Goal: Information Seeking & Learning: Learn about a topic

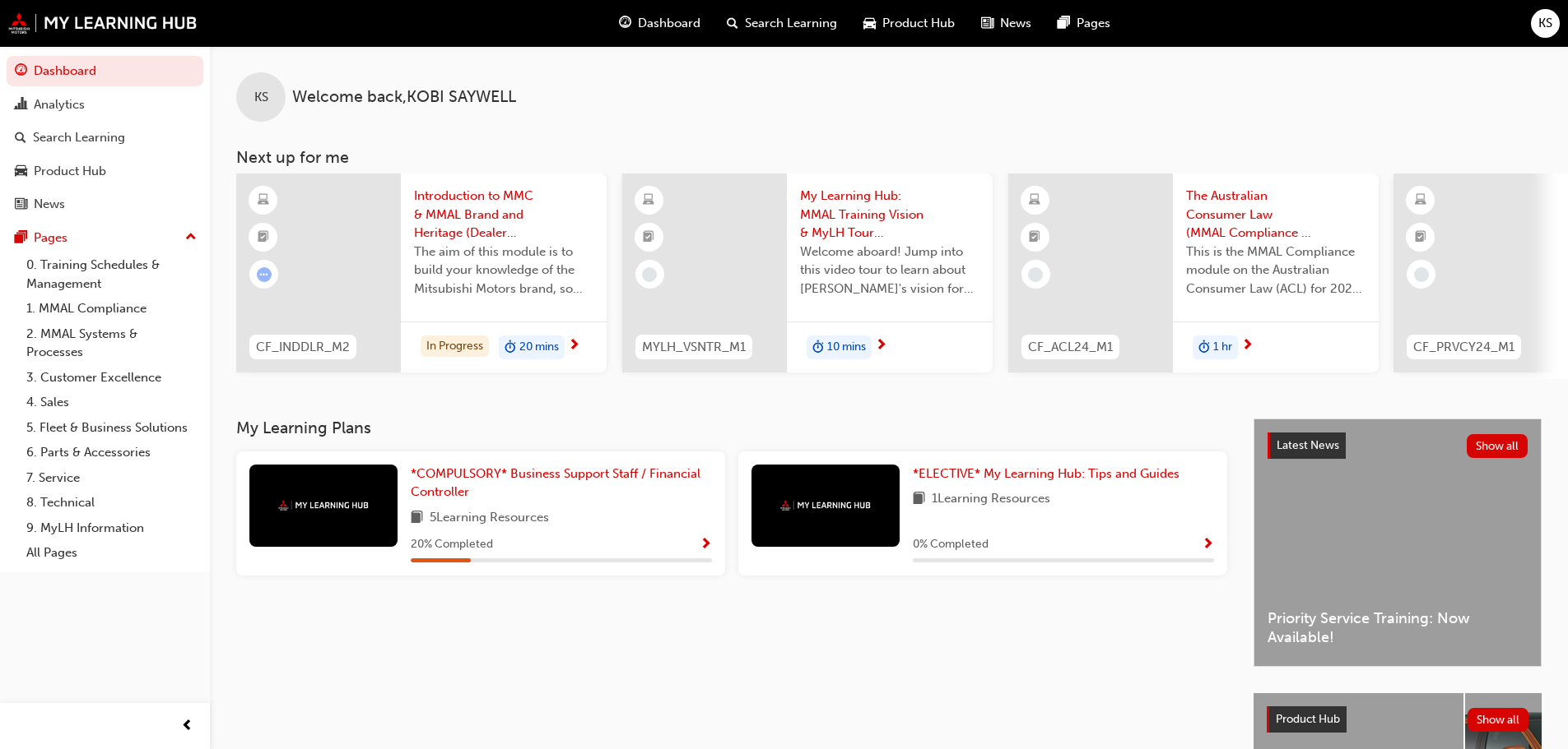
click at [499, 261] on span "The aim of this module is to build your knowledge of the Mitsubishi Motors bran…" at bounding box center [504, 271] width 179 height 56
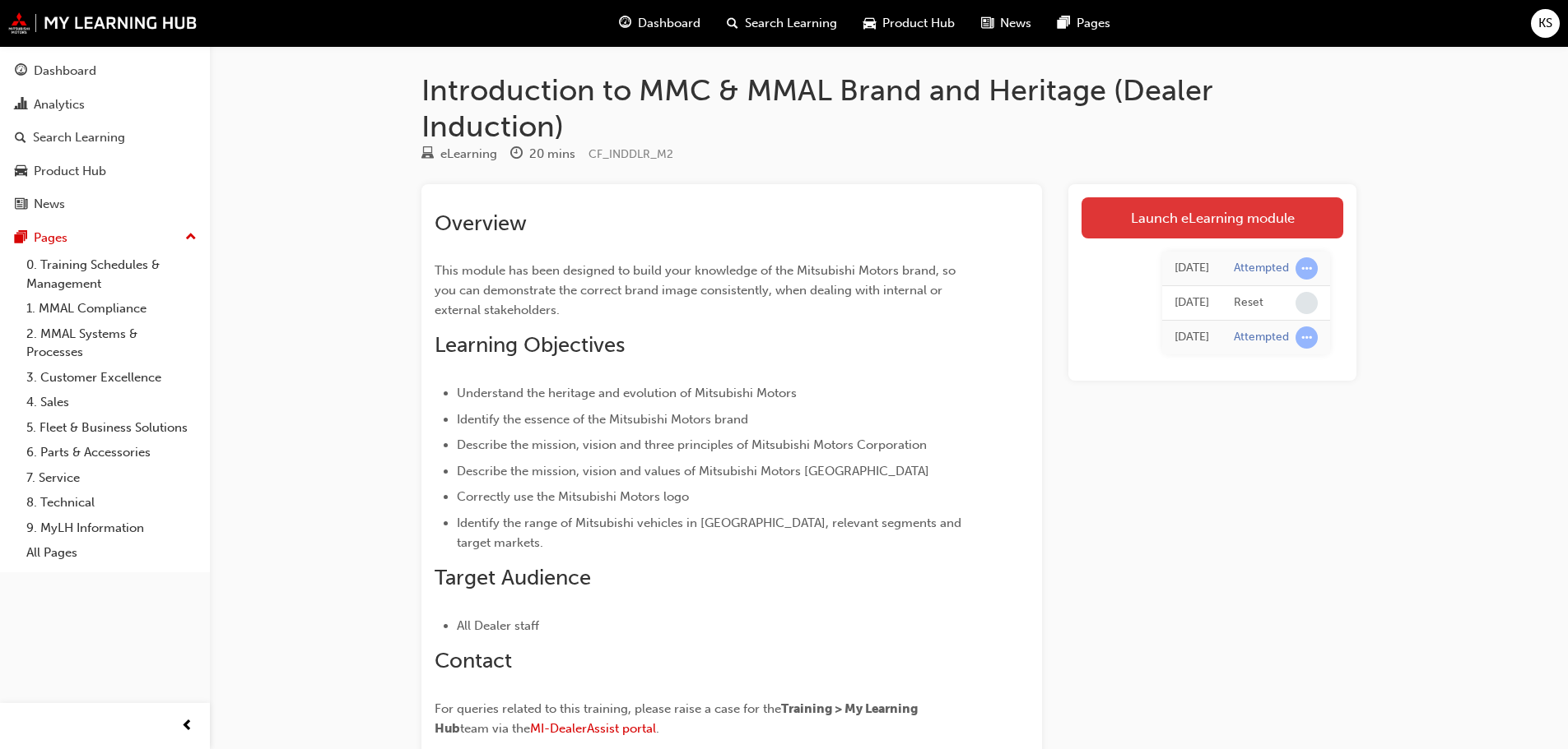
click at [1271, 216] on link "Launch eLearning module" at bounding box center [1212, 218] width 262 height 41
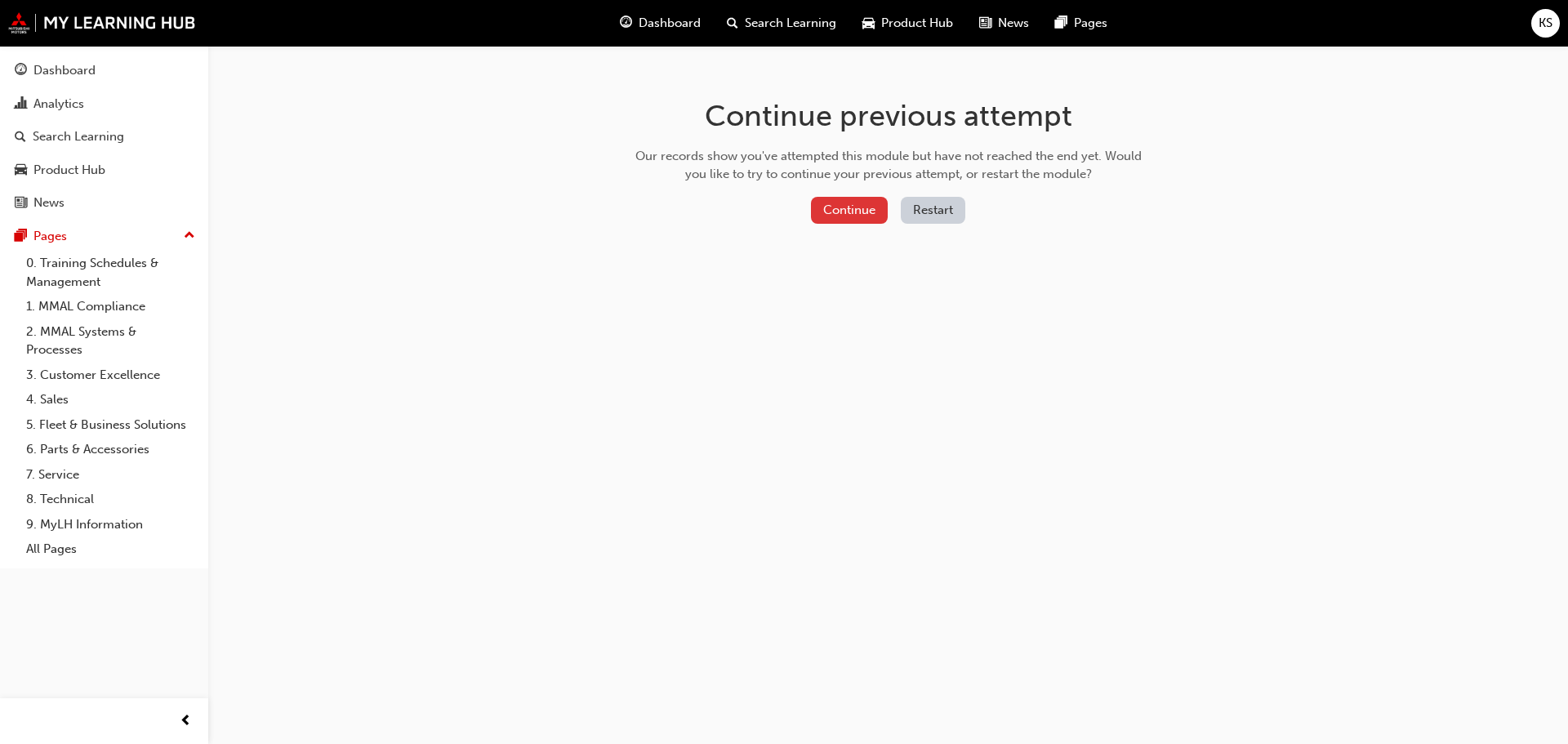
click at [872, 209] on button "Continue" at bounding box center [849, 210] width 77 height 27
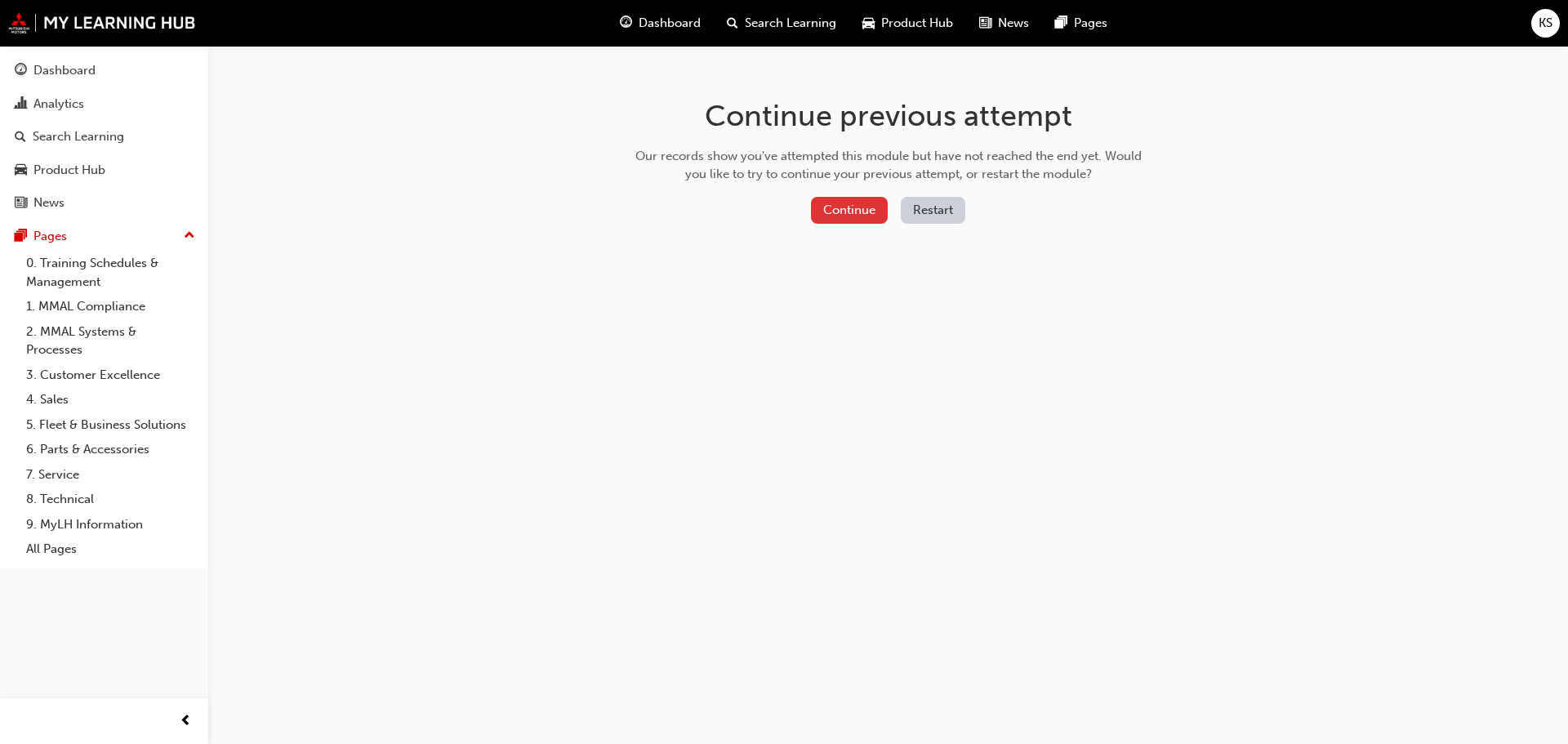
click at [859, 202] on button "Continue" at bounding box center [849, 210] width 77 height 27
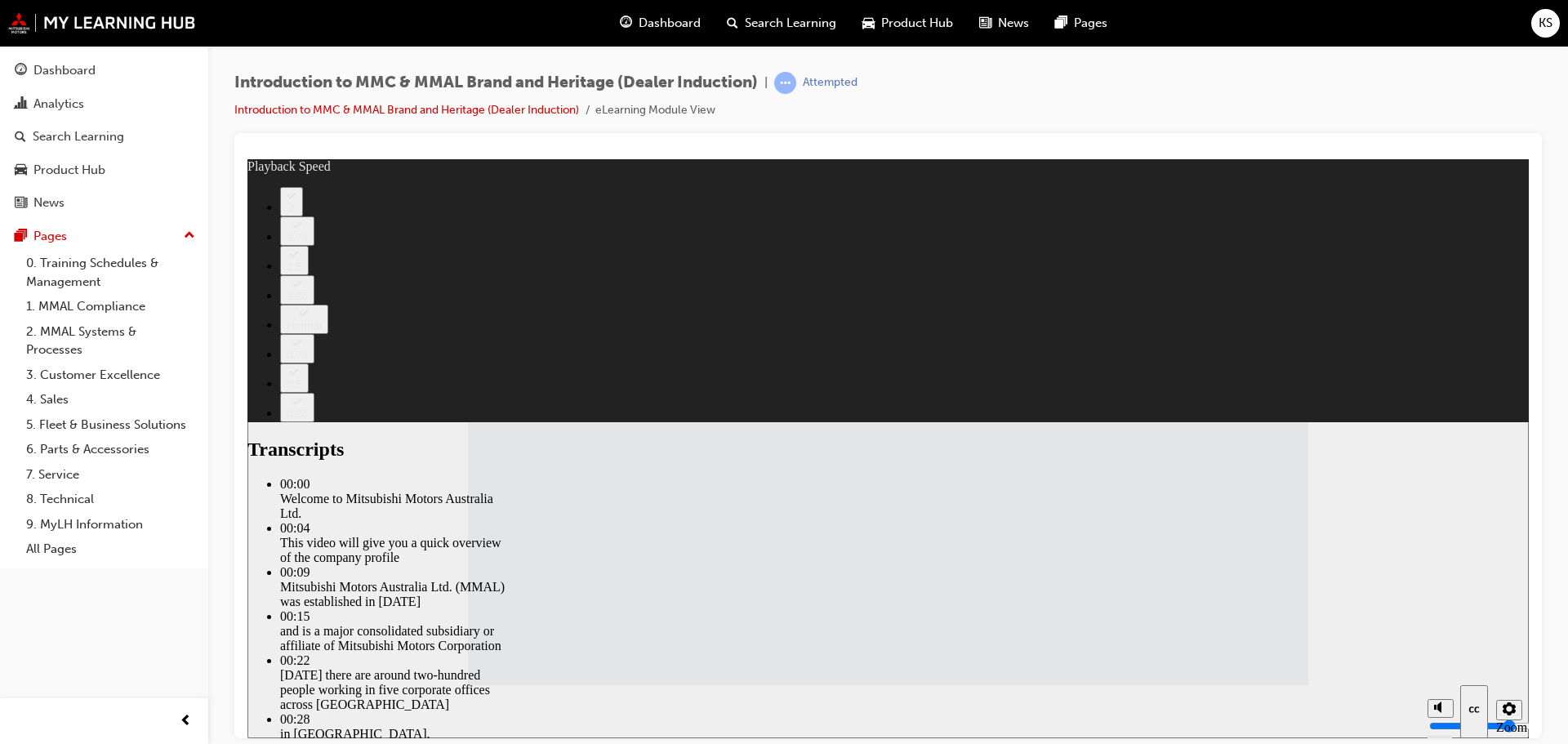
type input "112"
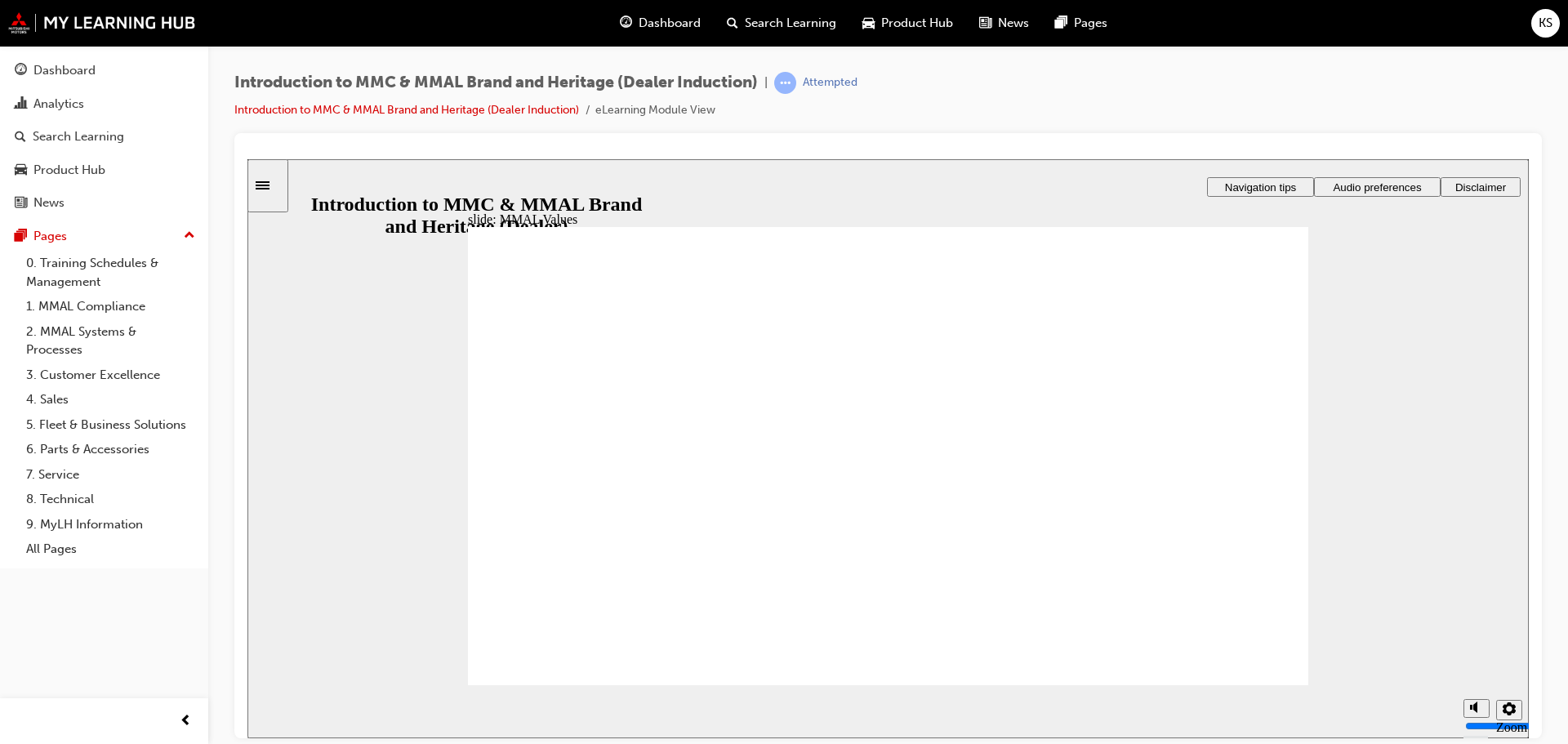
drag, startPoint x: 819, startPoint y: 431, endPoint x: 1080, endPoint y: 489, distance: 267.4
drag, startPoint x: 700, startPoint y: 435, endPoint x: 827, endPoint y: 488, distance: 137.6
drag, startPoint x: 682, startPoint y: 429, endPoint x: 813, endPoint y: 483, distance: 141.7
drag, startPoint x: 589, startPoint y: 435, endPoint x: 848, endPoint y: 495, distance: 265.9
drag, startPoint x: 703, startPoint y: 430, endPoint x: 592, endPoint y: 469, distance: 117.7
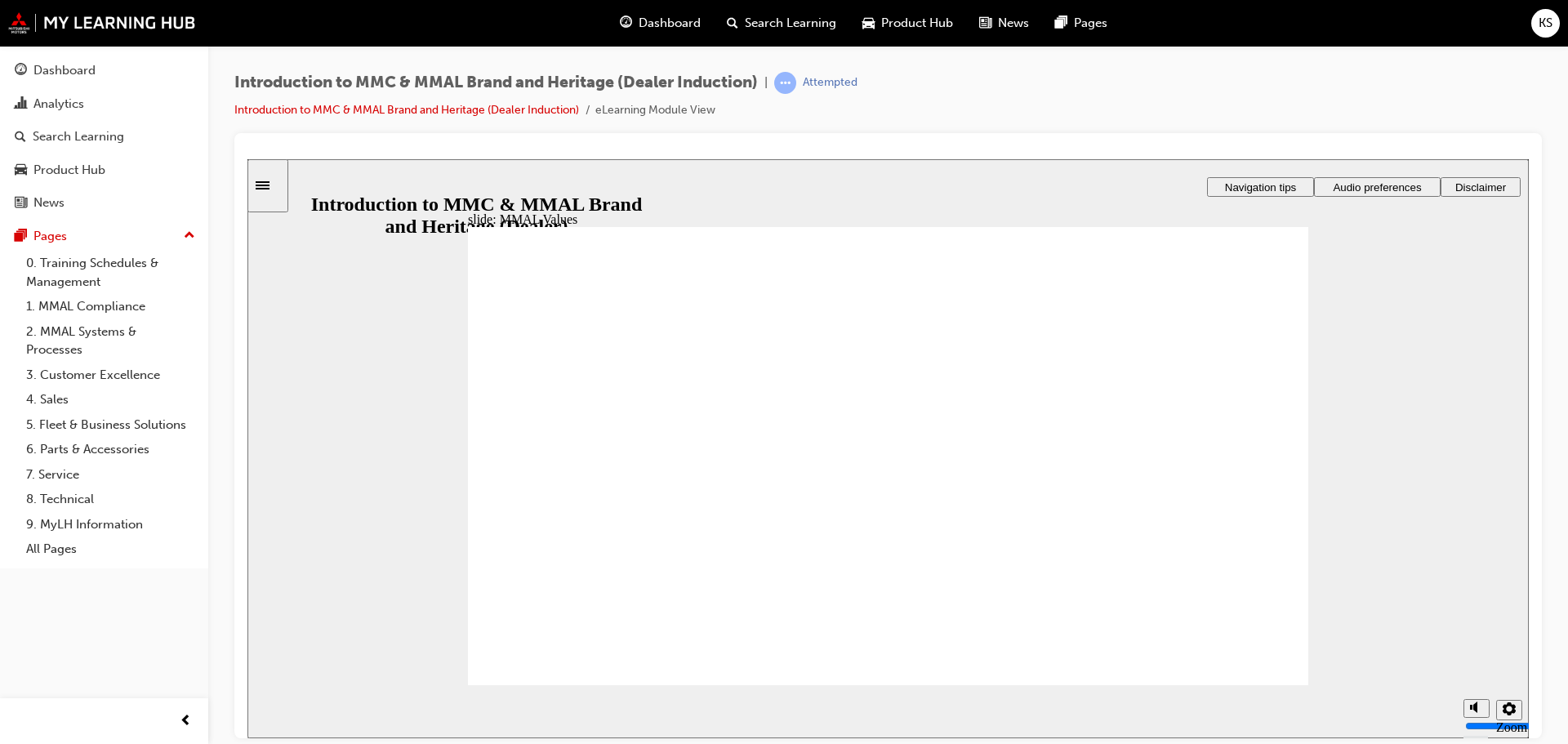
drag, startPoint x: 954, startPoint y: 430, endPoint x: 697, endPoint y: 485, distance: 262.8
drag, startPoint x: 1211, startPoint y: 429, endPoint x: 937, endPoint y: 484, distance: 279.5
drag, startPoint x: 1103, startPoint y: 443, endPoint x: 1233, endPoint y: 491, distance: 138.6
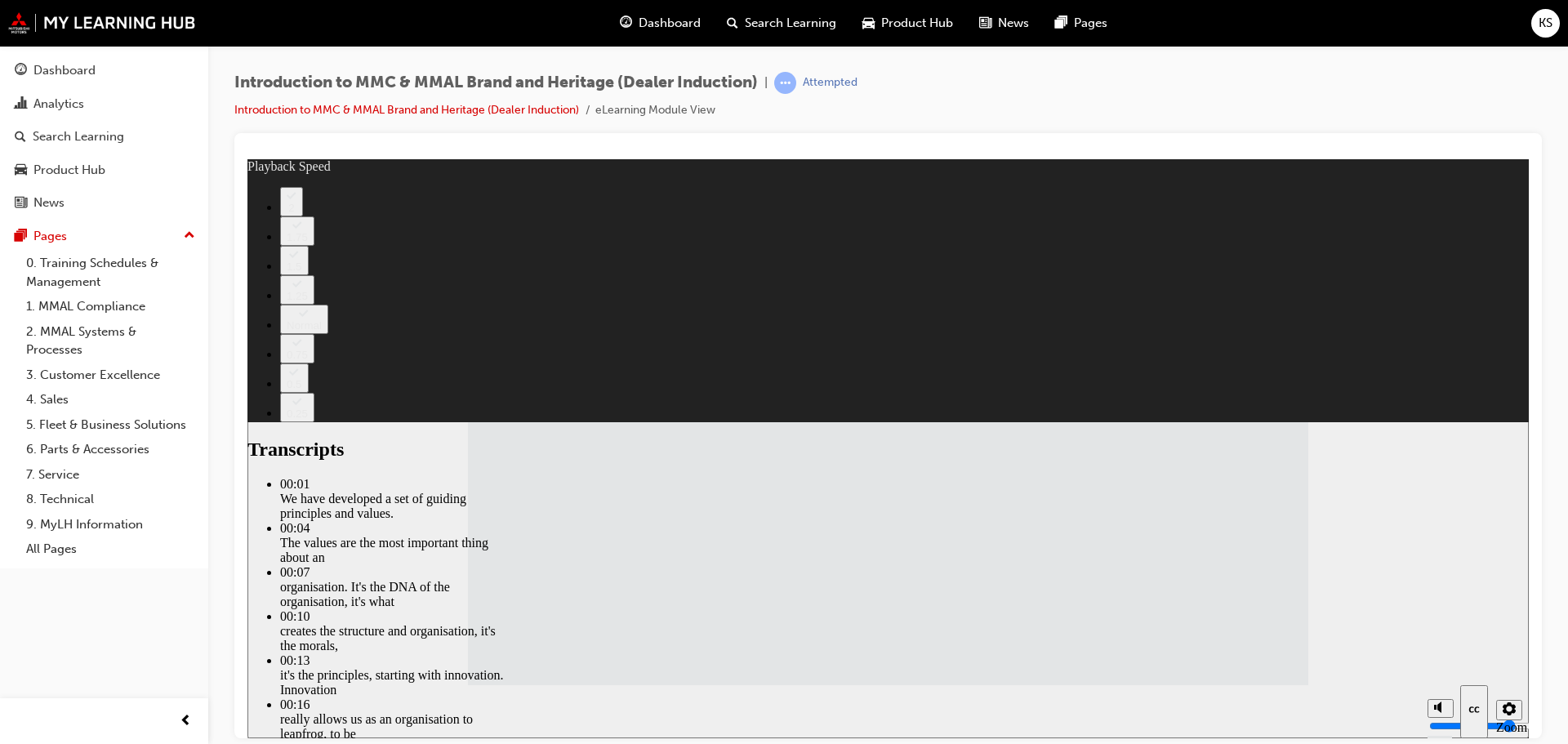
type input "120"
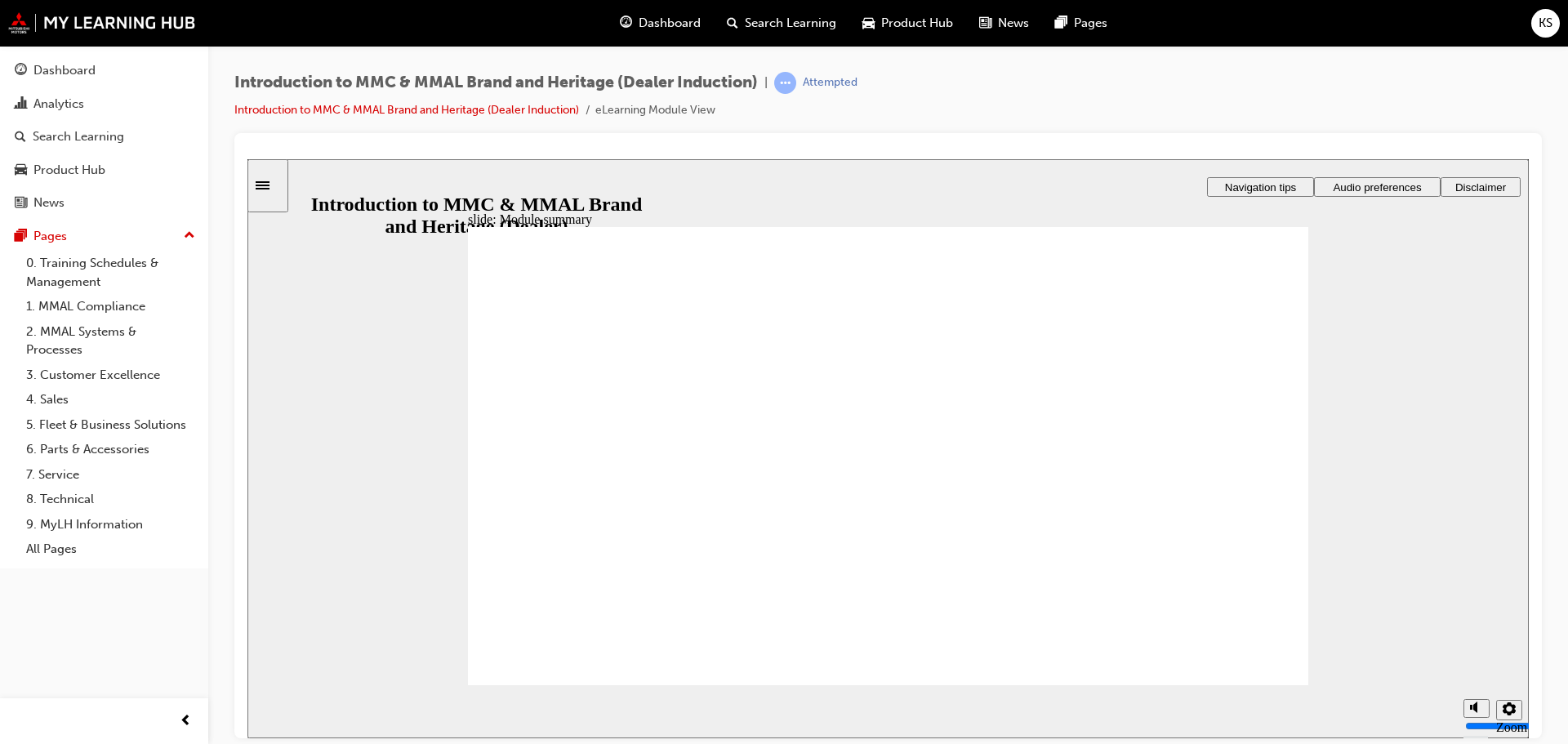
checkbox input "true"
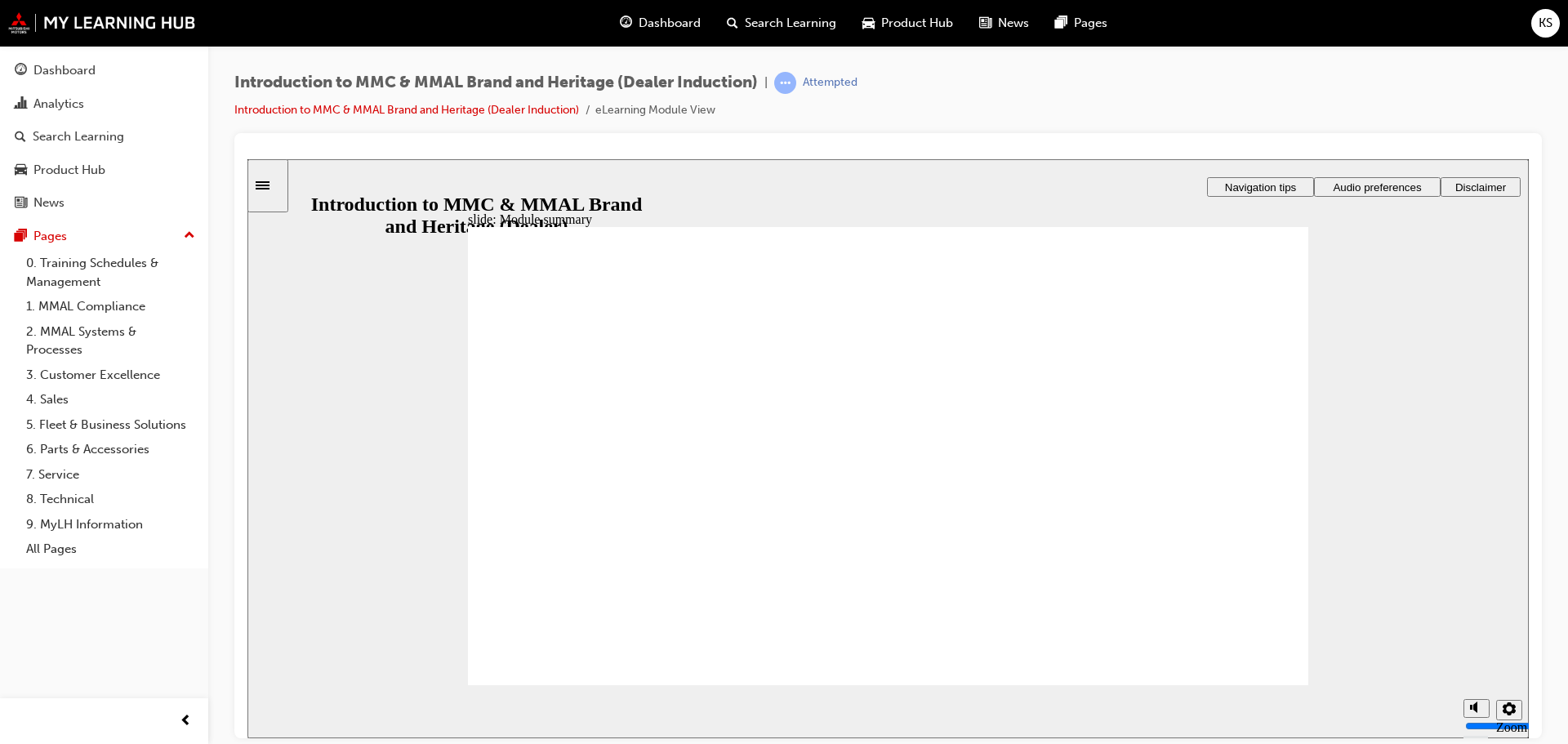
checkbox input "true"
checkbox input "false"
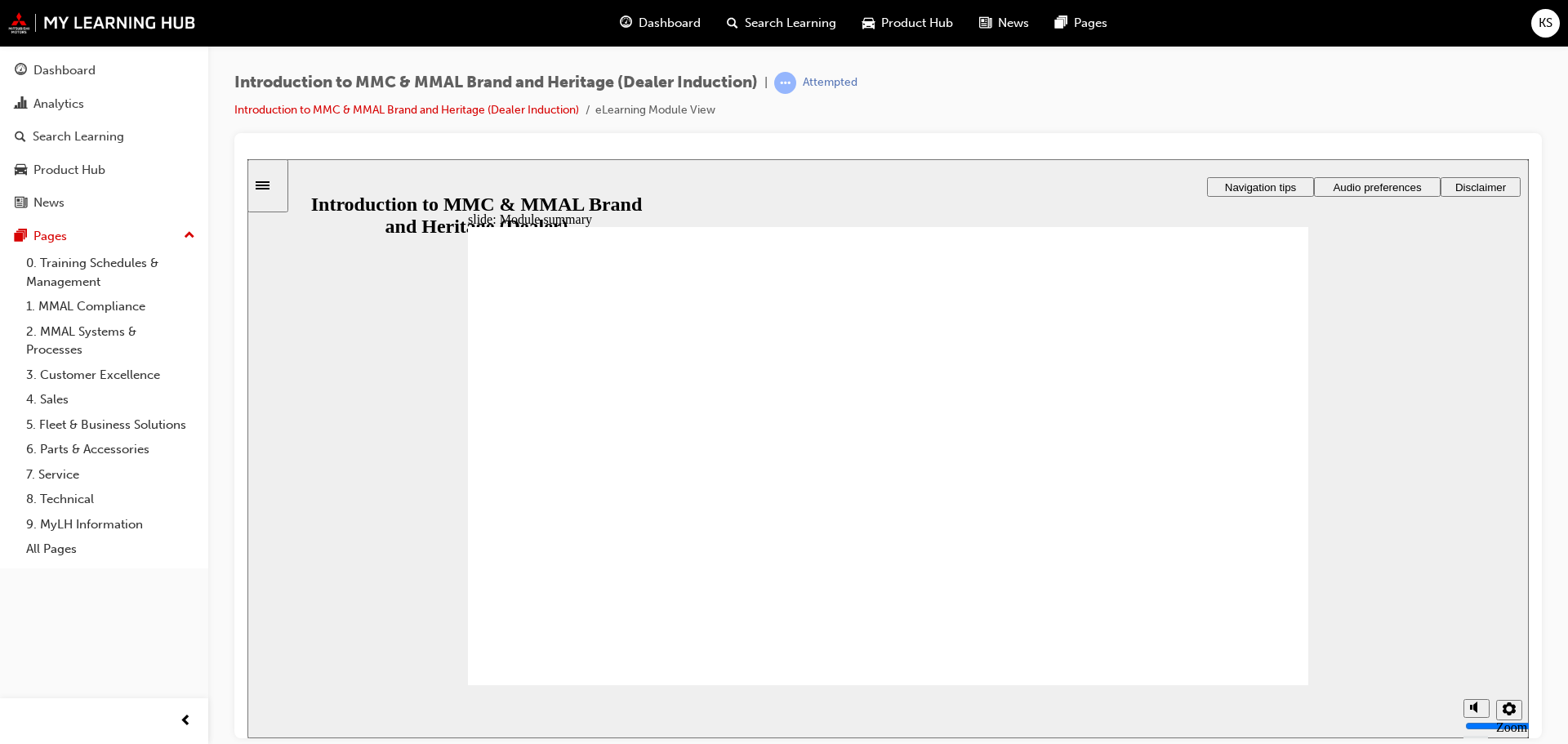
checkbox input "false"
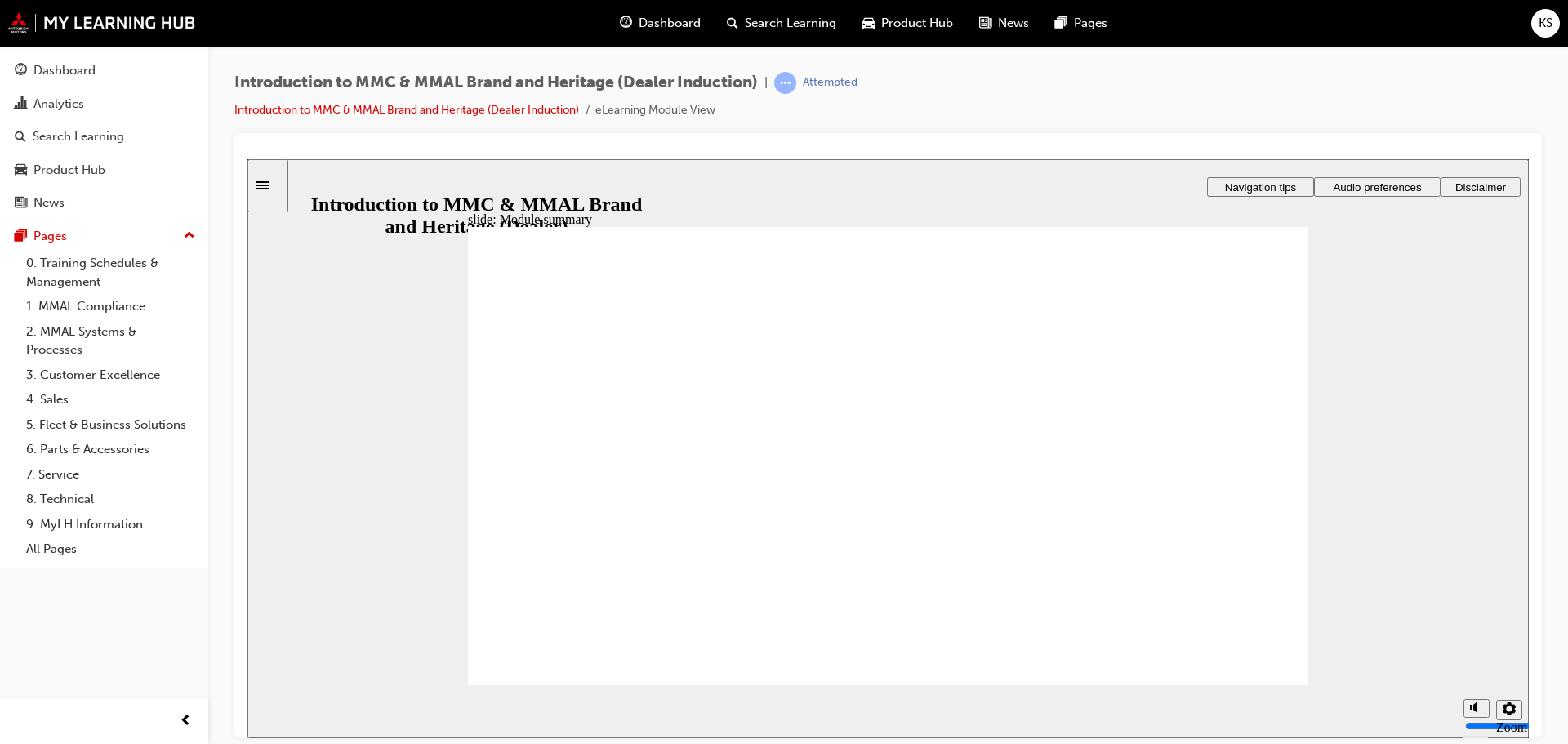
checkbox input "false"
checkbox input "true"
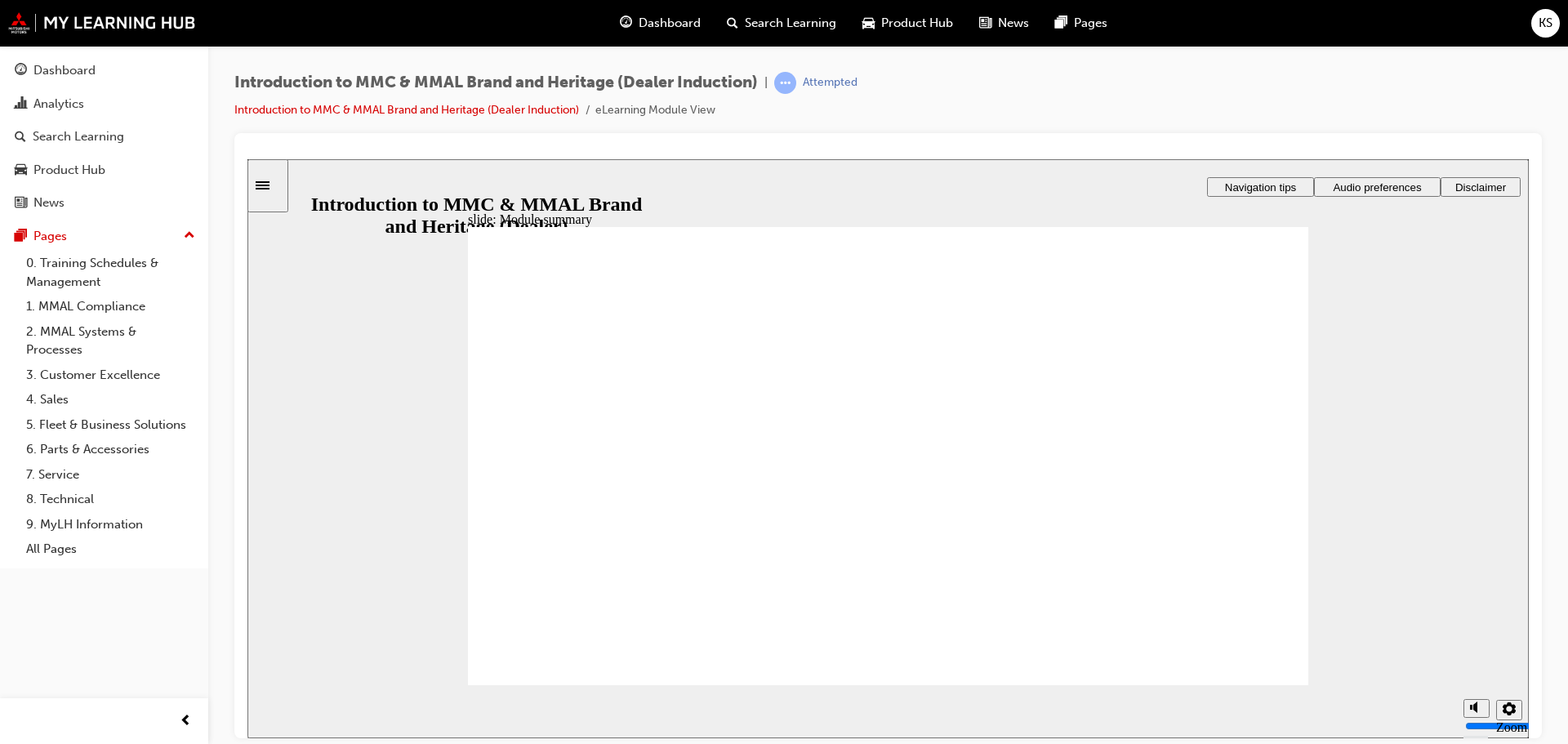
checkbox input "true"
drag, startPoint x: 580, startPoint y: 586, endPoint x: 566, endPoint y: 619, distance: 35.8
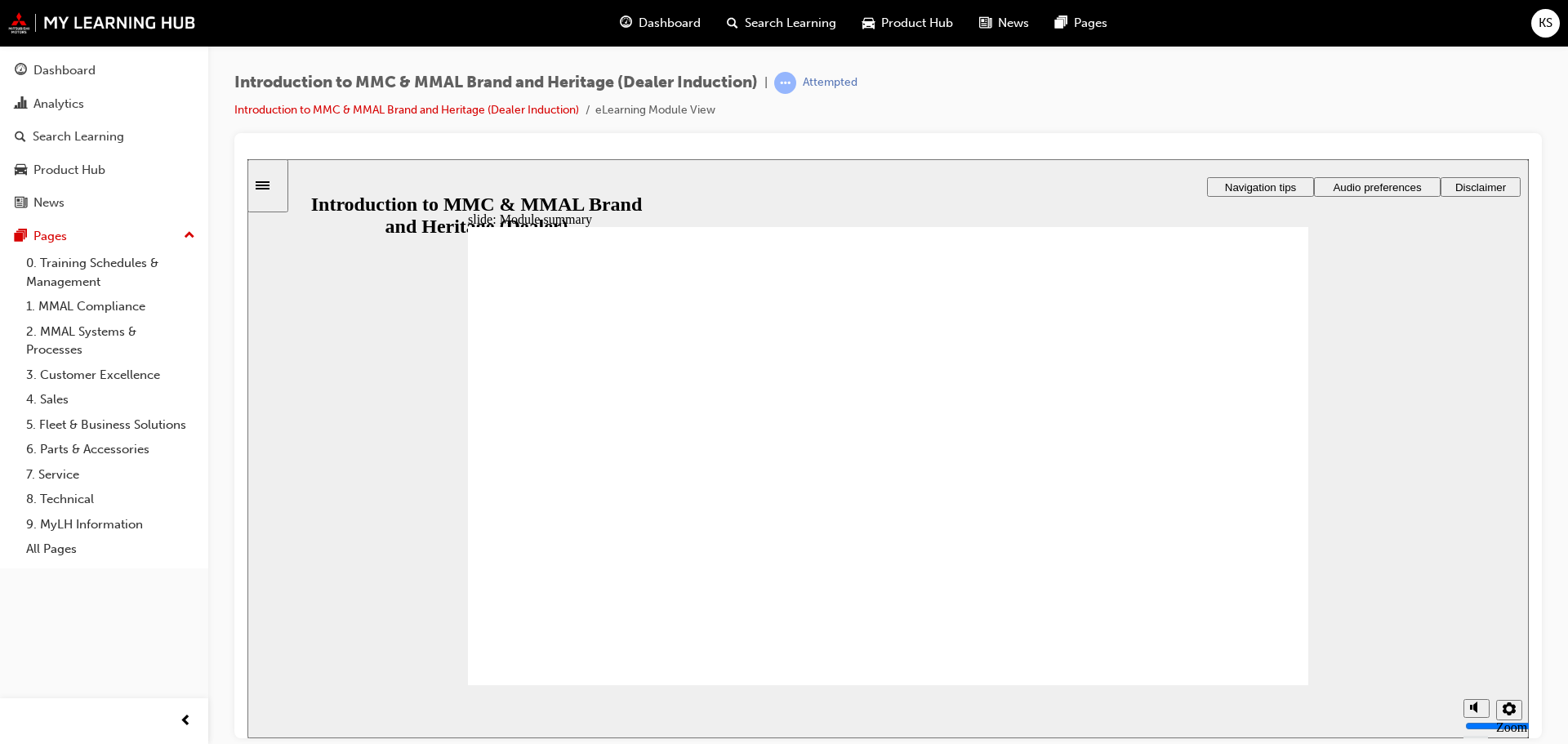
checkbox input "true"
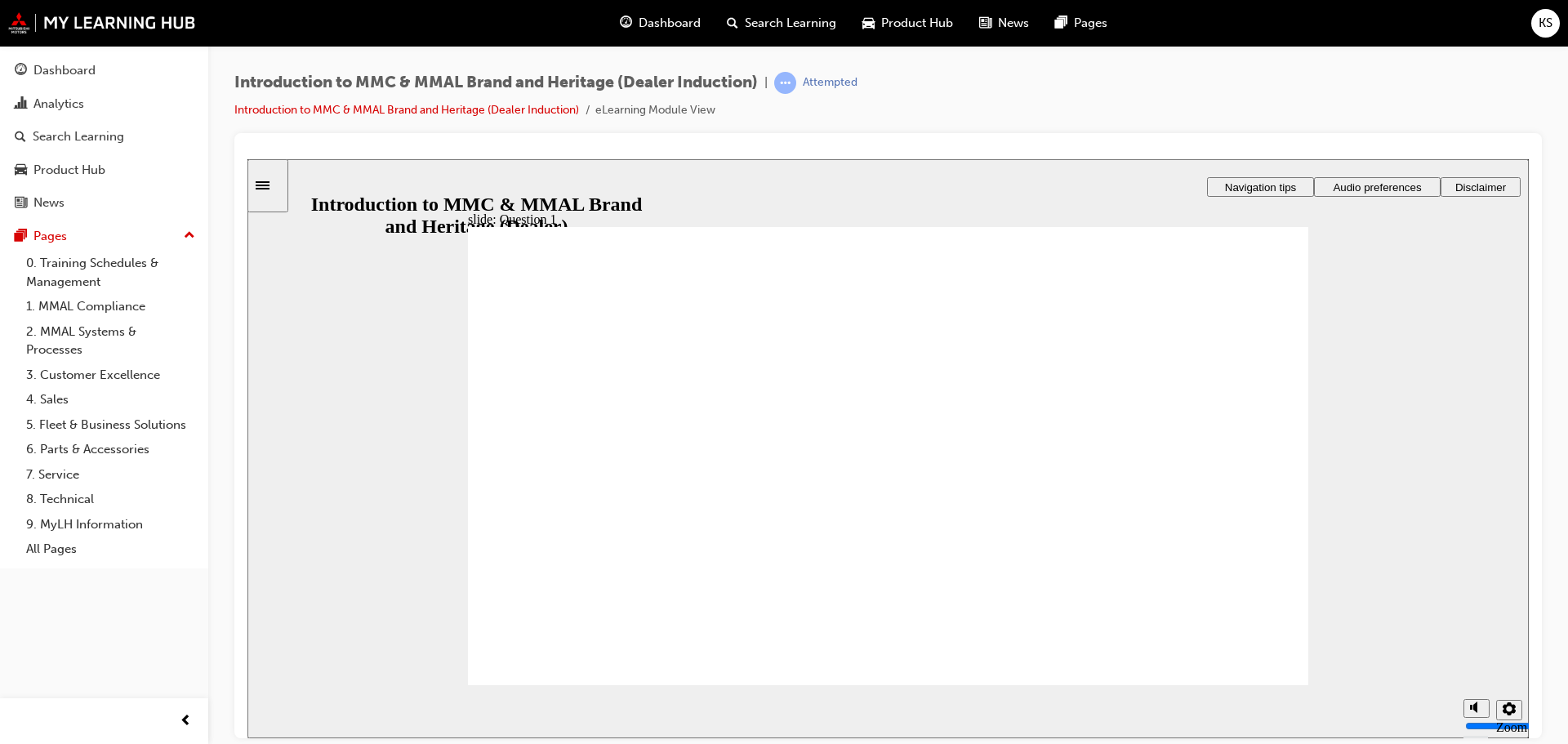
radio input "true"
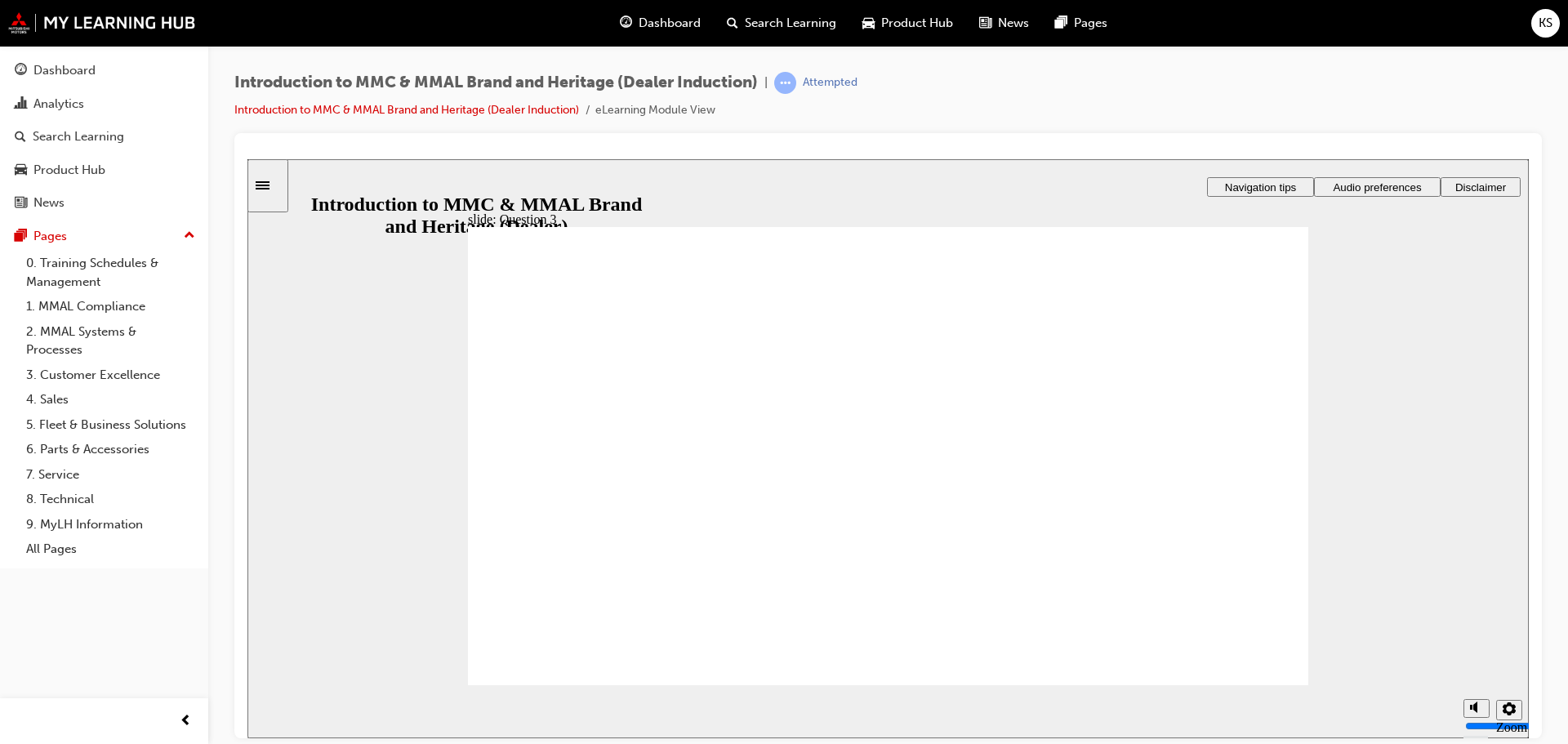
drag, startPoint x: 621, startPoint y: 647, endPoint x: 597, endPoint y: 646, distance: 24.0
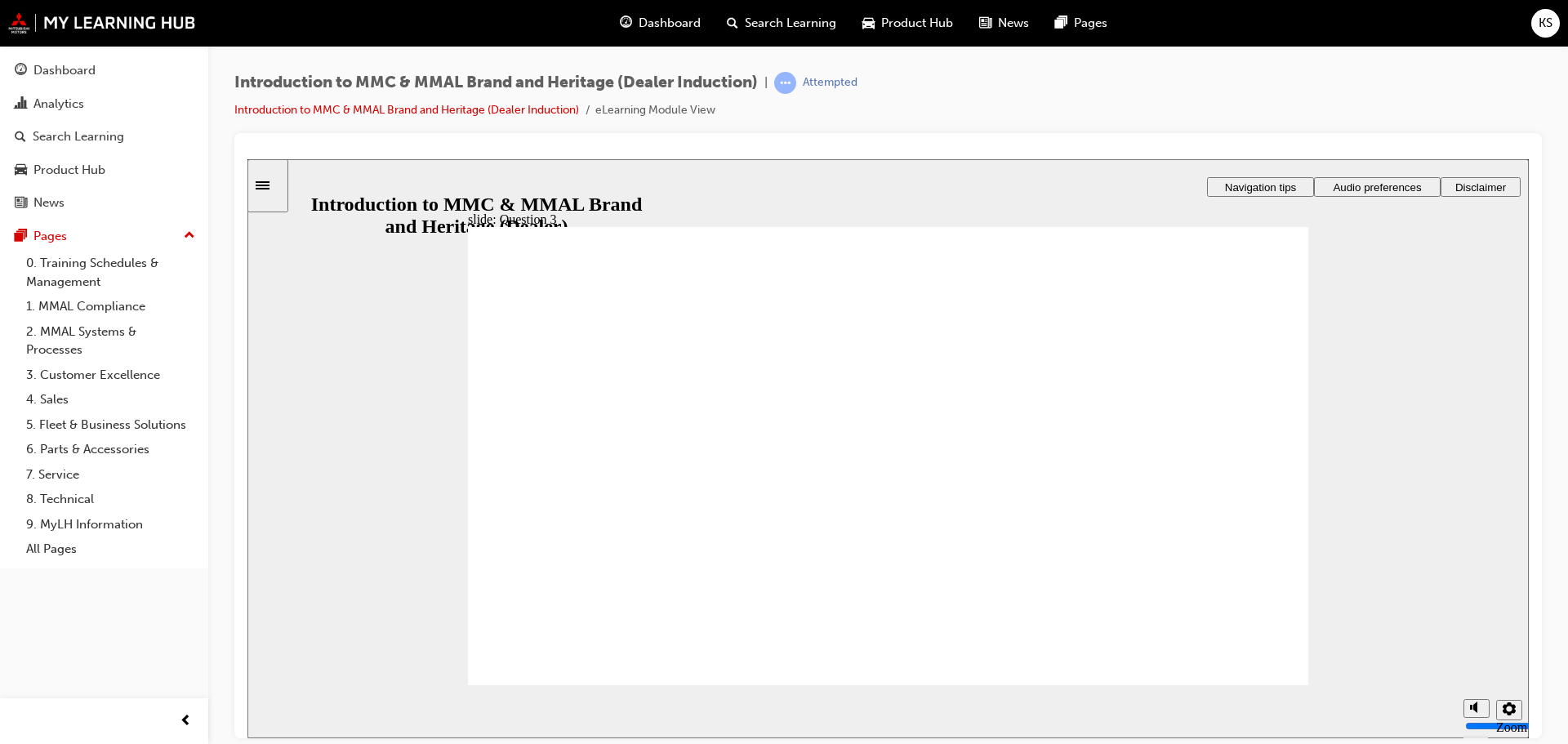
radio input "true"
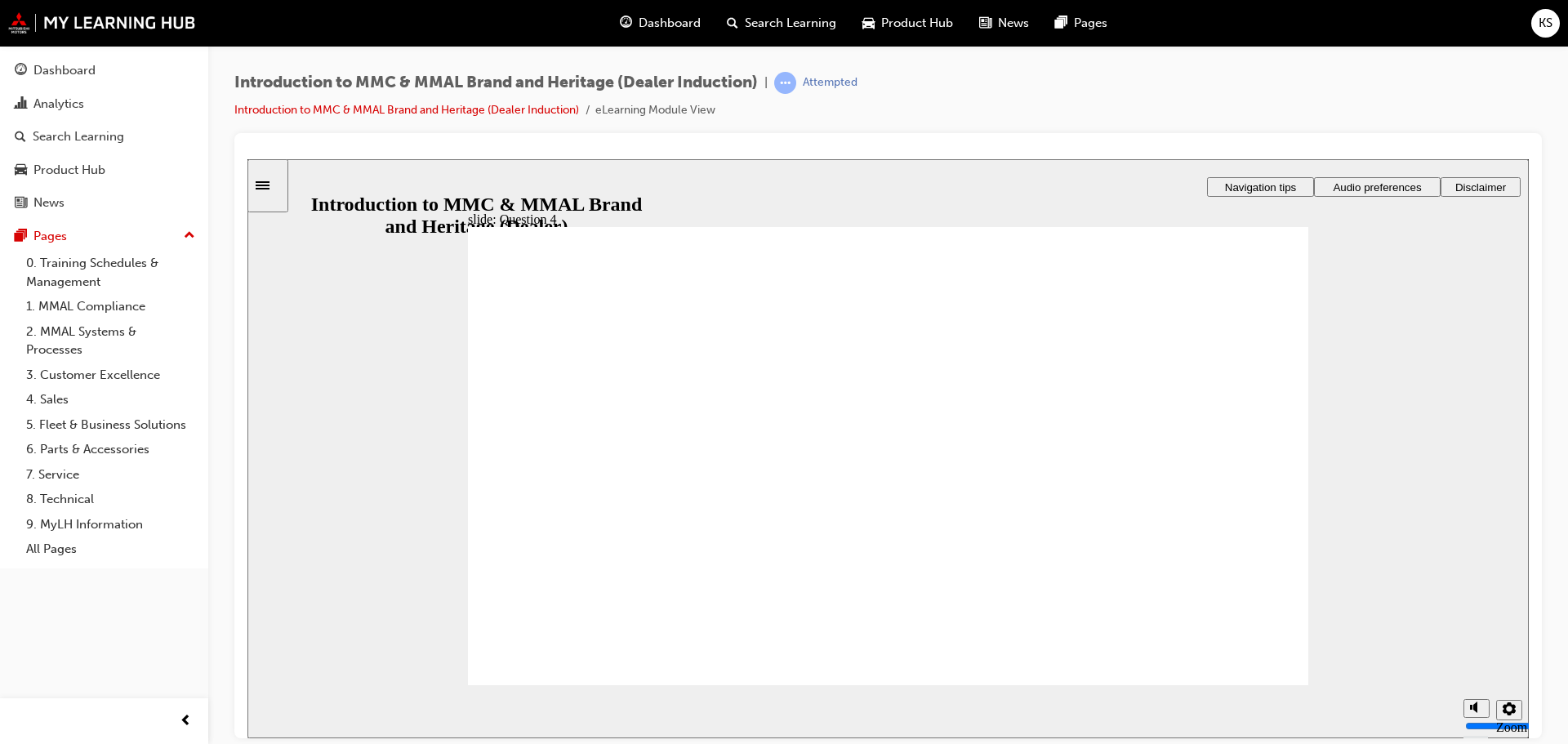
checkbox input "true"
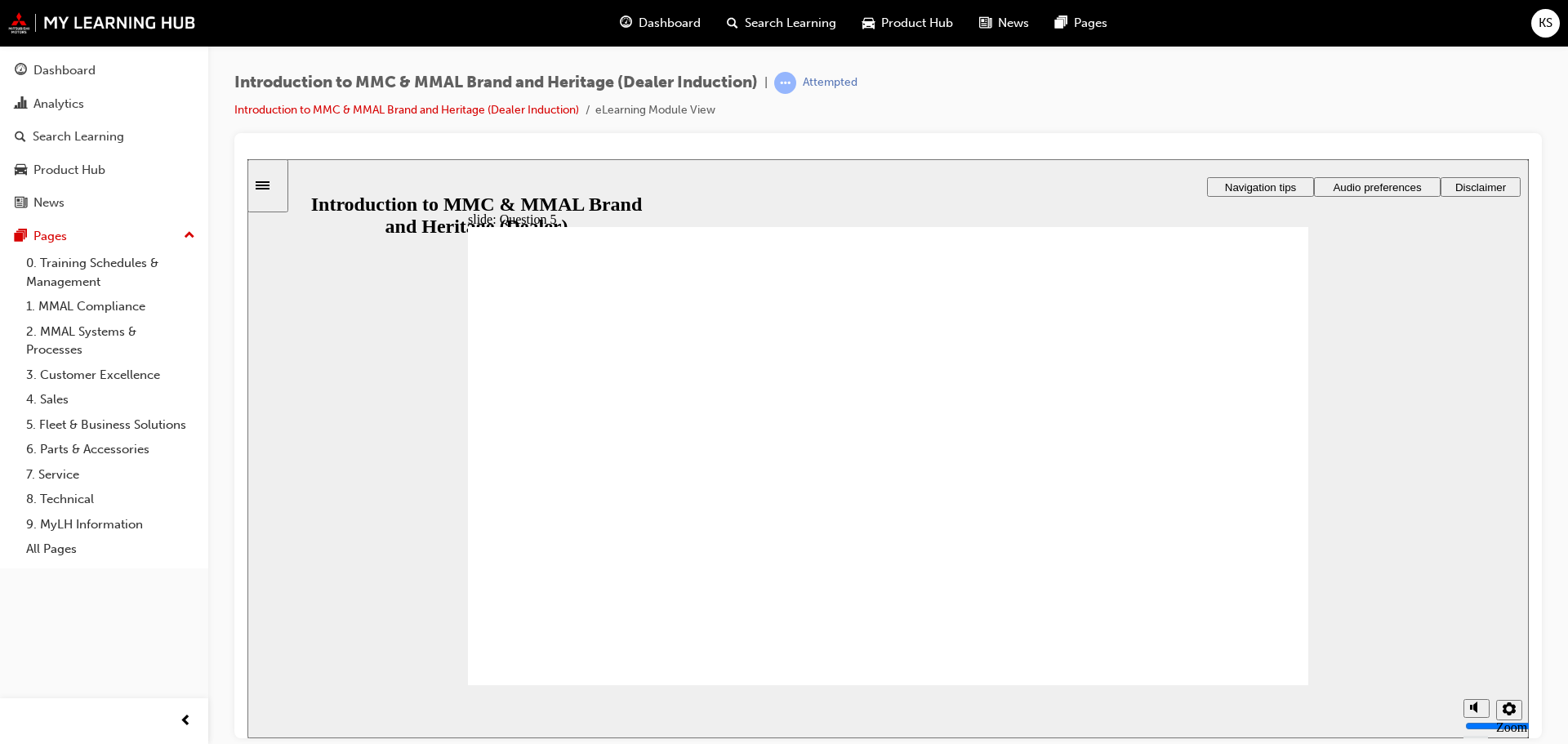
checkbox input "true"
radio input "true"
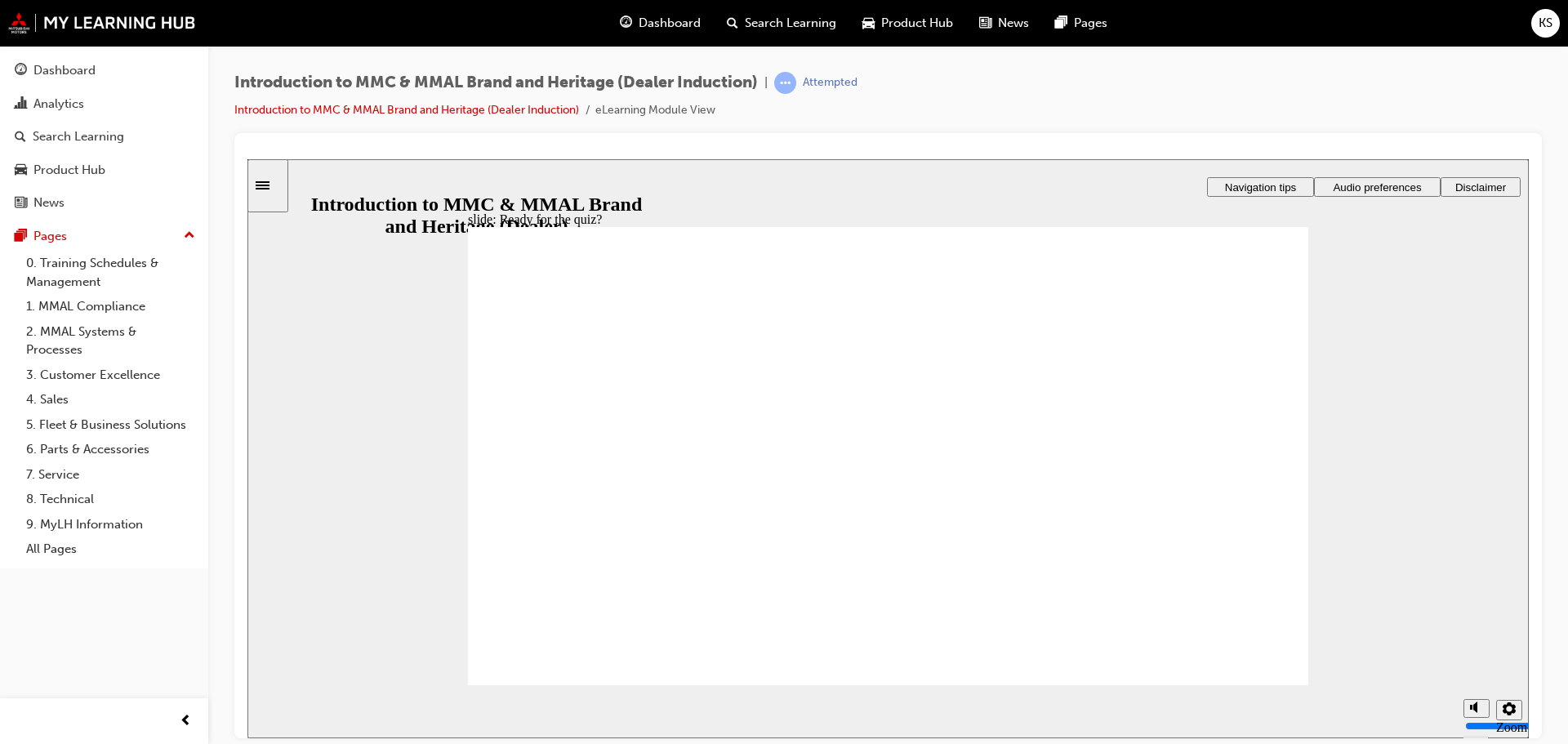
radio input "true"
drag, startPoint x: 545, startPoint y: 662, endPoint x: 568, endPoint y: 644, distance: 29.2
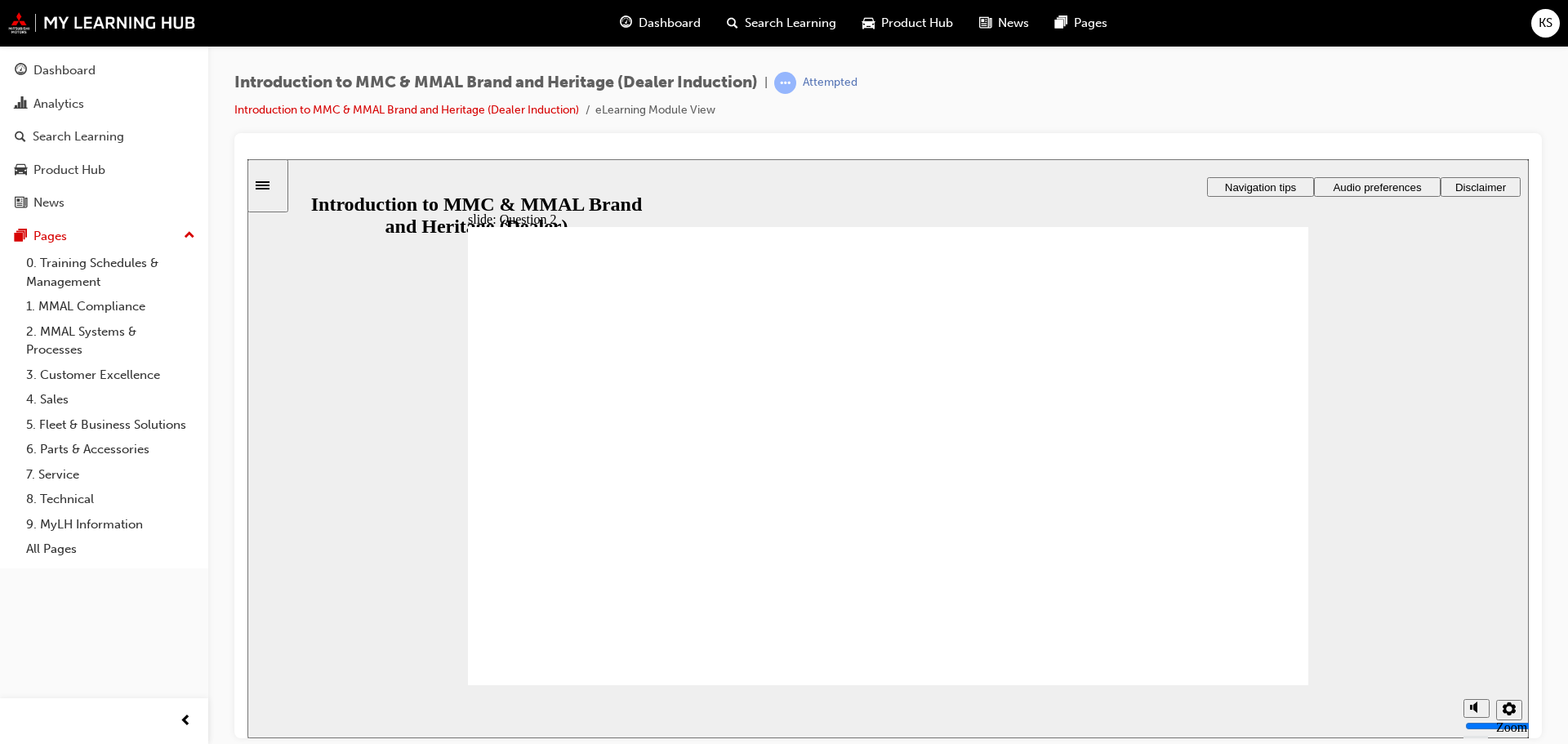
drag, startPoint x: 506, startPoint y: 571, endPoint x: 511, endPoint y: 602, distance: 31.4
radio input "true"
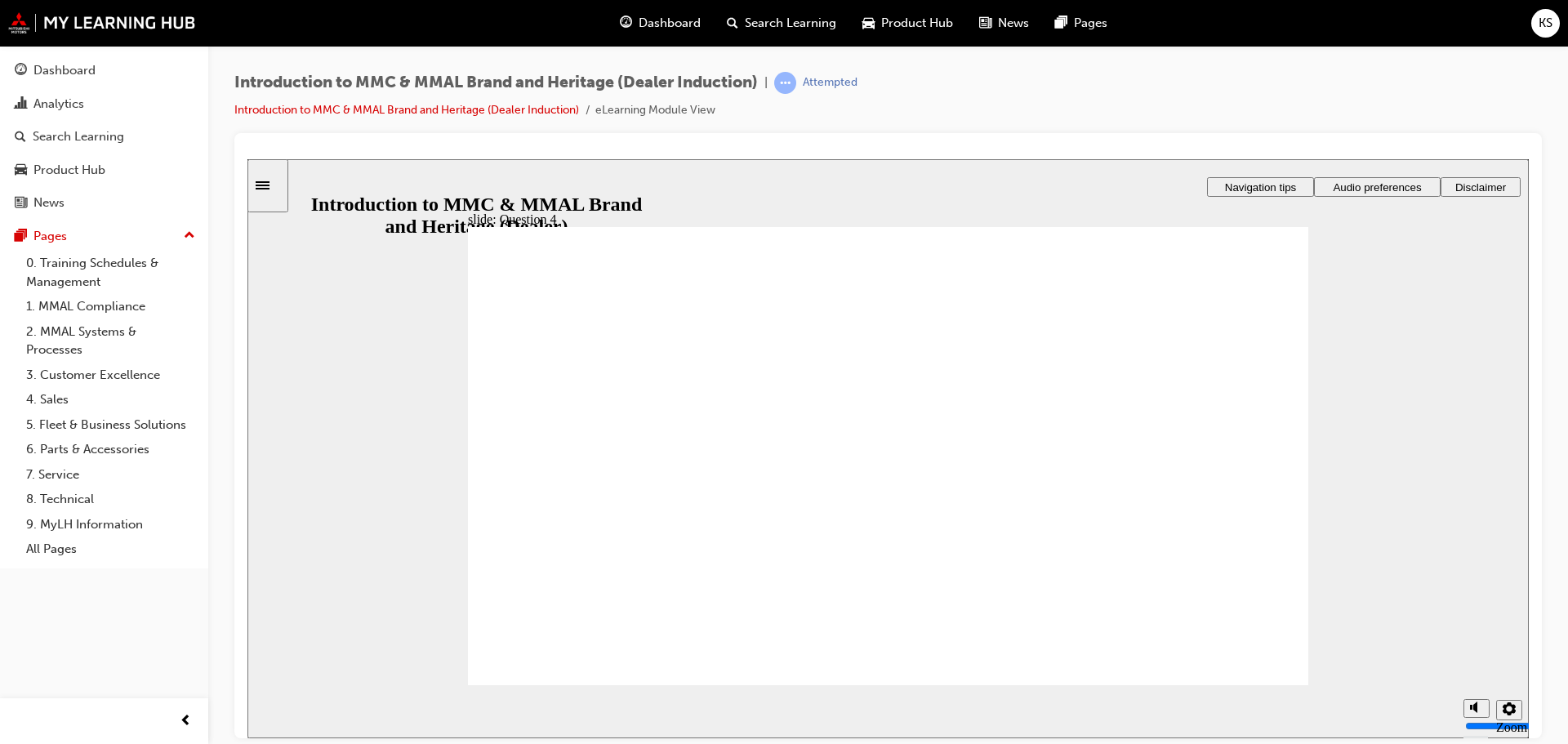
radio input "true"
checkbox input "true"
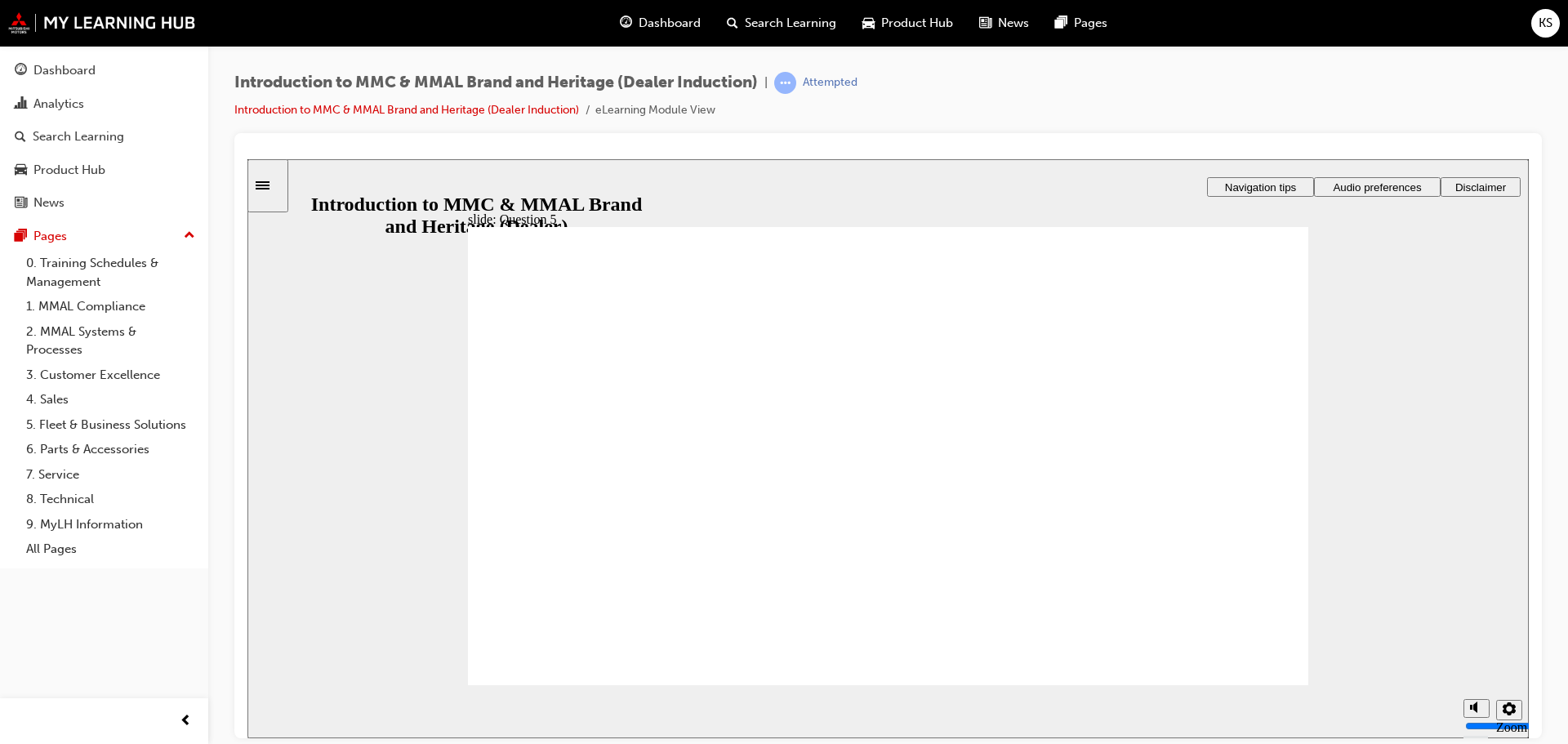
checkbox input "true"
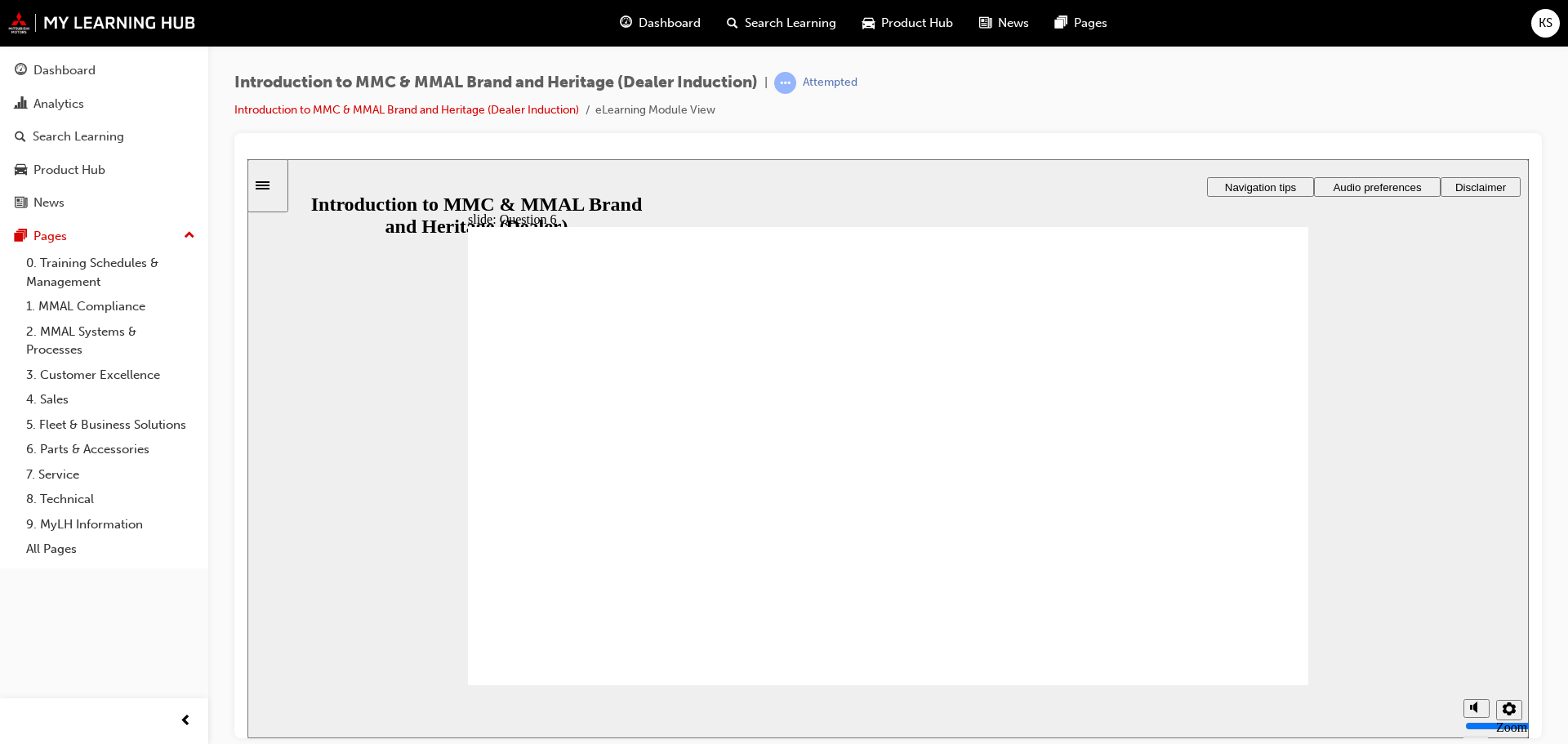
radio input "true"
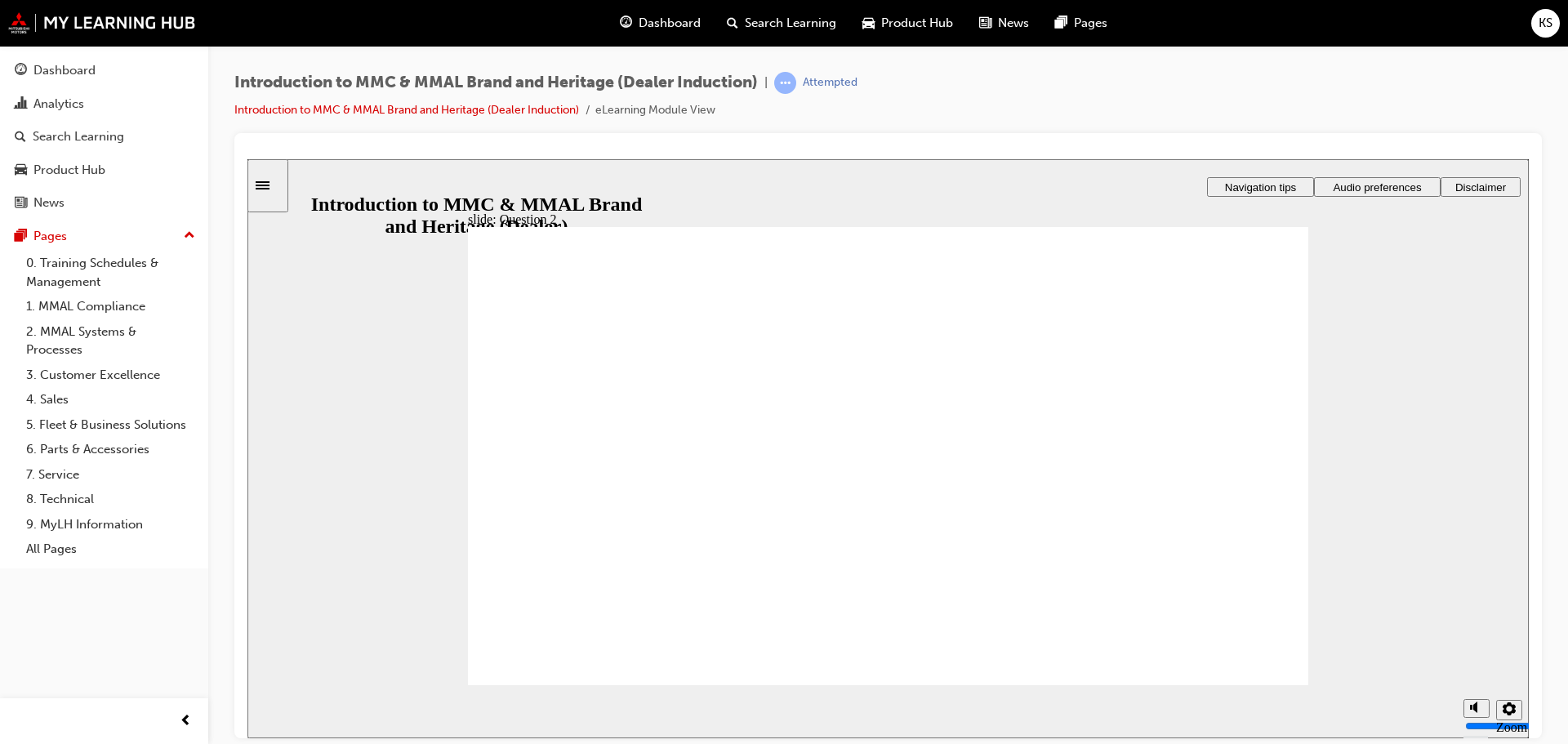
radio input "true"
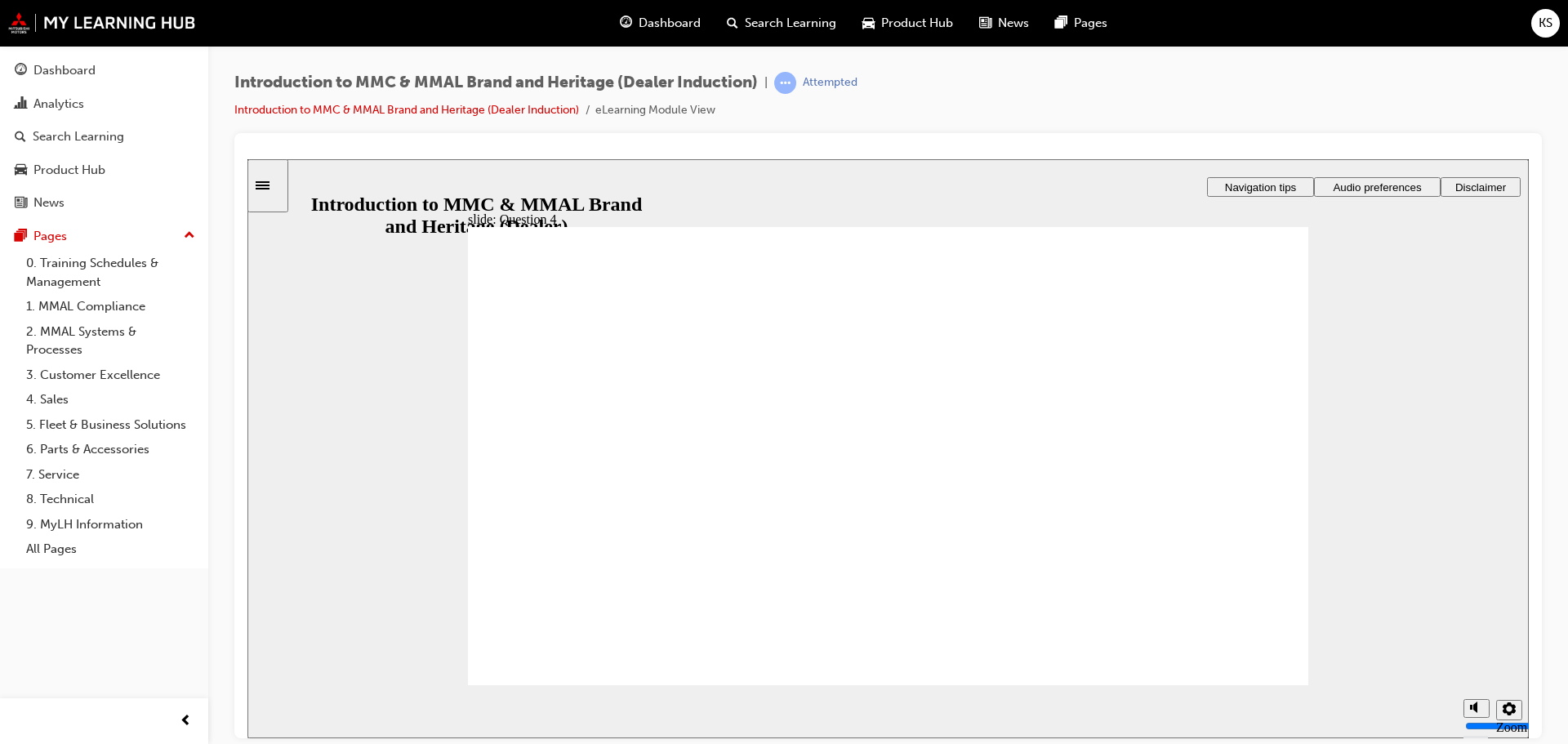
checkbox input "true"
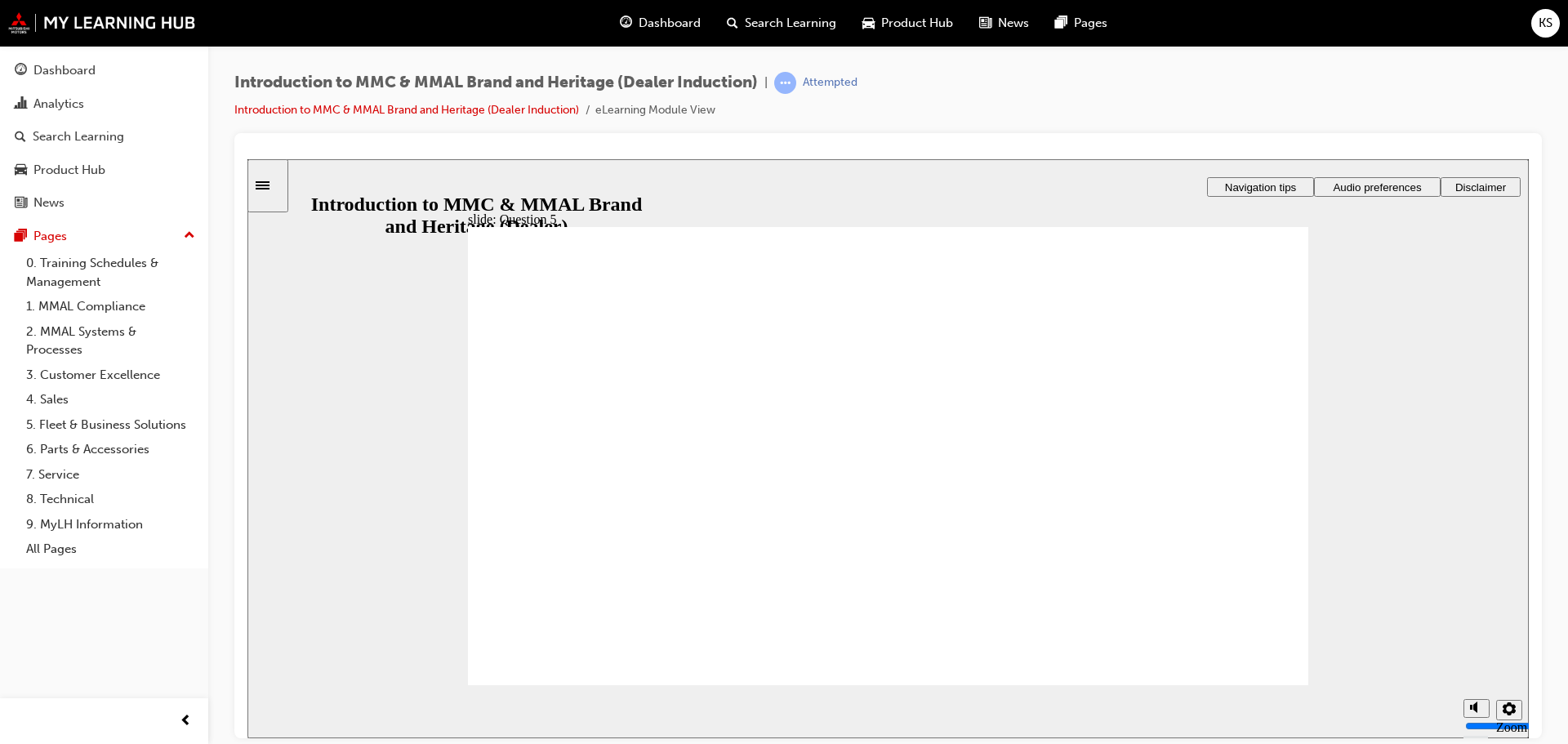
checkbox input "true"
radio input "true"
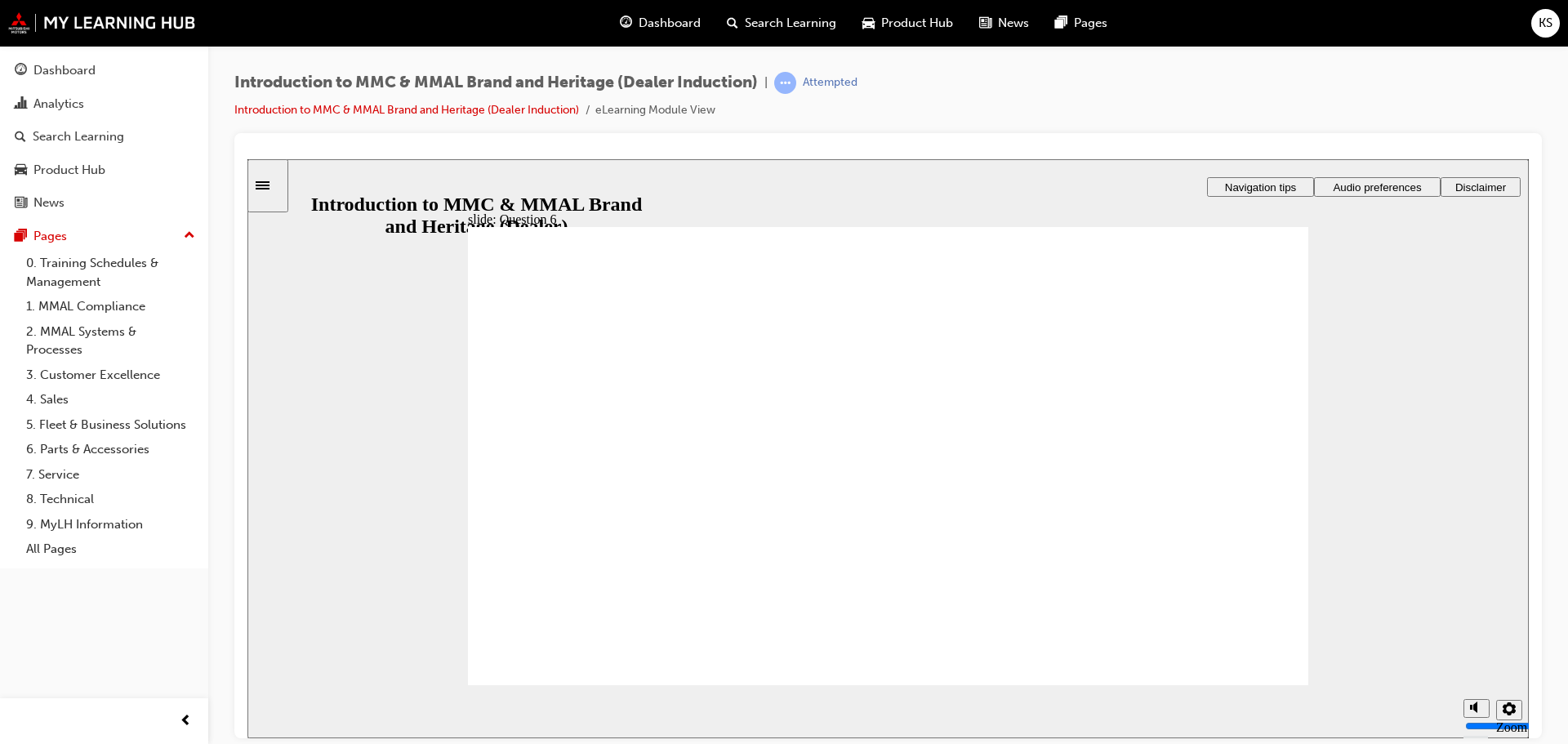
radio input "true"
drag, startPoint x: 671, startPoint y: 479, endPoint x: 641, endPoint y: 627, distance: 151.0
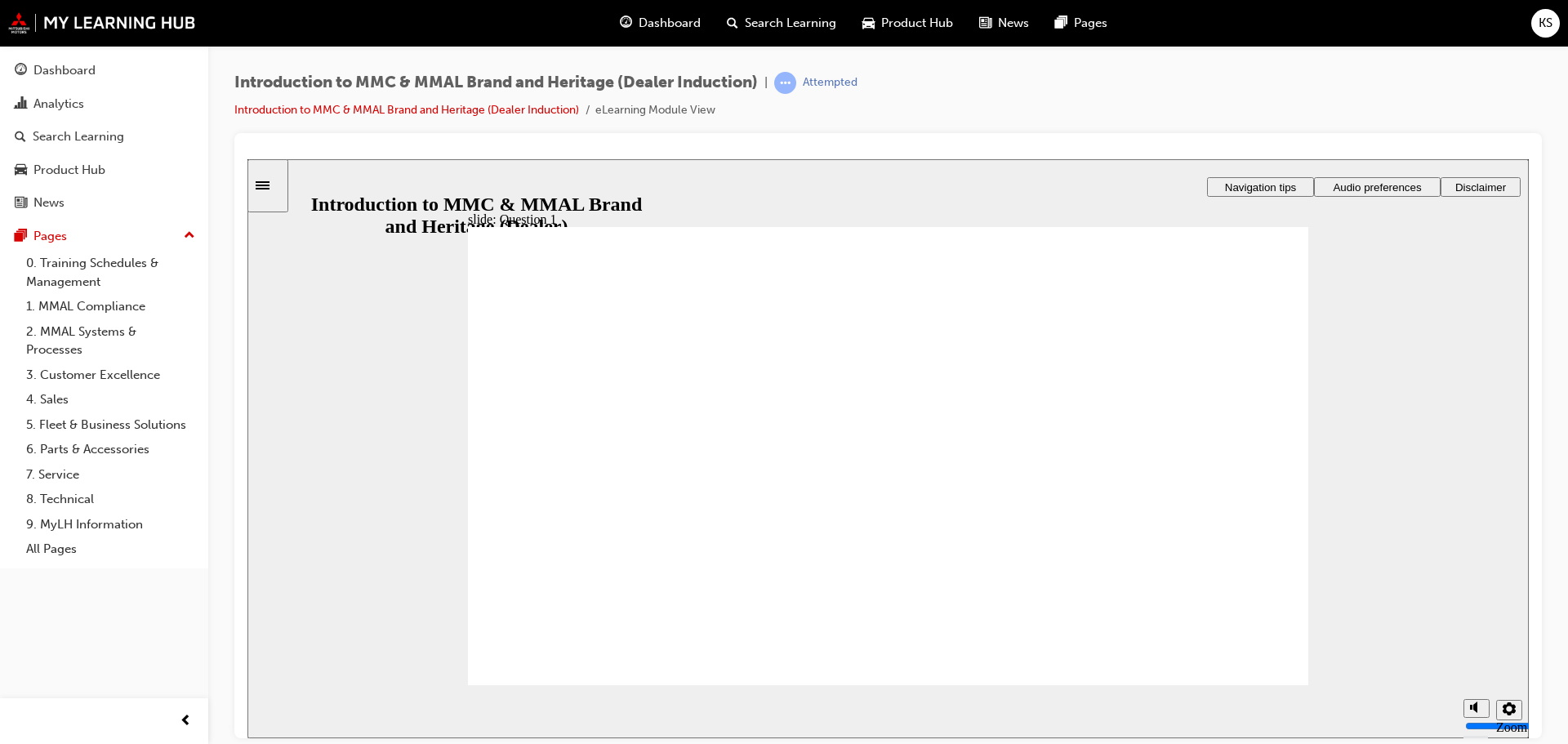
radio input "true"
drag, startPoint x: 567, startPoint y: 580, endPoint x: 563, endPoint y: 630, distance: 50.2
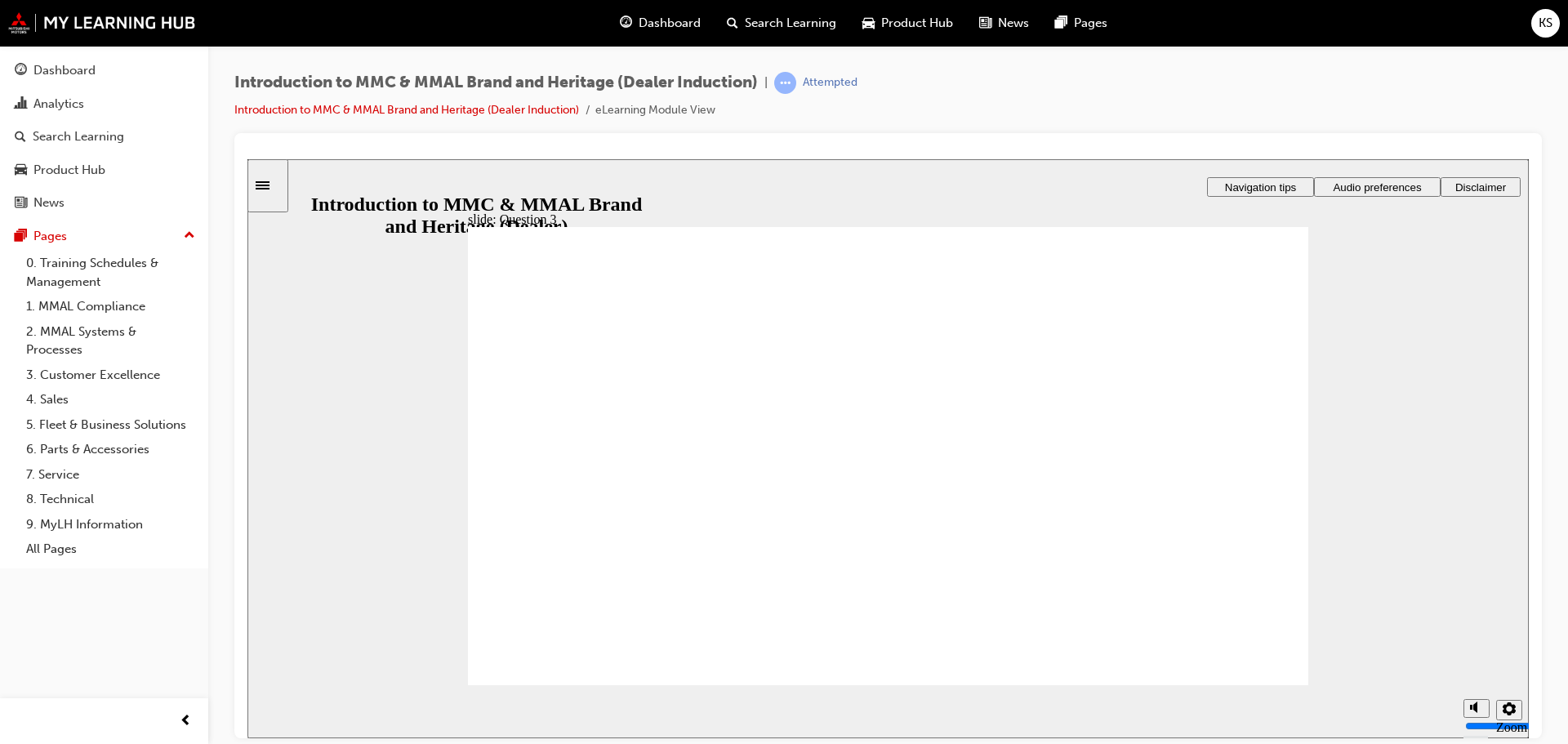
radio input "true"
radio input "false"
radio input "true"
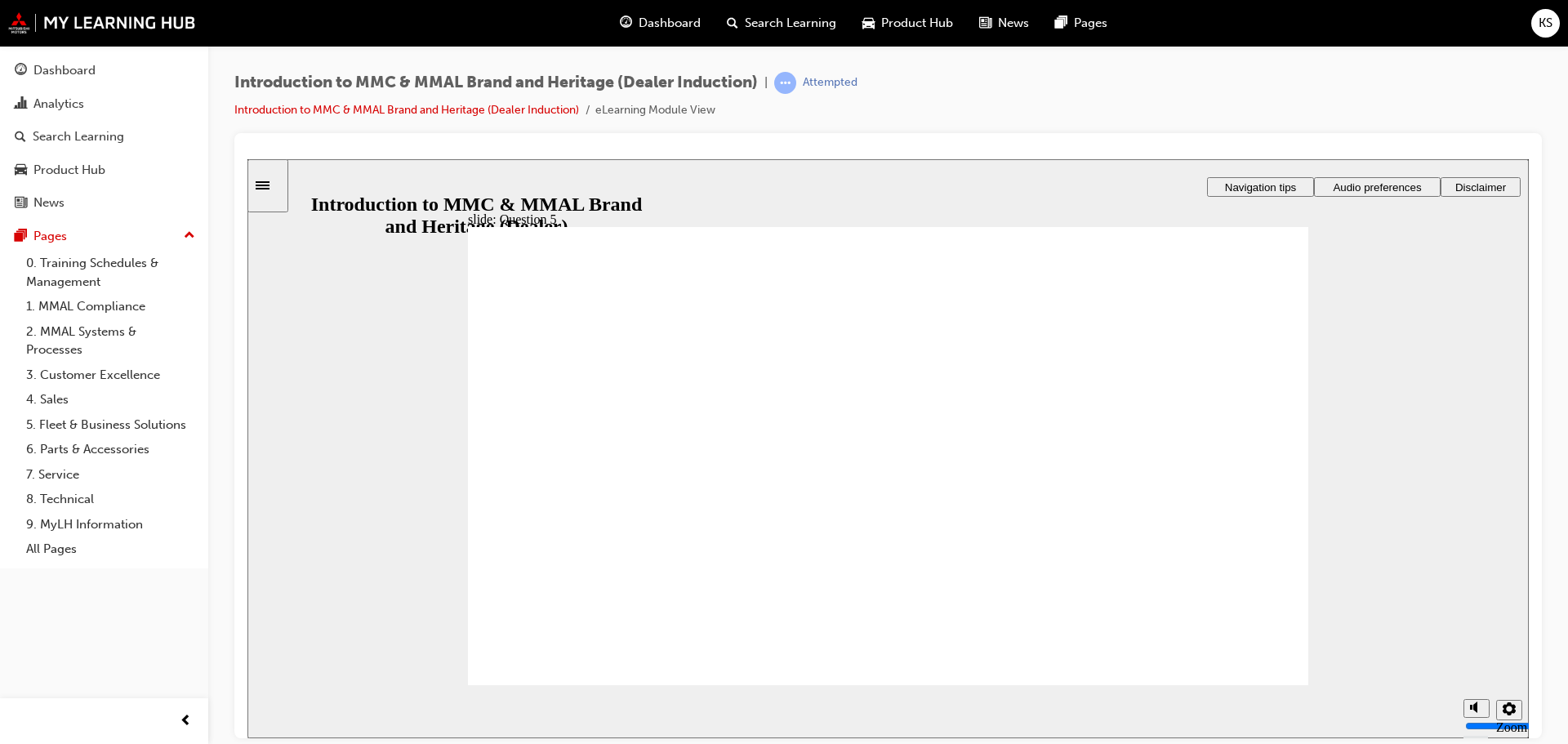
checkbox input "true"
drag, startPoint x: 603, startPoint y: 538, endPoint x: 600, endPoint y: 566, distance: 28.2
checkbox input "true"
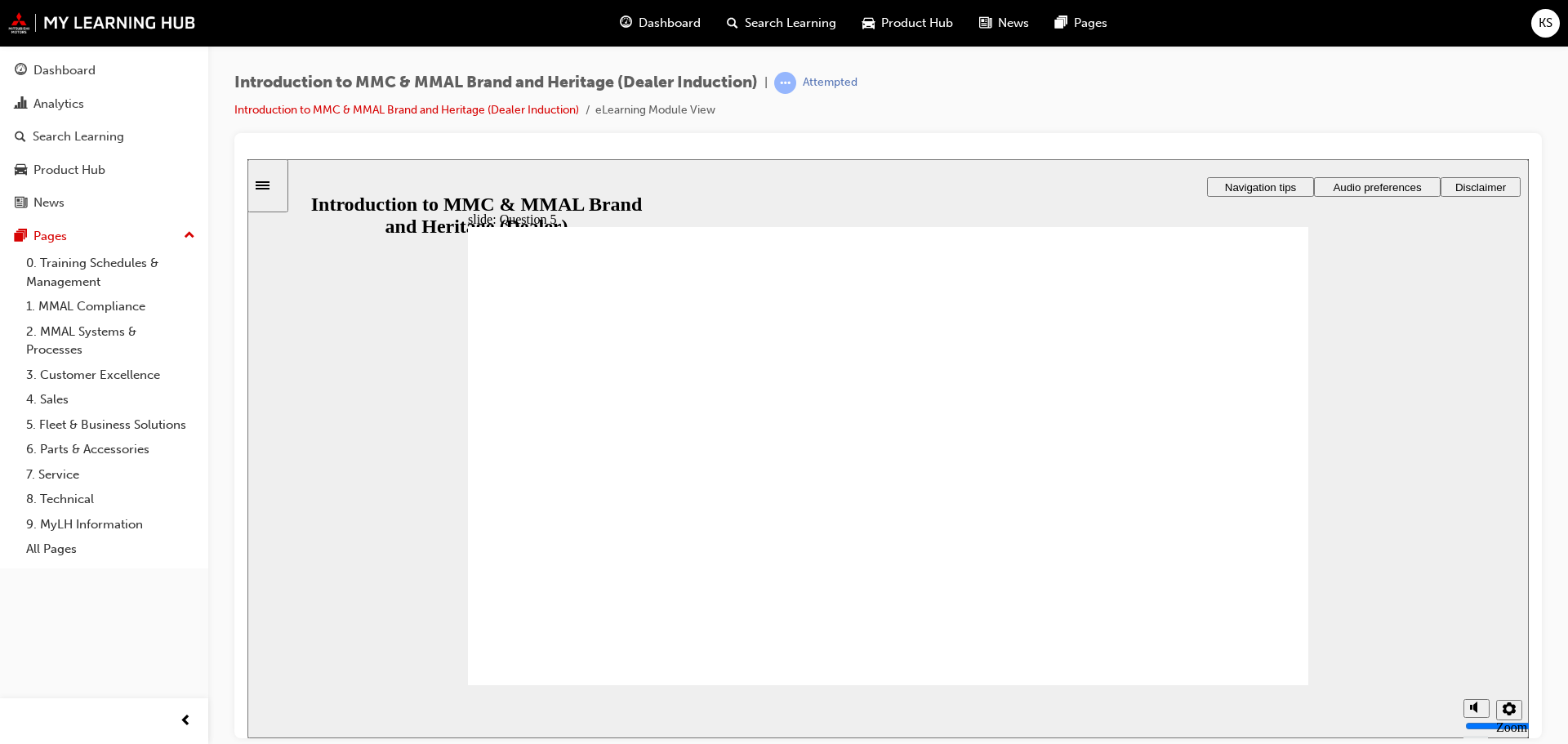
checkbox input "true"
radio input "true"
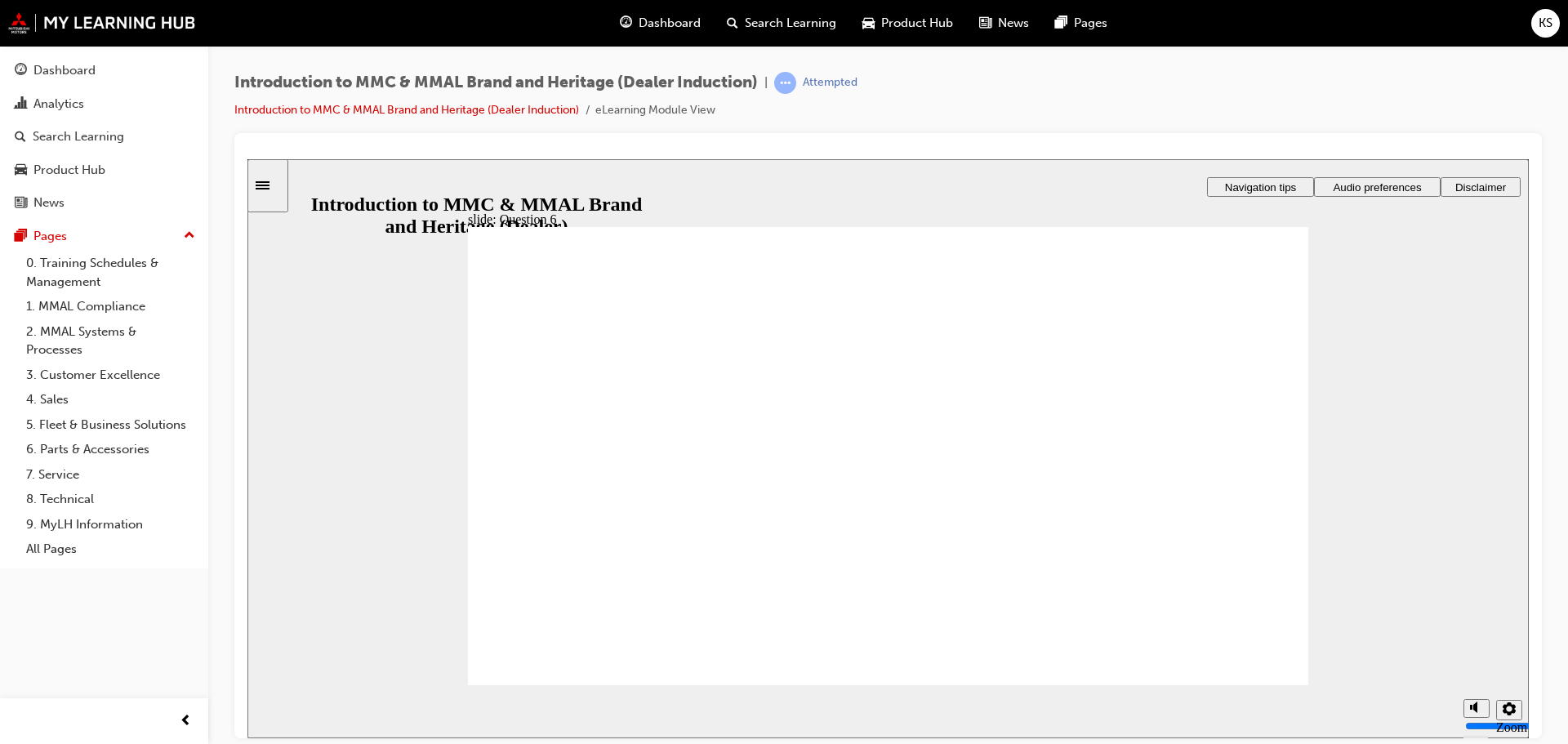
radio input "true"
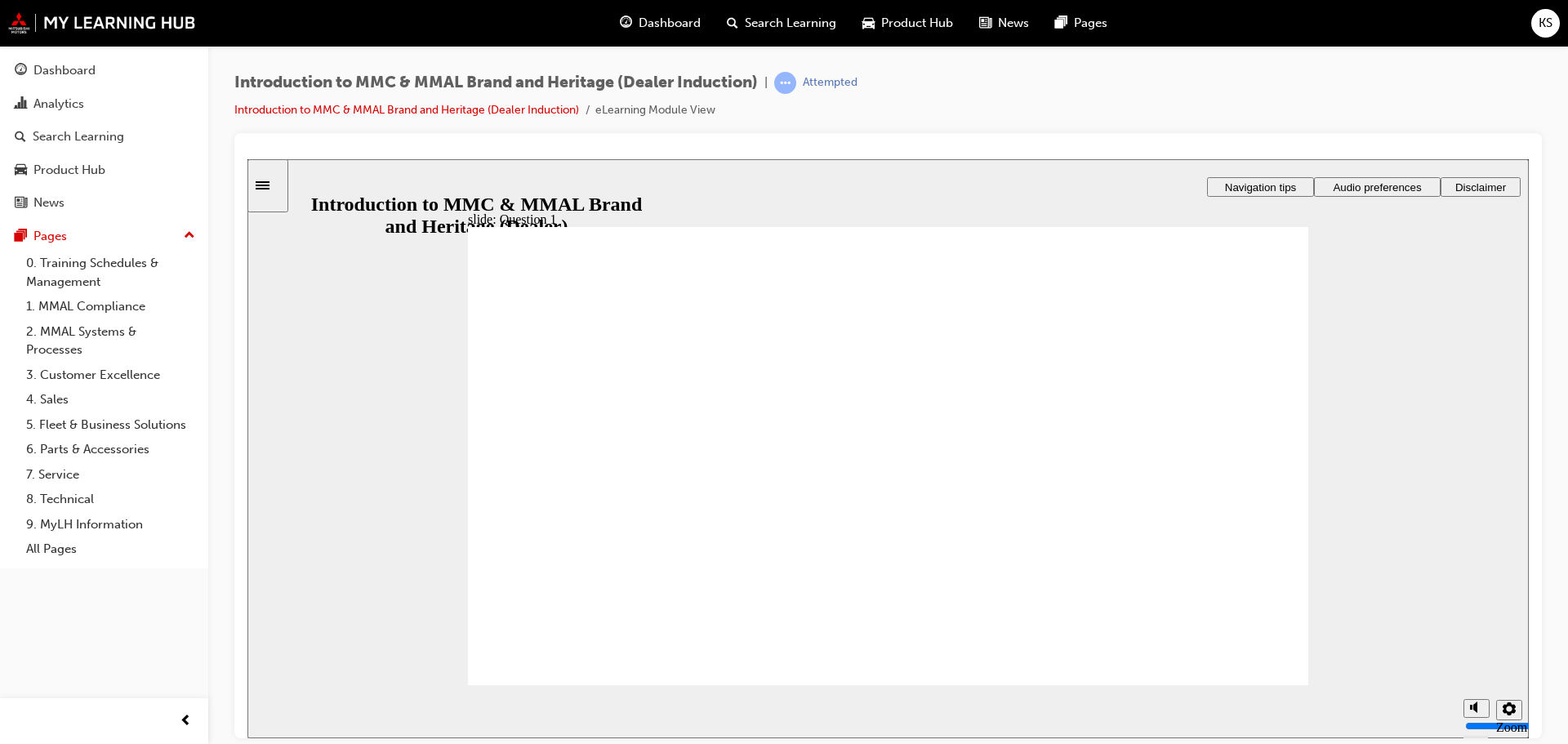
radio input "true"
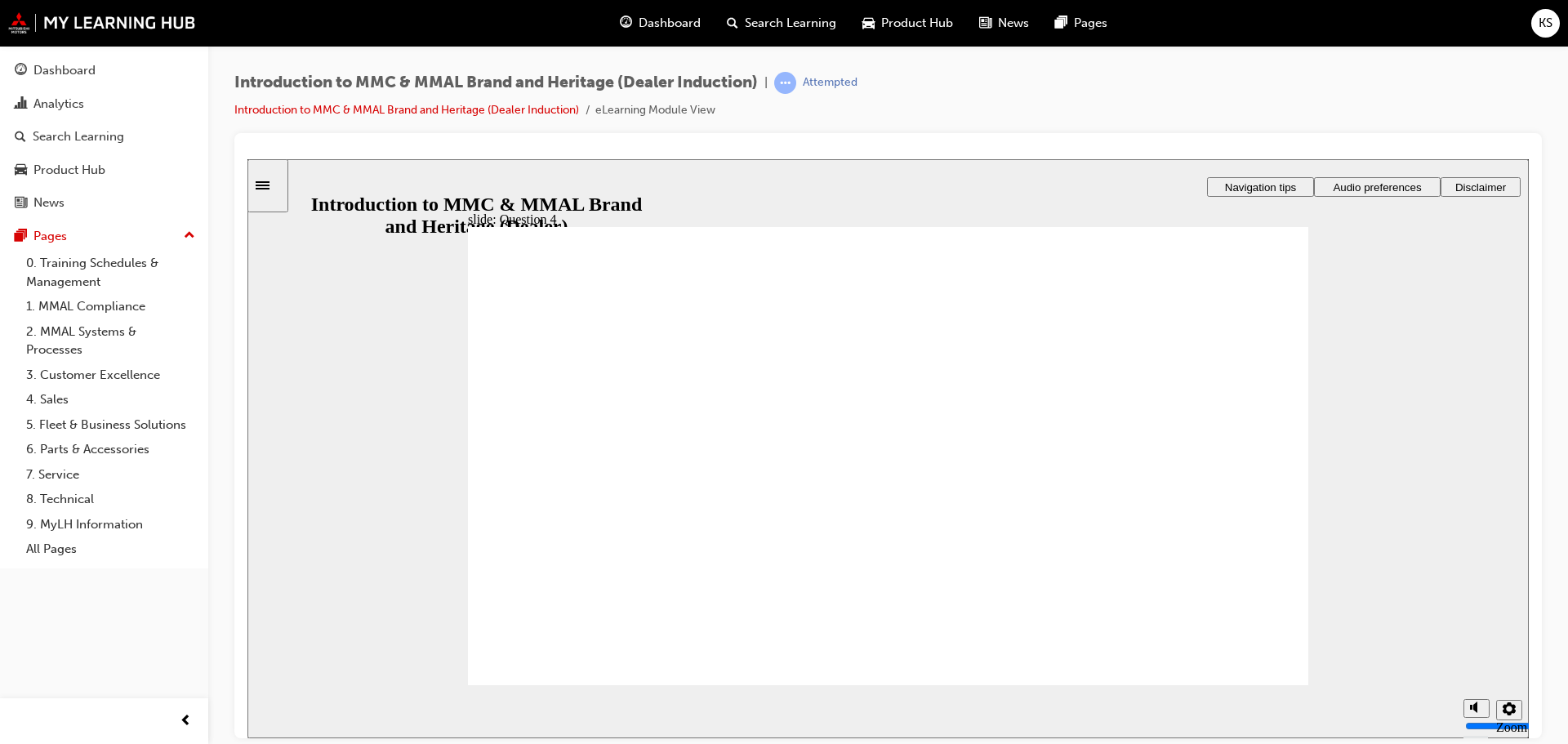
radio input "true"
checkbox input "true"
drag, startPoint x: 586, startPoint y: 568, endPoint x: 585, endPoint y: 557, distance: 11.0
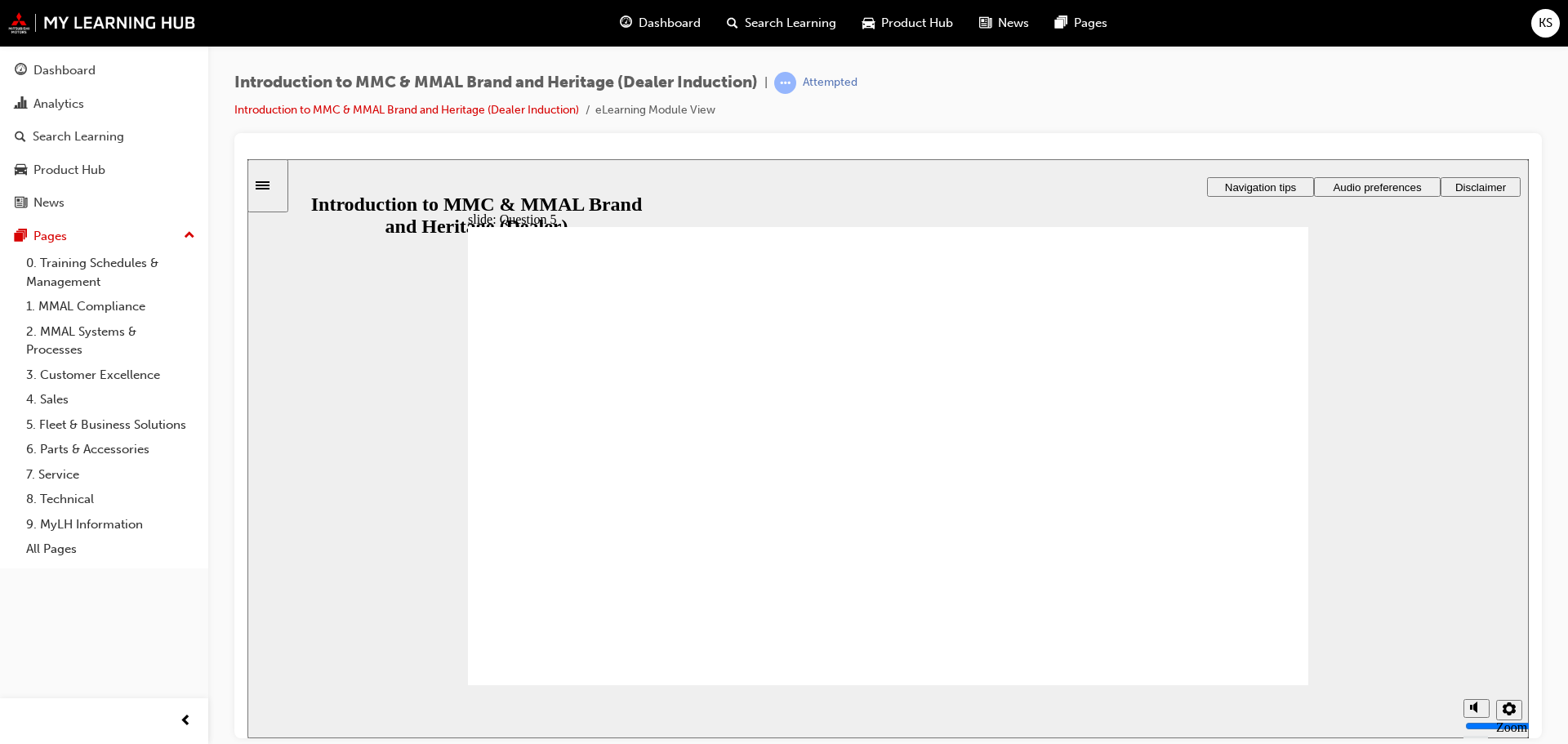
checkbox input "true"
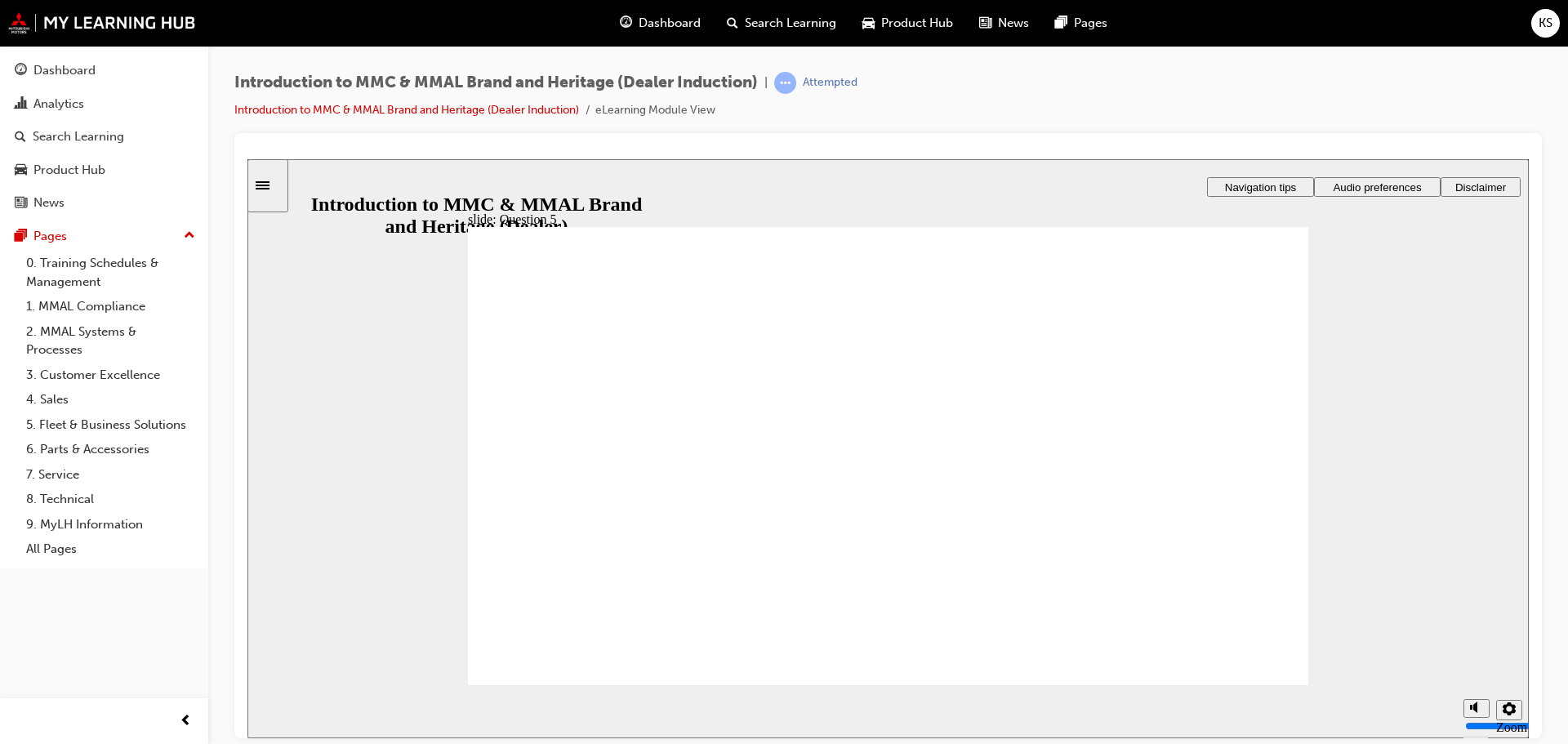
radio input "true"
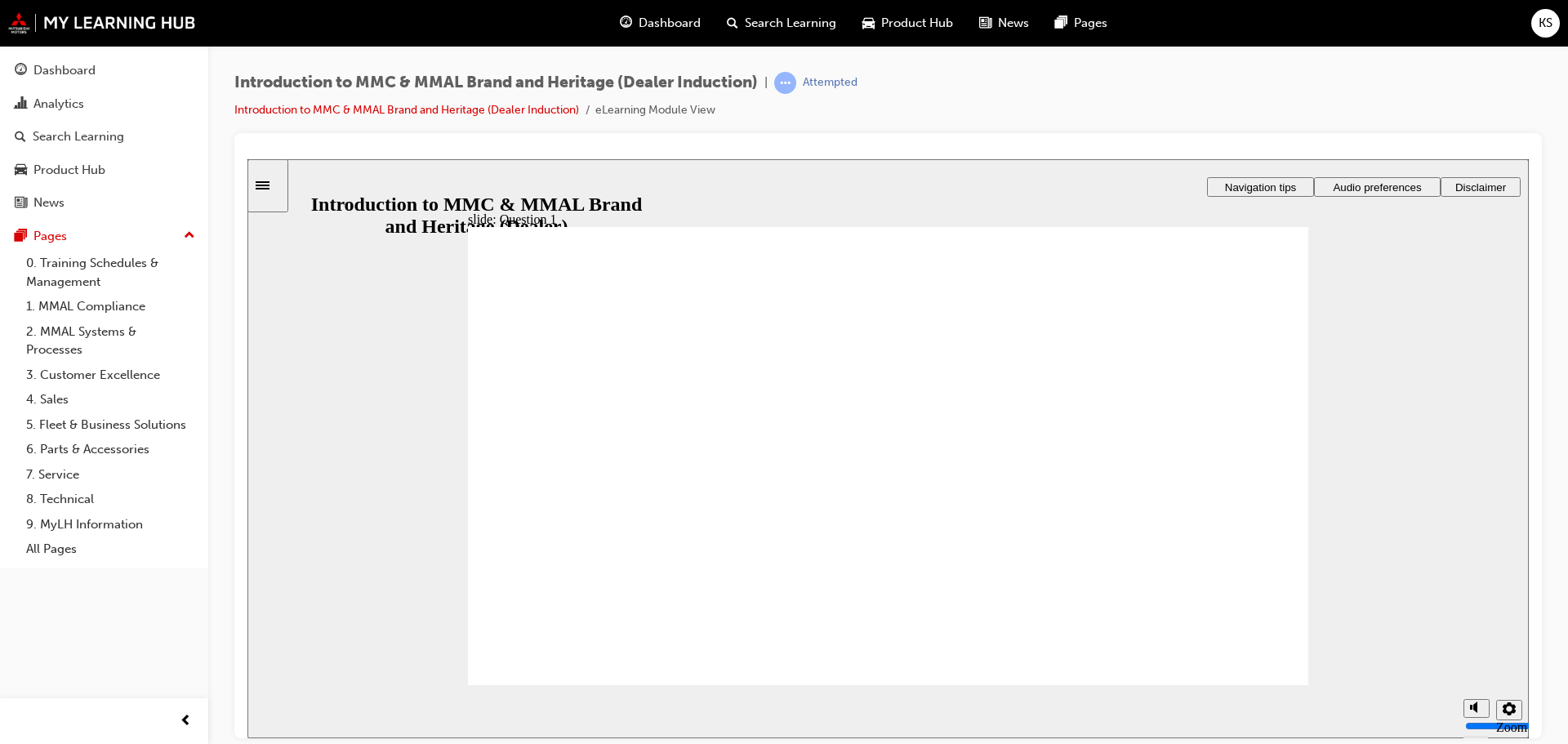
radio input "true"
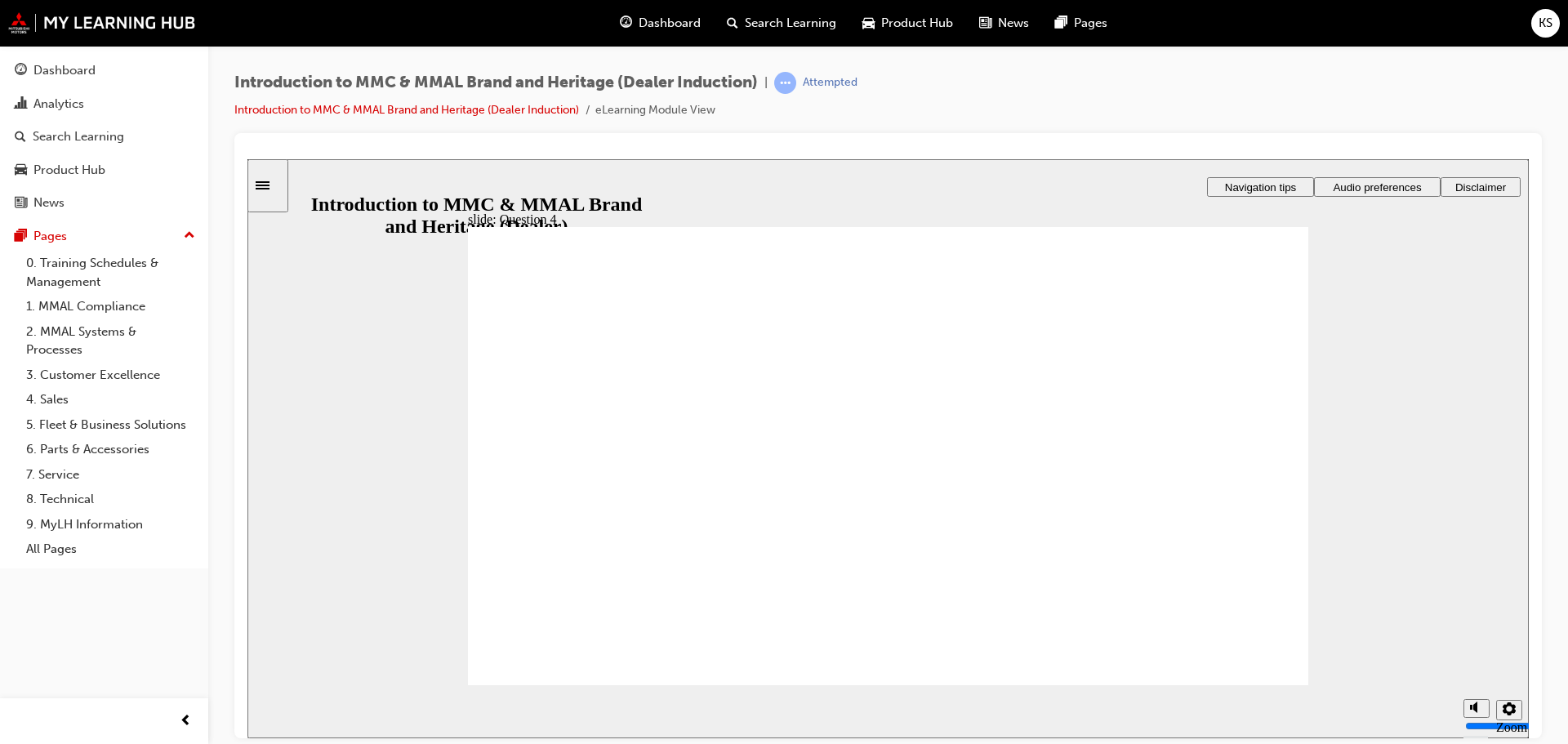
radio input "true"
checkbox input "true"
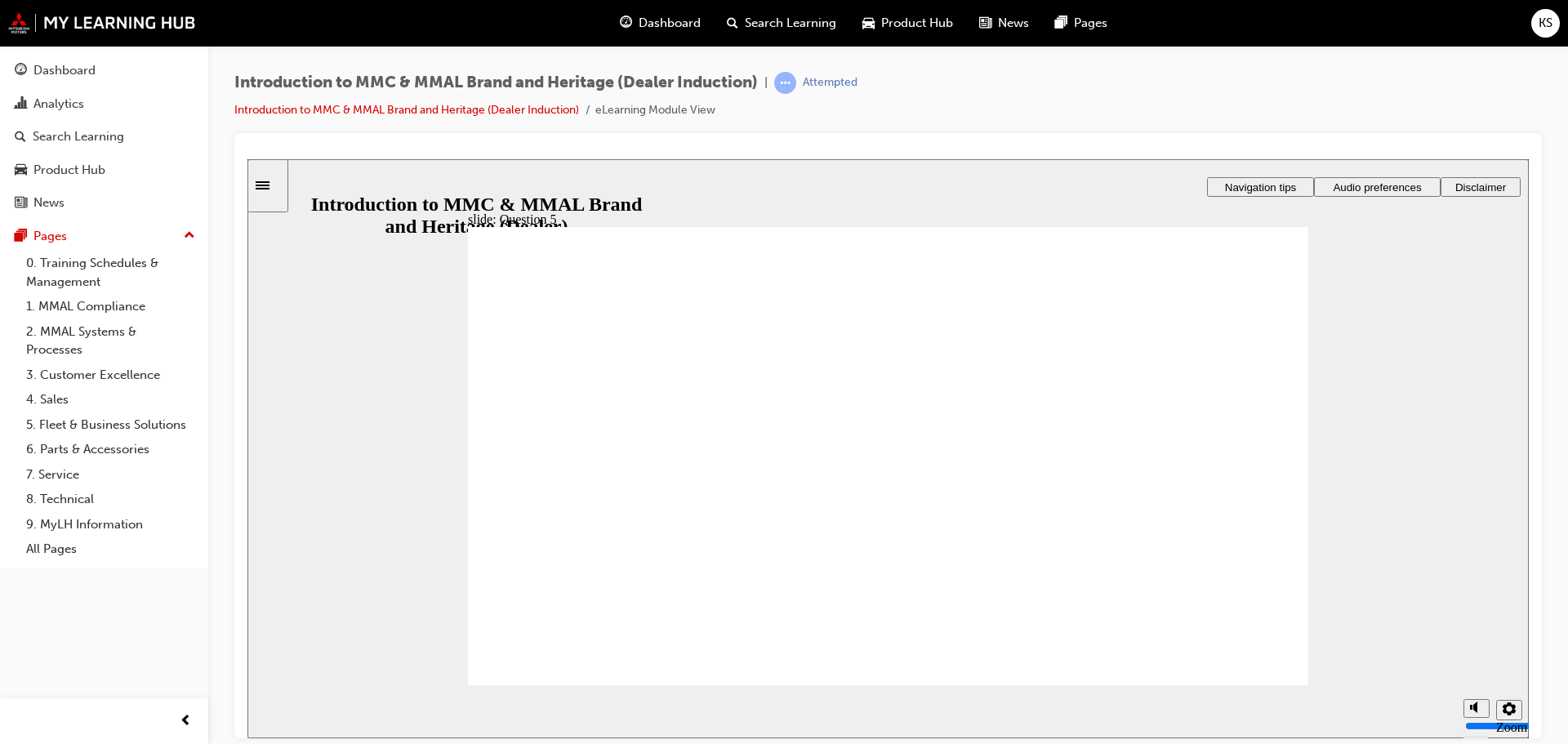
checkbox input "true"
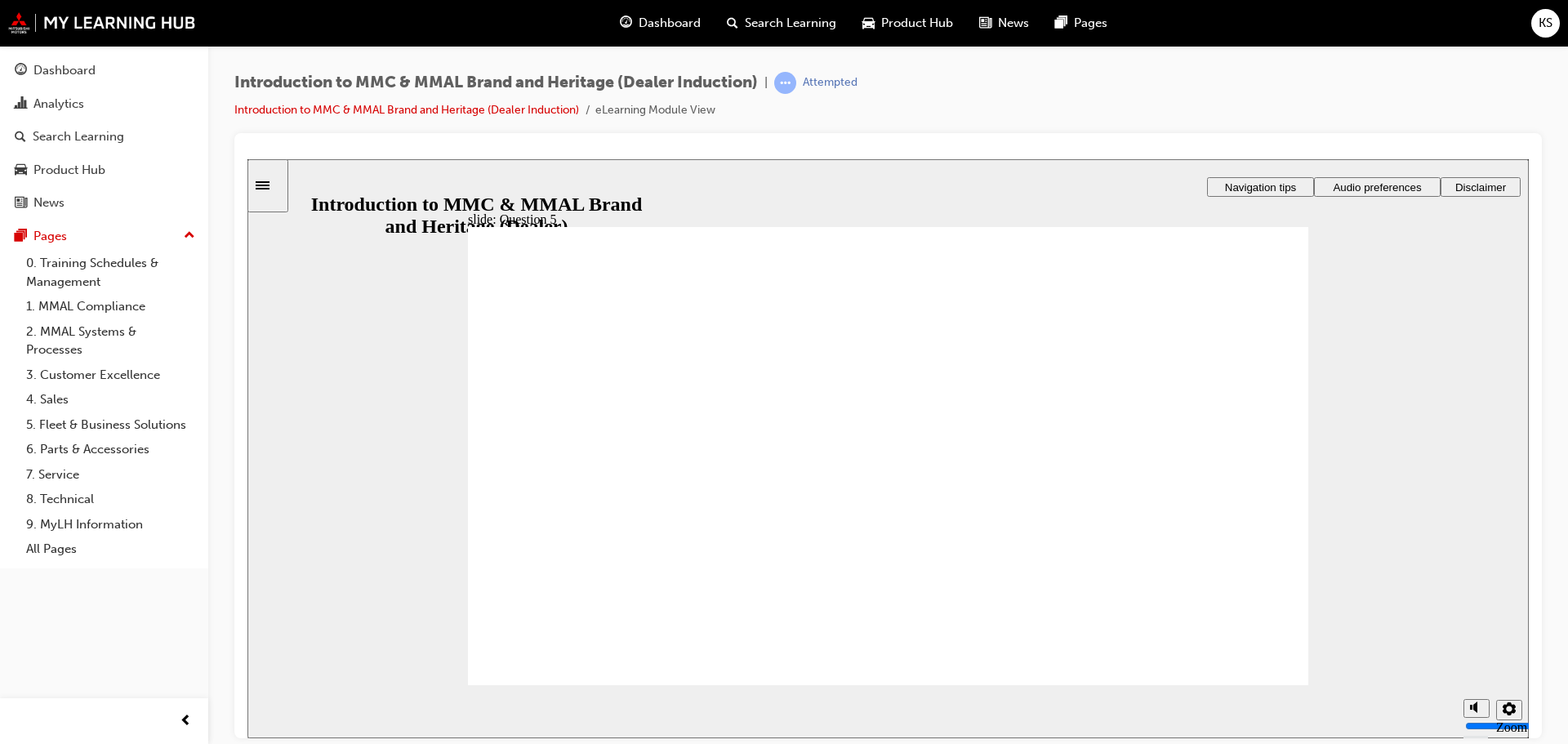
radio input "true"
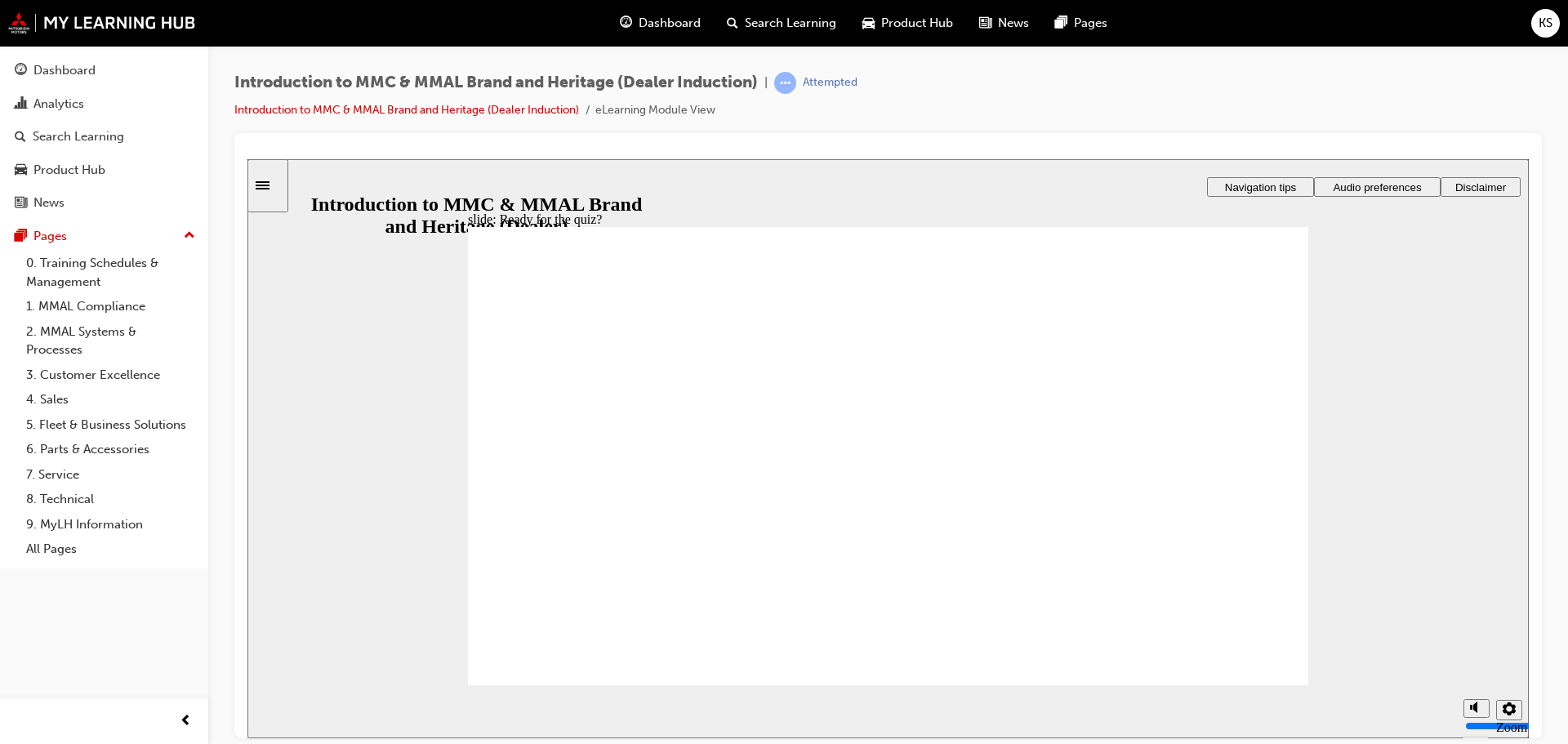
radio input "true"
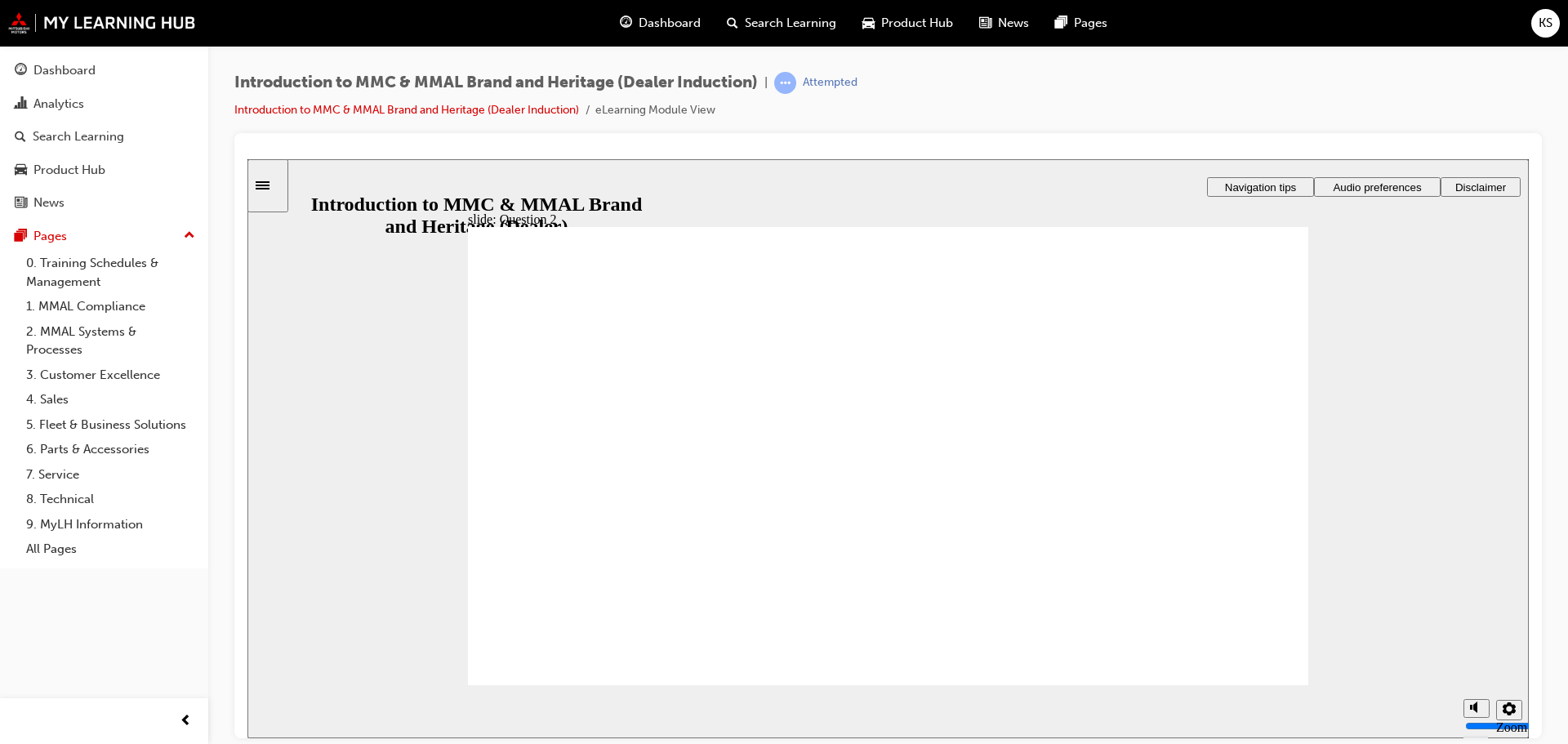
radio input "true"
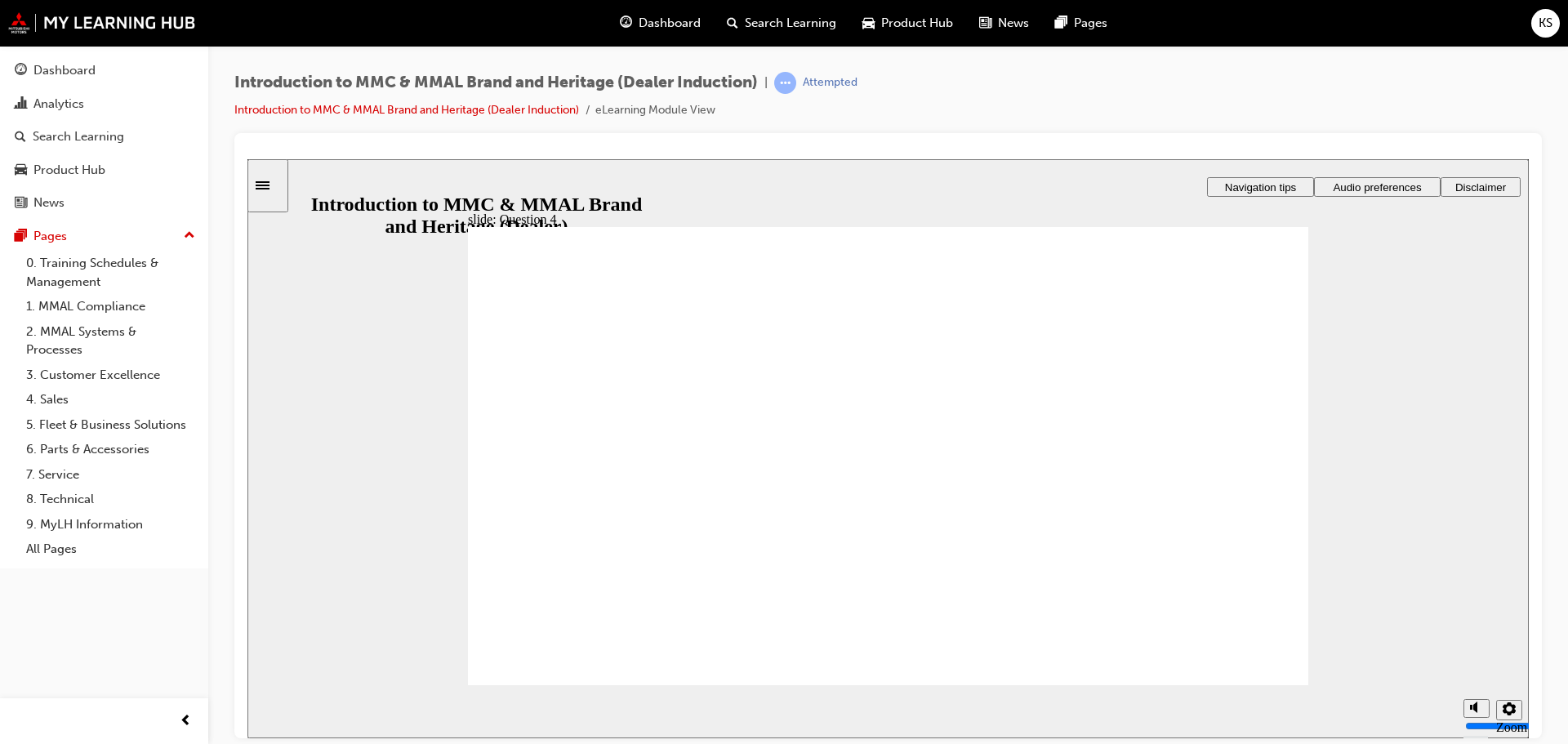
checkbox input "true"
radio input "true"
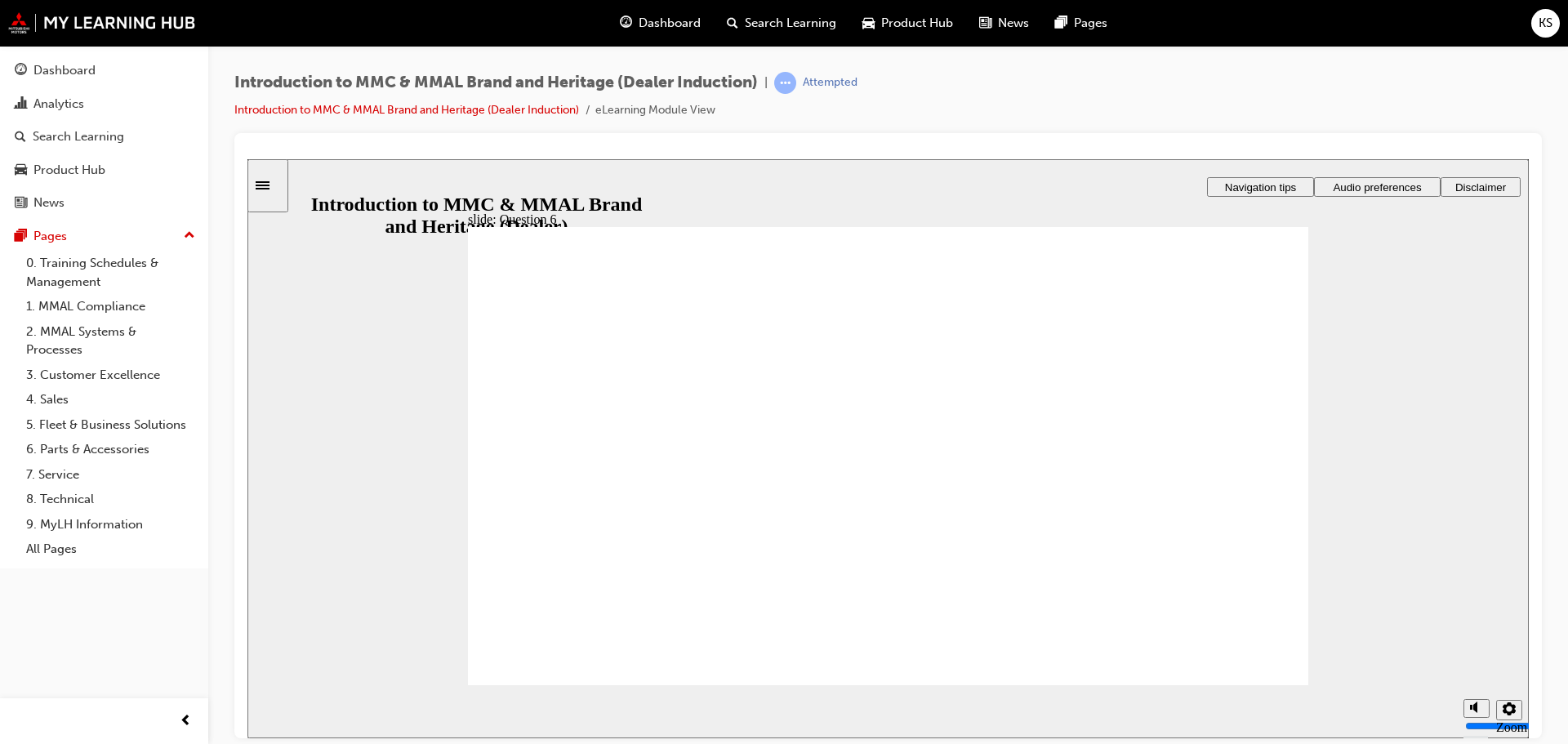
radio input "true"
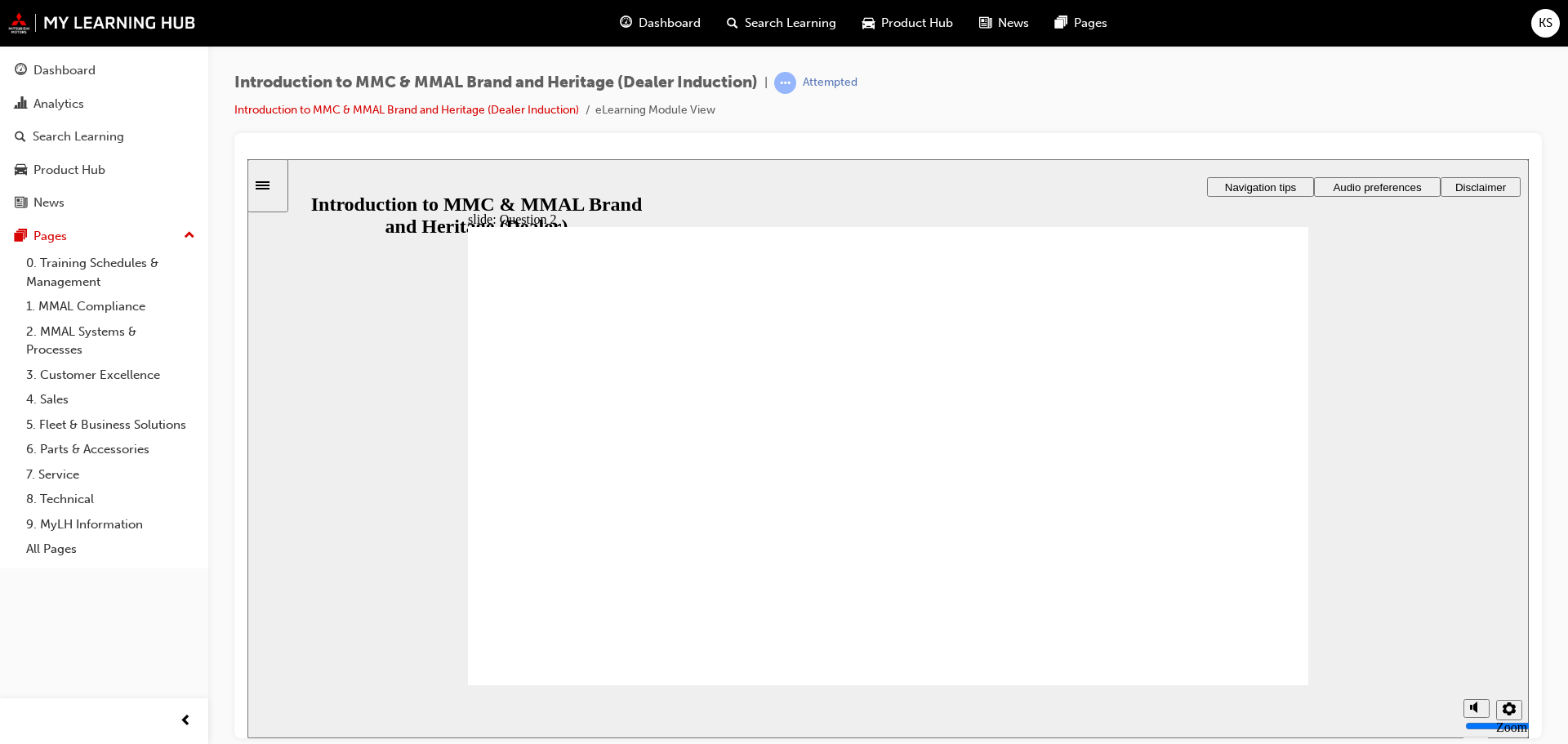
radio input "true"
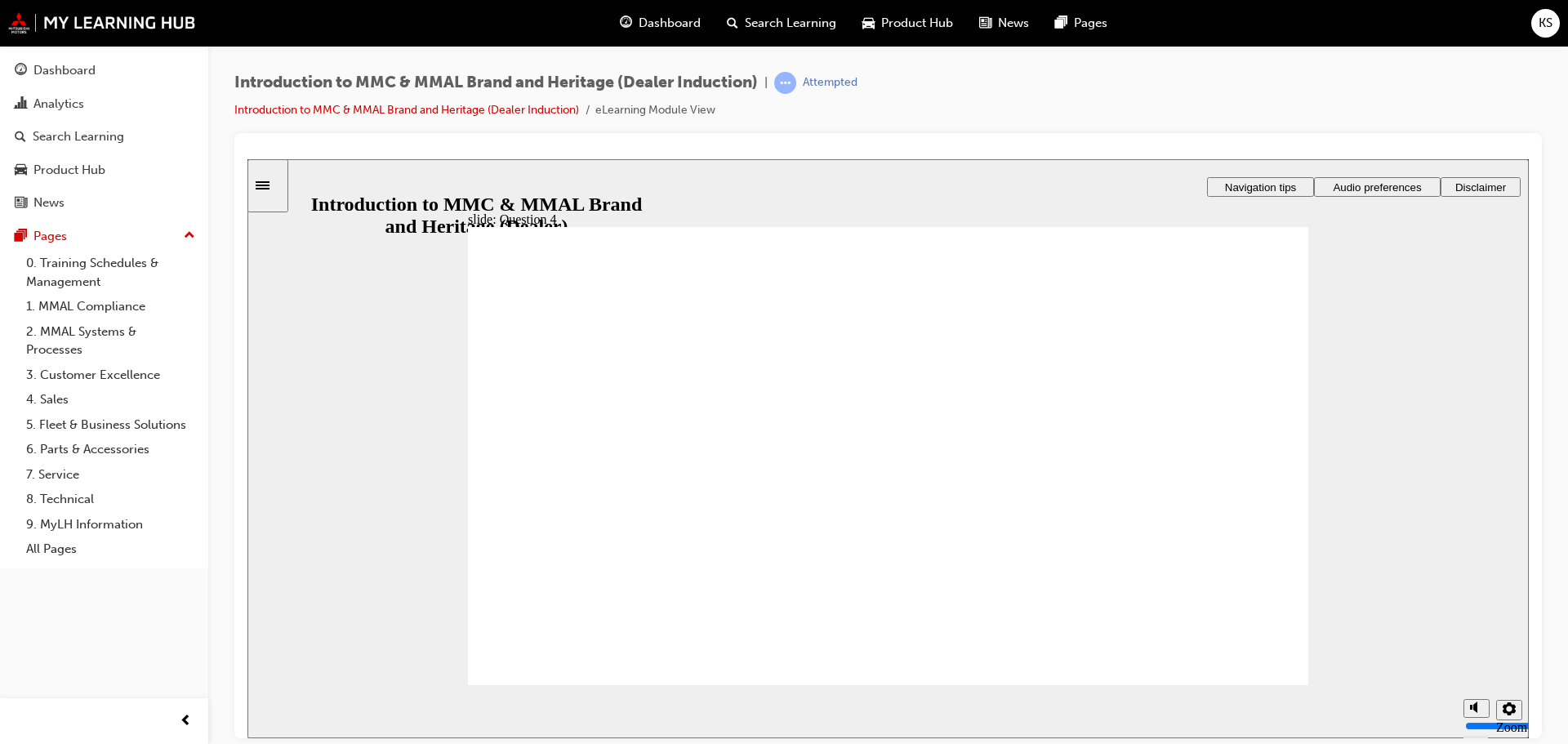
checkbox input "true"
radio input "true"
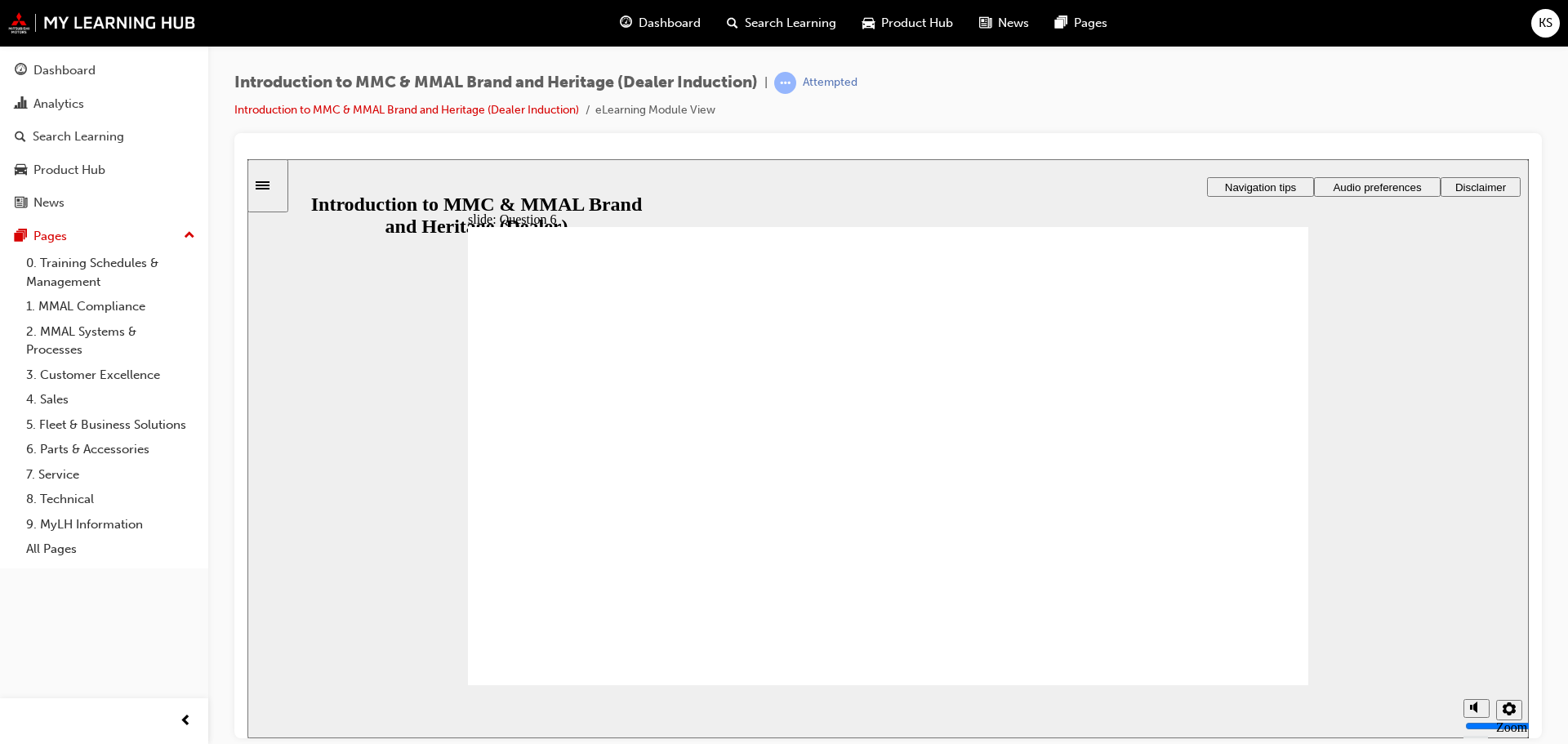
drag, startPoint x: 558, startPoint y: 648, endPoint x: 753, endPoint y: 640, distance: 195.2
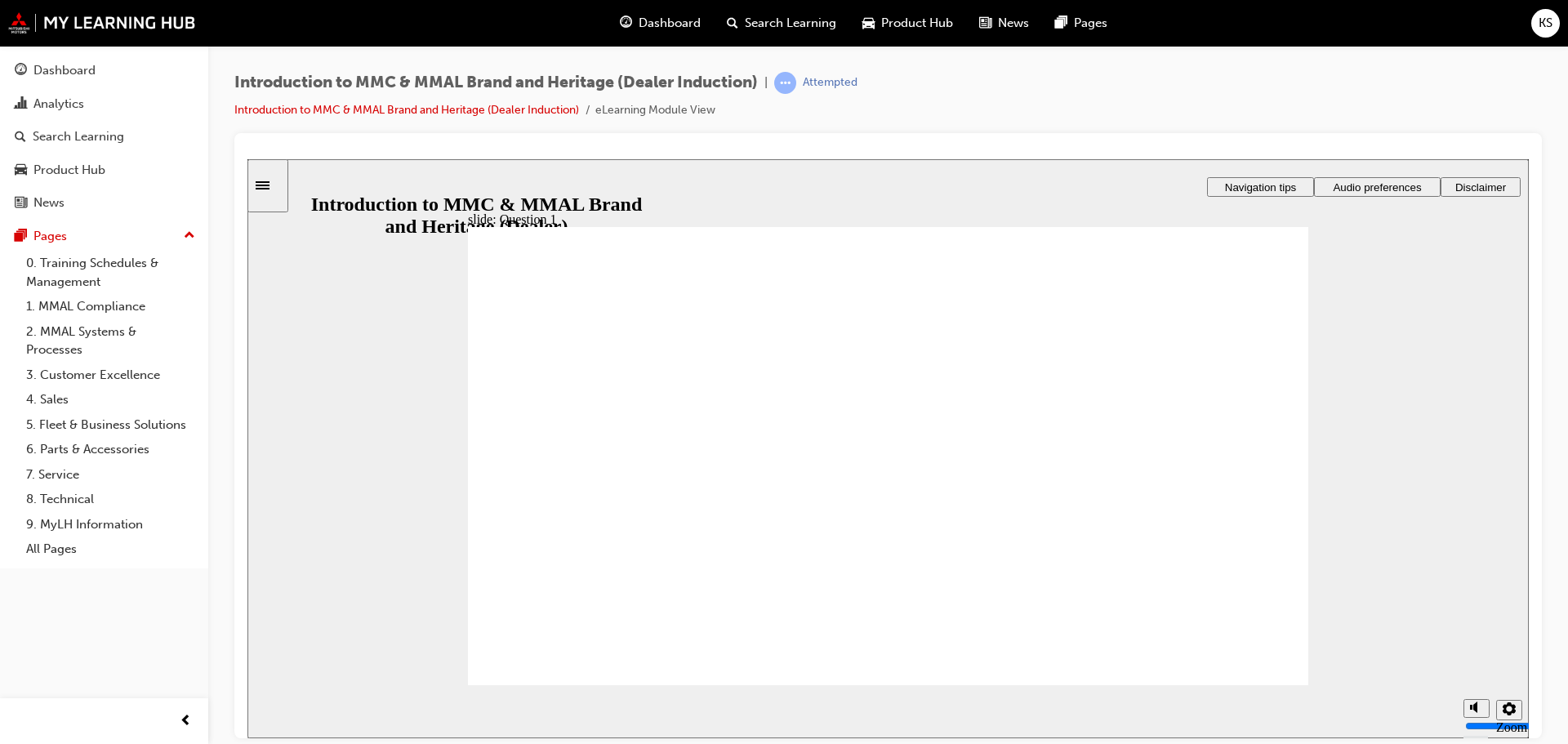
radio input "true"
drag, startPoint x: 631, startPoint y: 627, endPoint x: 616, endPoint y: 652, distance: 29.2
radio input "true"
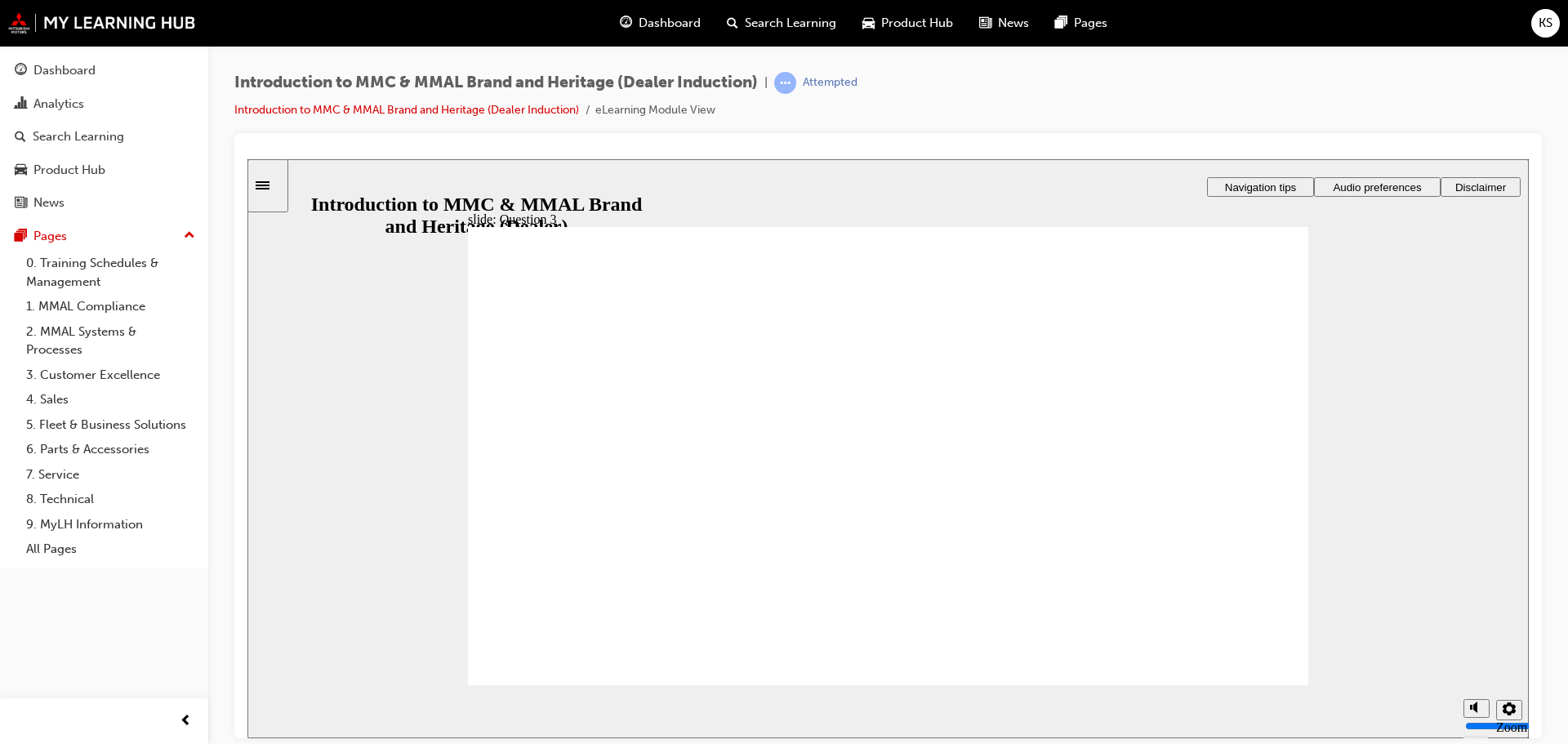
drag, startPoint x: 620, startPoint y: 509, endPoint x: 606, endPoint y: 527, distance: 22.8
radio input "true"
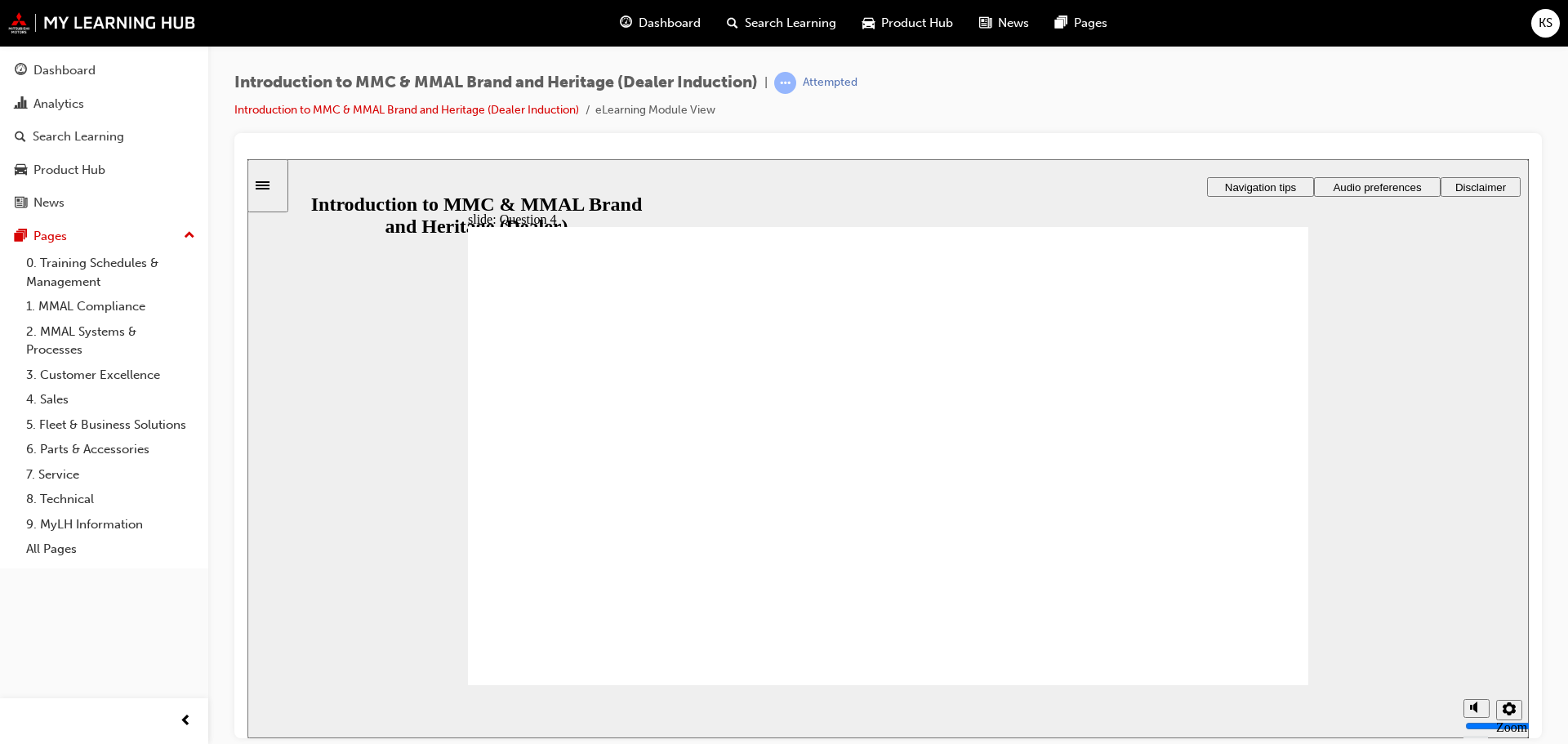
checkbox input "true"
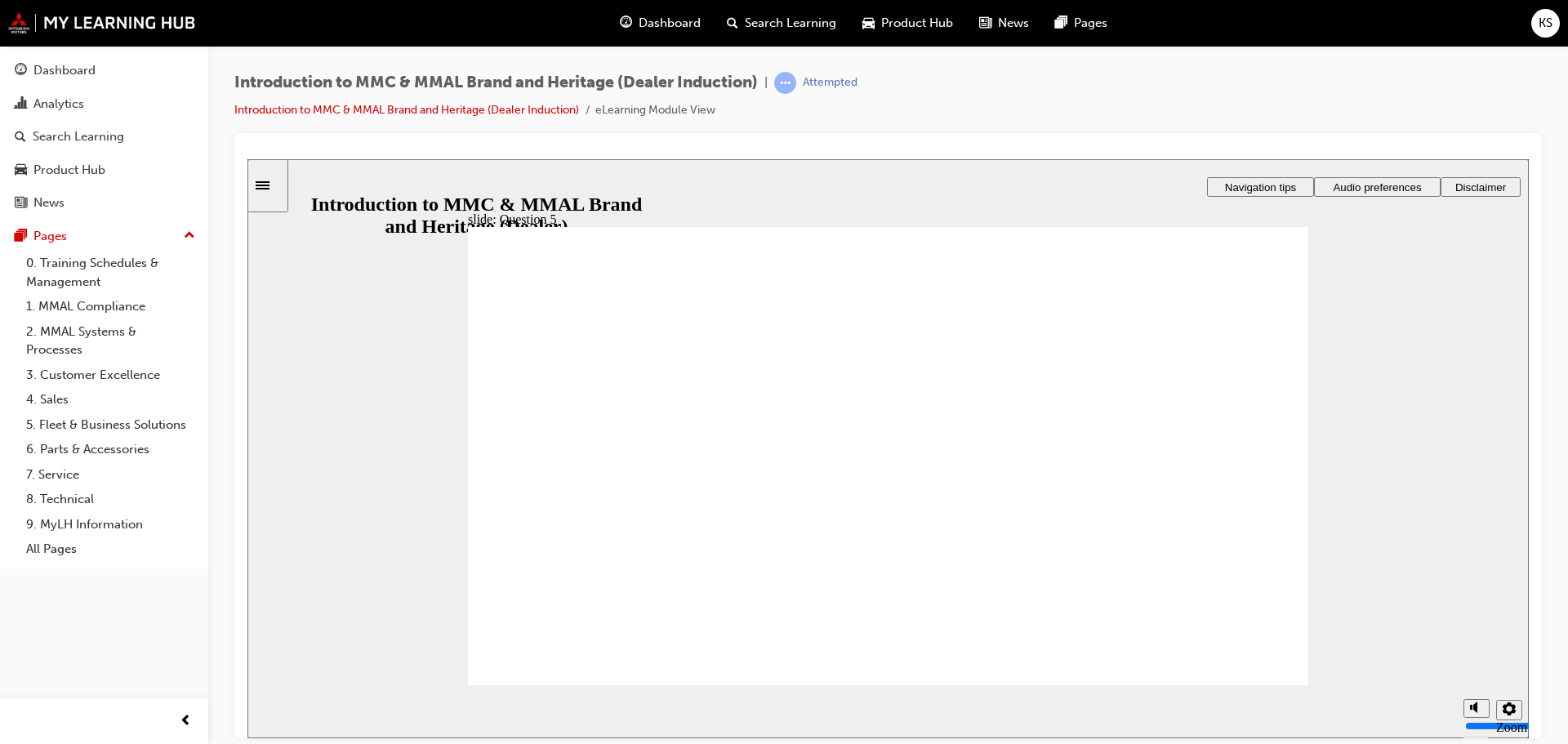
checkbox input "true"
radio input "true"
drag, startPoint x: 621, startPoint y: 505, endPoint x: 603, endPoint y: 640, distance: 136.2
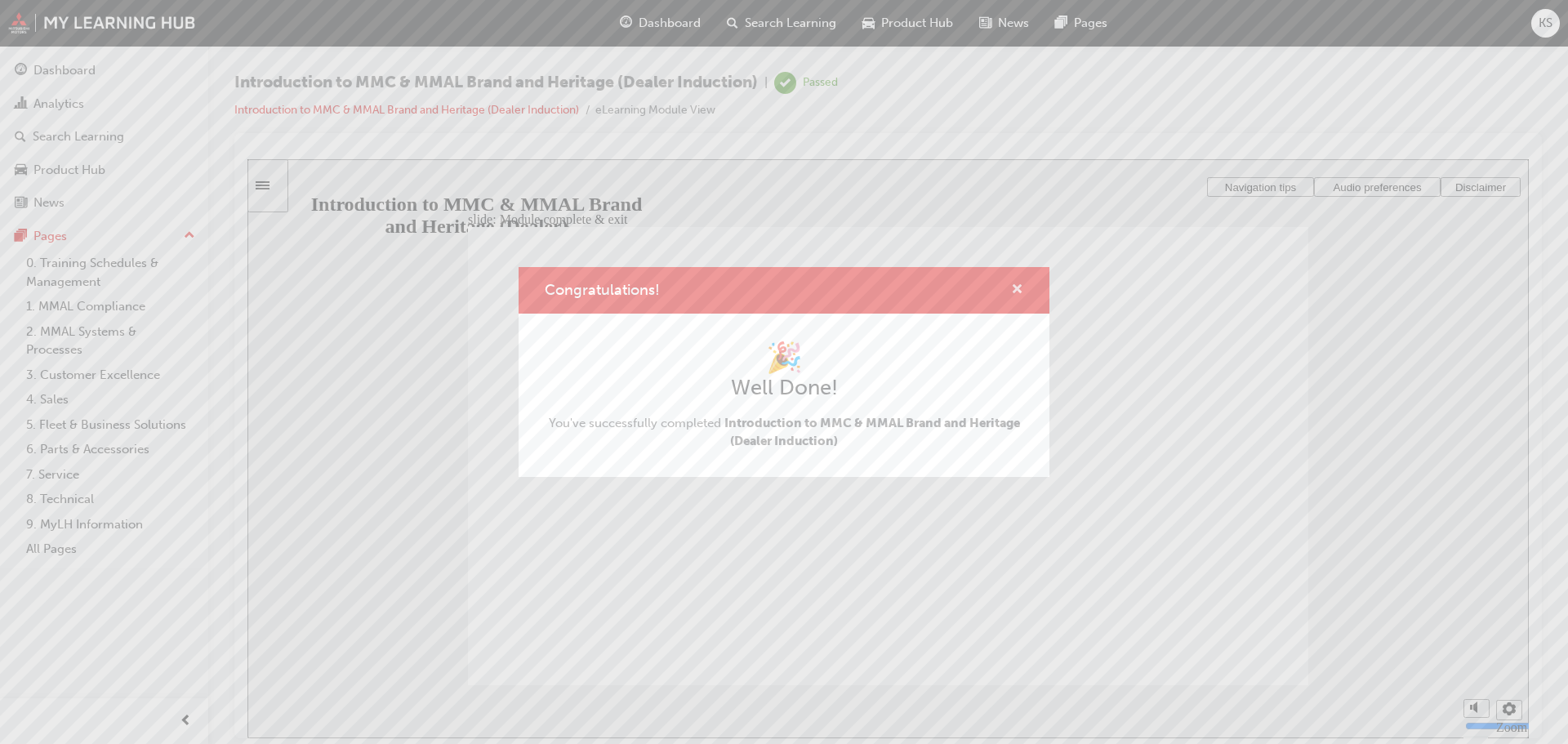
click at [1013, 286] on span "cross-icon" at bounding box center [1017, 291] width 12 height 15
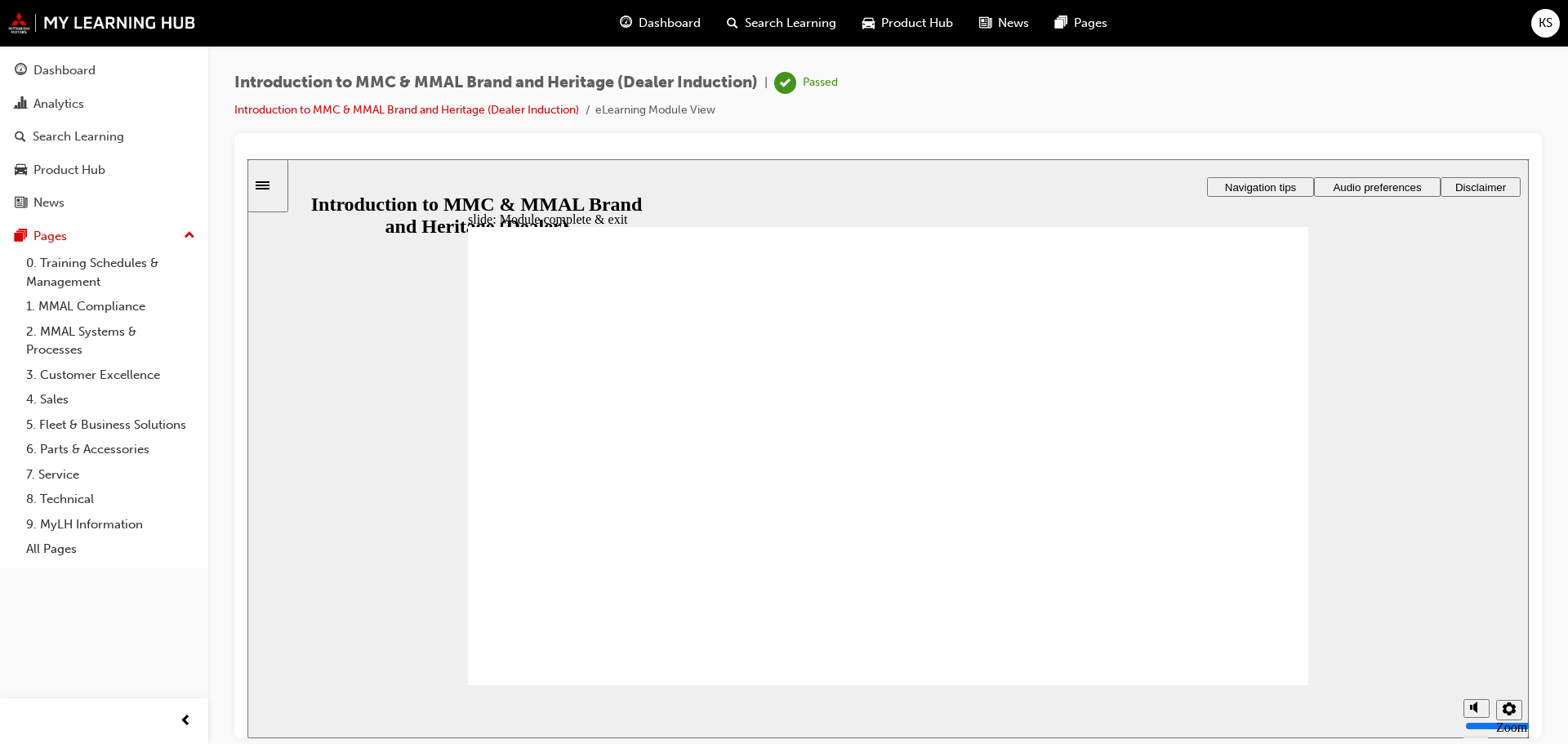
click at [660, 14] on span "Dashboard" at bounding box center [669, 23] width 62 height 19
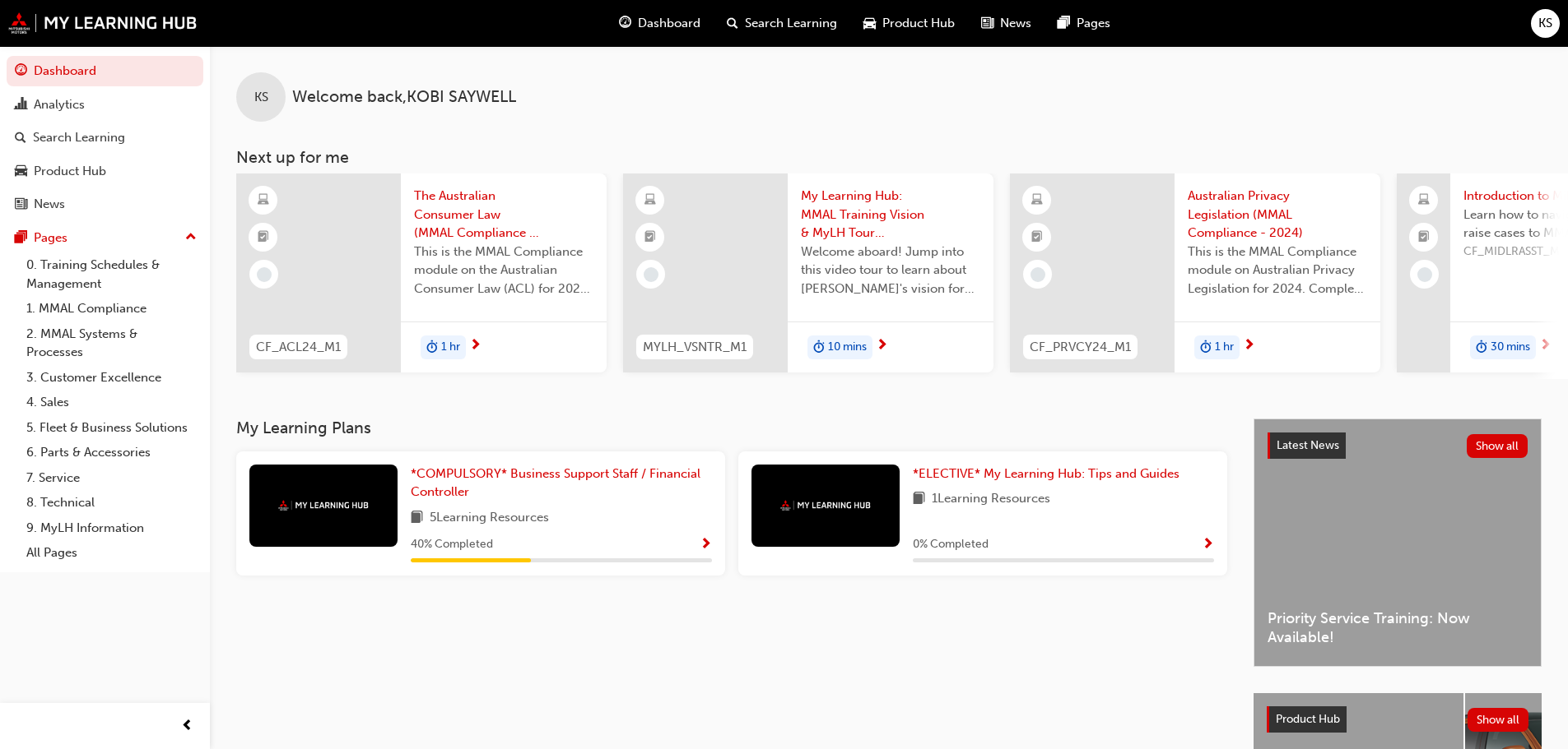
click at [682, 528] on div "5 Learning Resources" at bounding box center [562, 518] width 301 height 21
click at [616, 477] on span "*COMPULSORY* Business Support Staff / Financial Controller" at bounding box center [556, 483] width 290 height 34
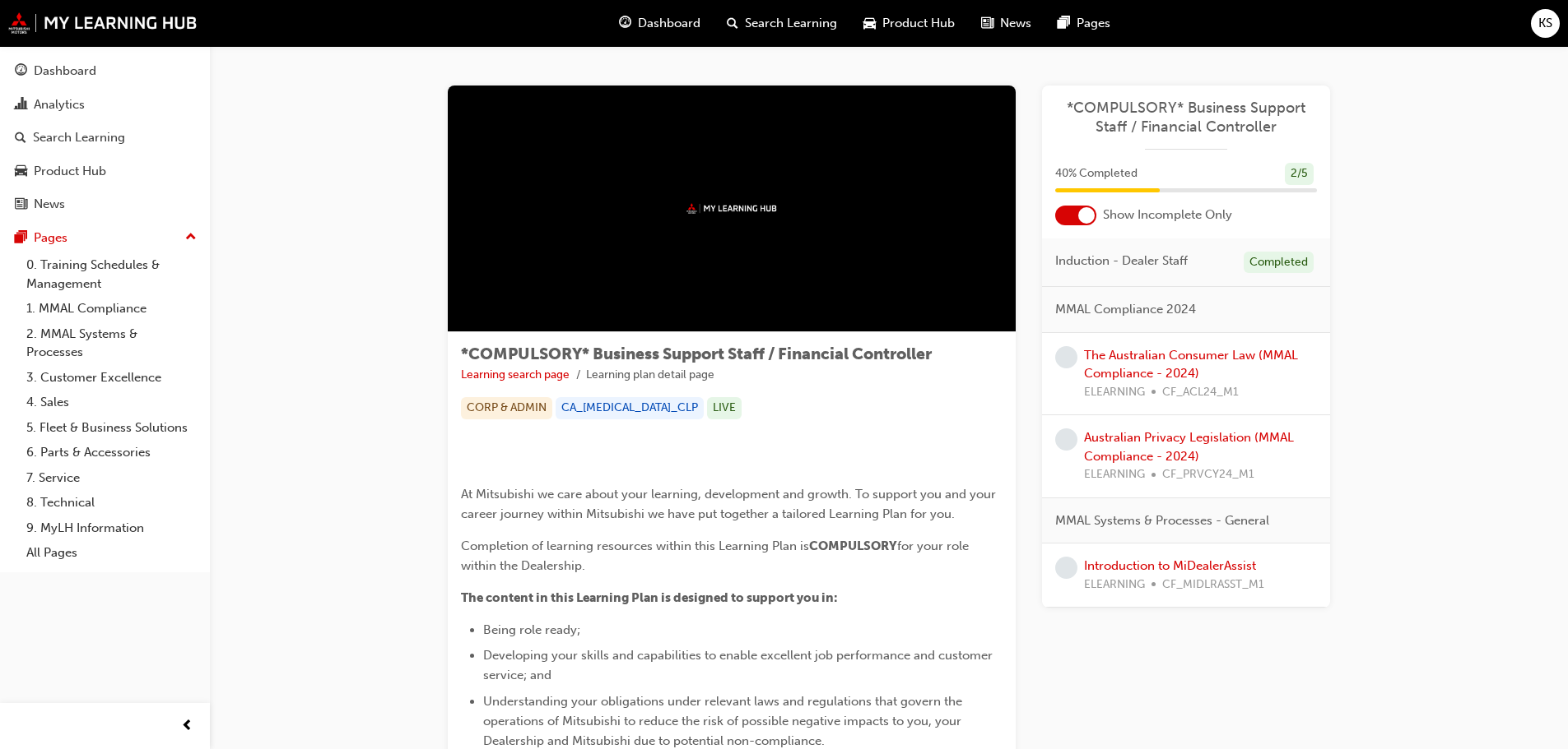
click at [1247, 315] on div "MMAL Compliance 2024" at bounding box center [1186, 309] width 288 height 46
click at [1205, 260] on div "Induction - Dealer Staff Completed" at bounding box center [1186, 262] width 288 height 49
click at [1084, 219] on div at bounding box center [1087, 216] width 17 height 17
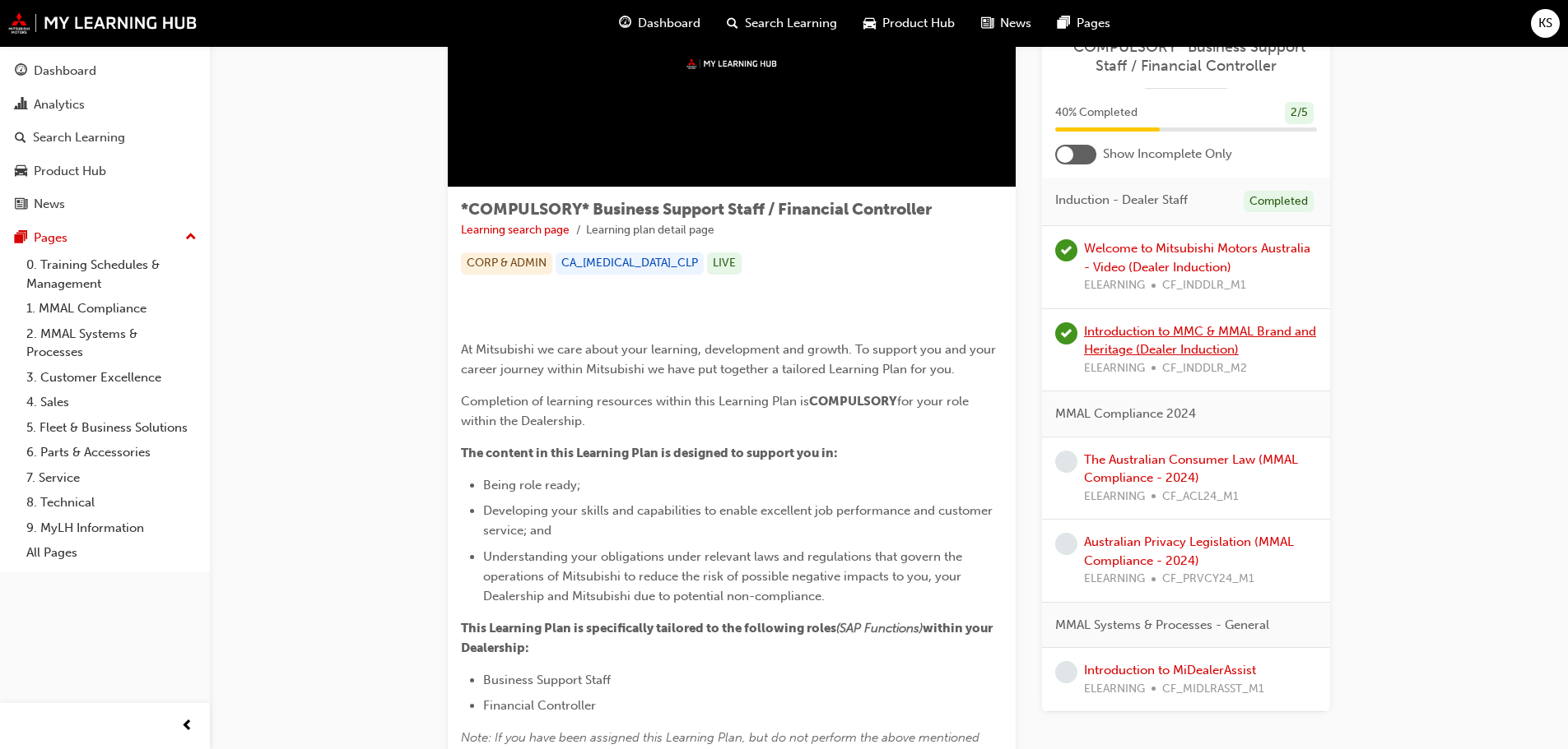
scroll to position [164, 0]
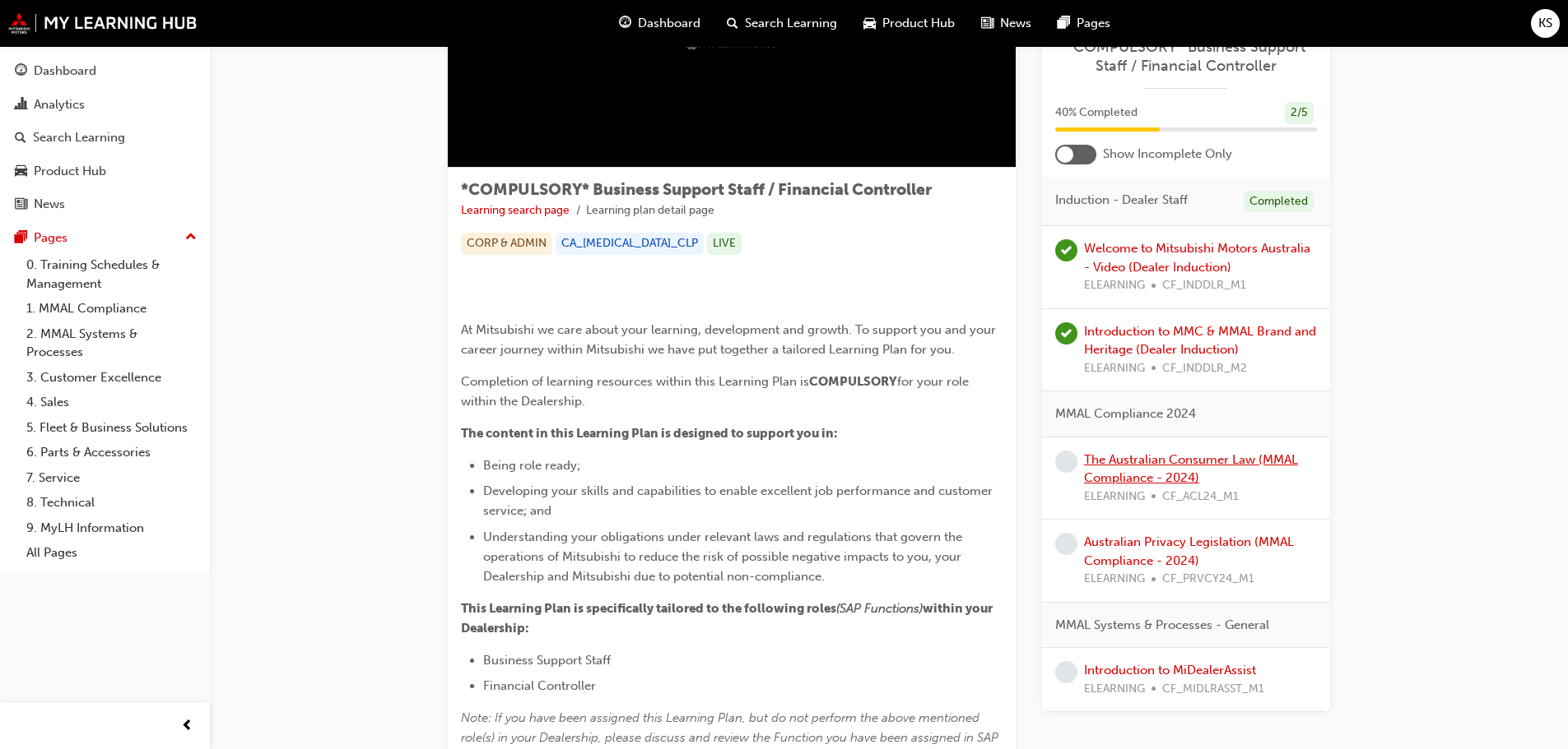
click at [1175, 466] on link "The Australian Consumer Law (MMAL Compliance - 2024)" at bounding box center [1190, 469] width 214 height 34
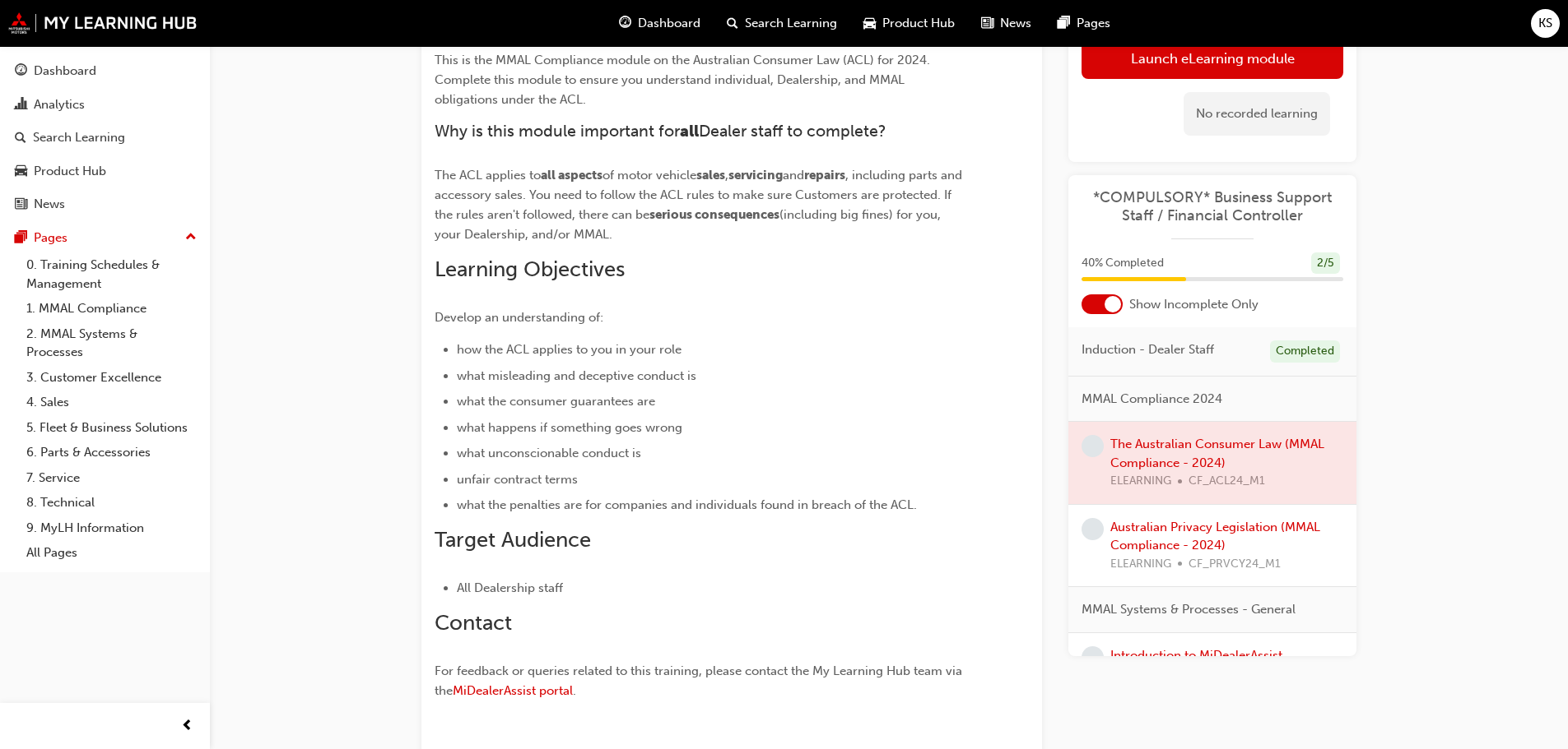
scroll to position [82, 0]
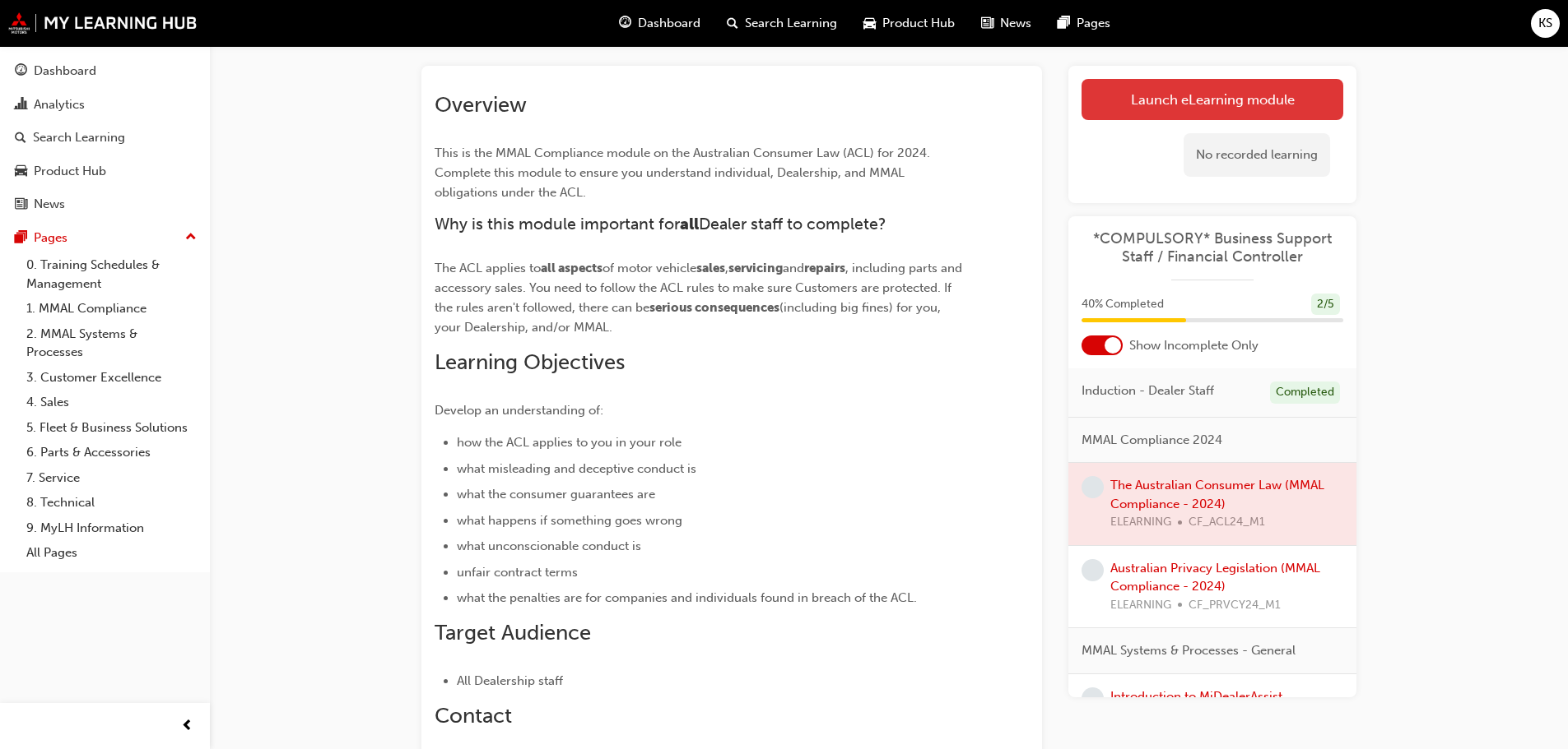
click at [1155, 100] on link "Launch eLearning module" at bounding box center [1212, 100] width 262 height 41
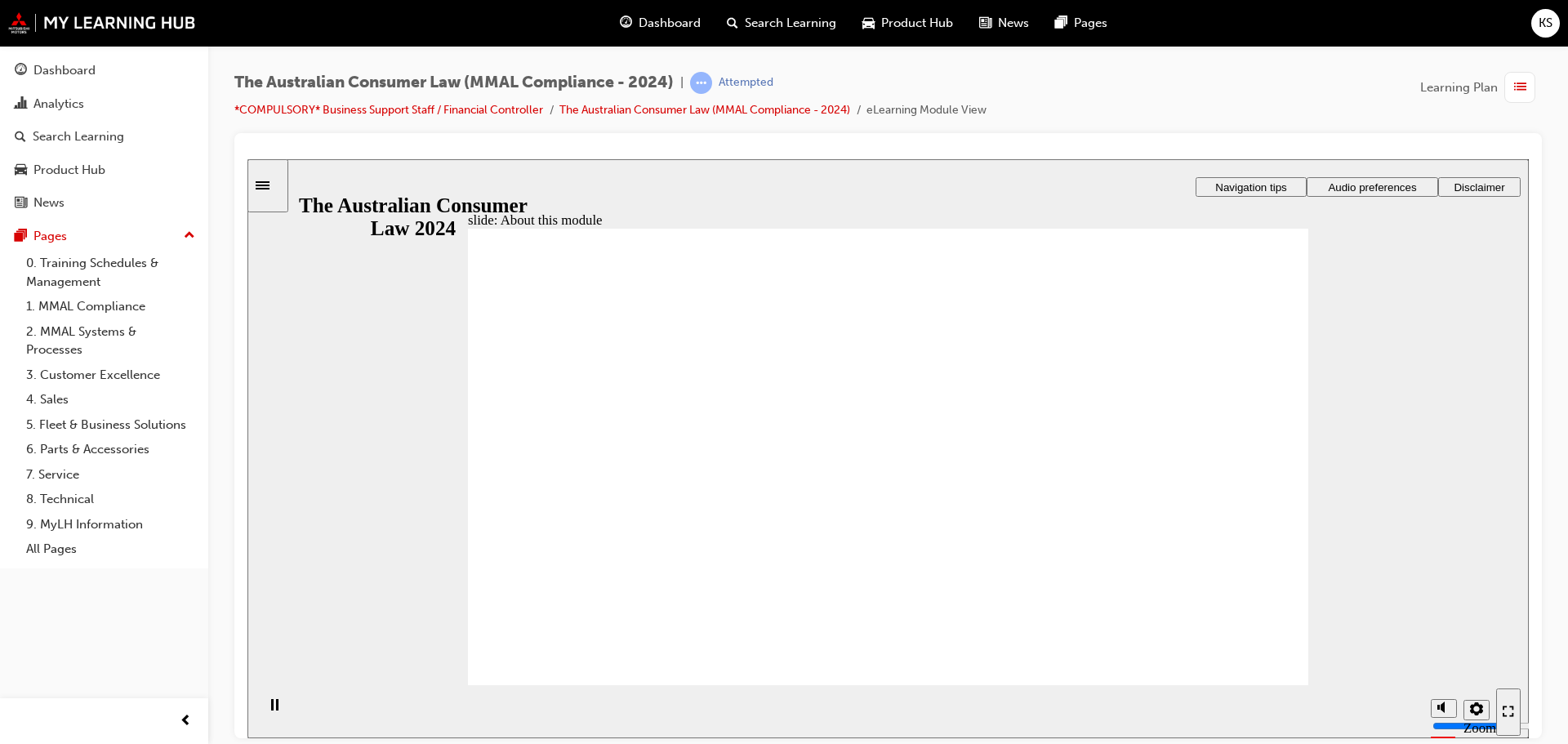
radio input "true"
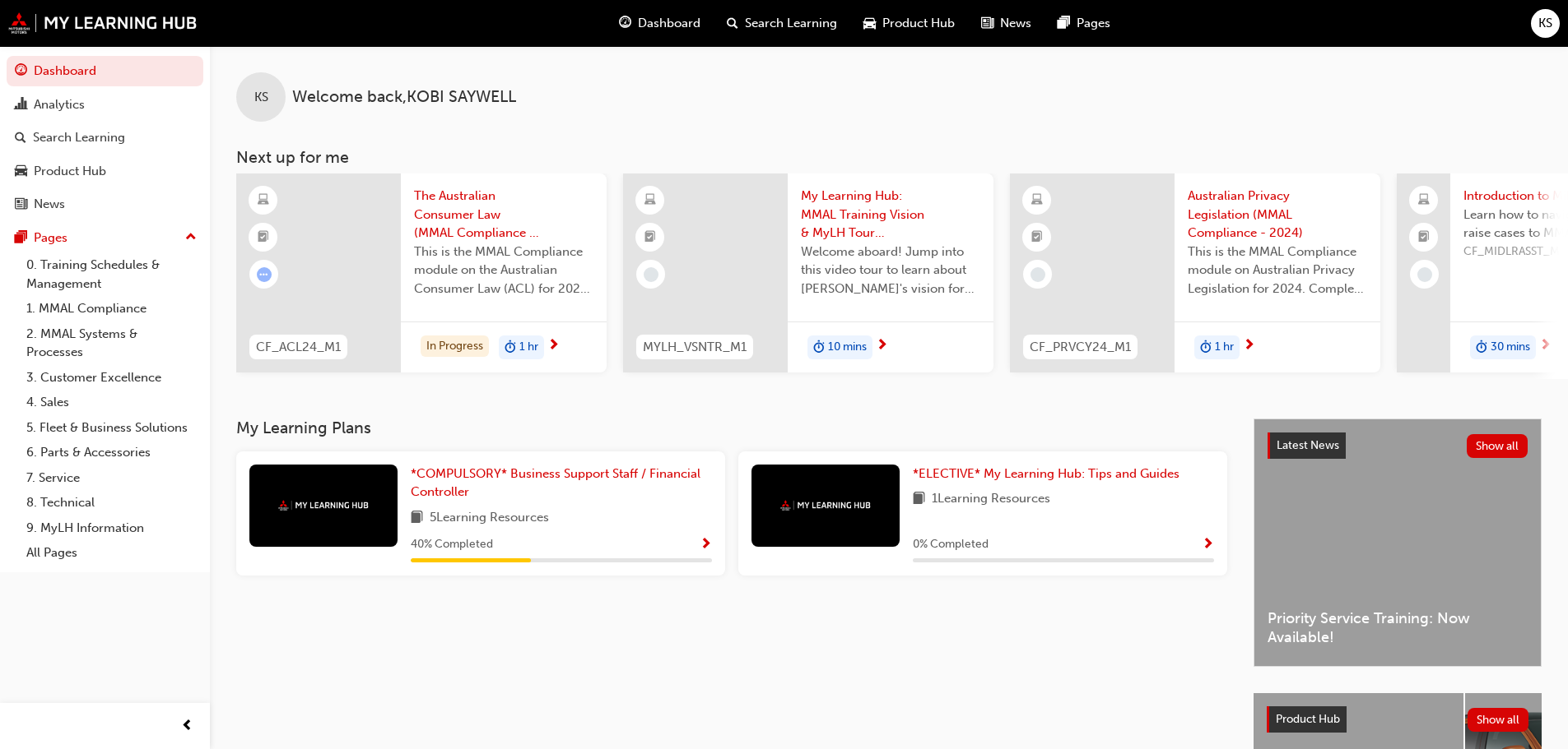
click at [653, 542] on div "40 % Completed" at bounding box center [562, 545] width 301 height 21
click at [665, 476] on span "*COMPULSORY* Business Support Staff / Financial Controller" at bounding box center [556, 483] width 290 height 34
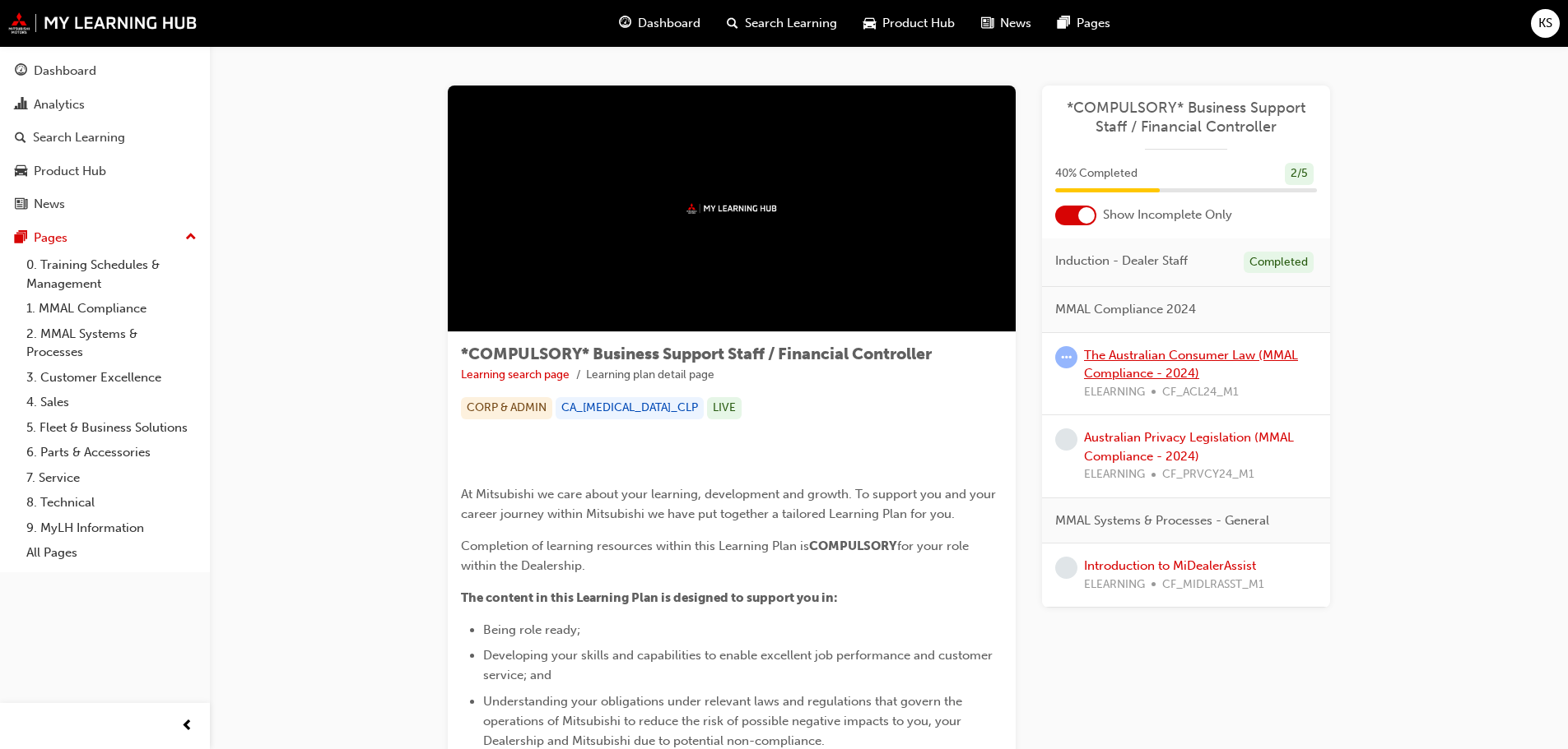
click at [1136, 356] on link "The Australian Consumer Law (MMAL Compliance - 2024)" at bounding box center [1190, 365] width 214 height 34
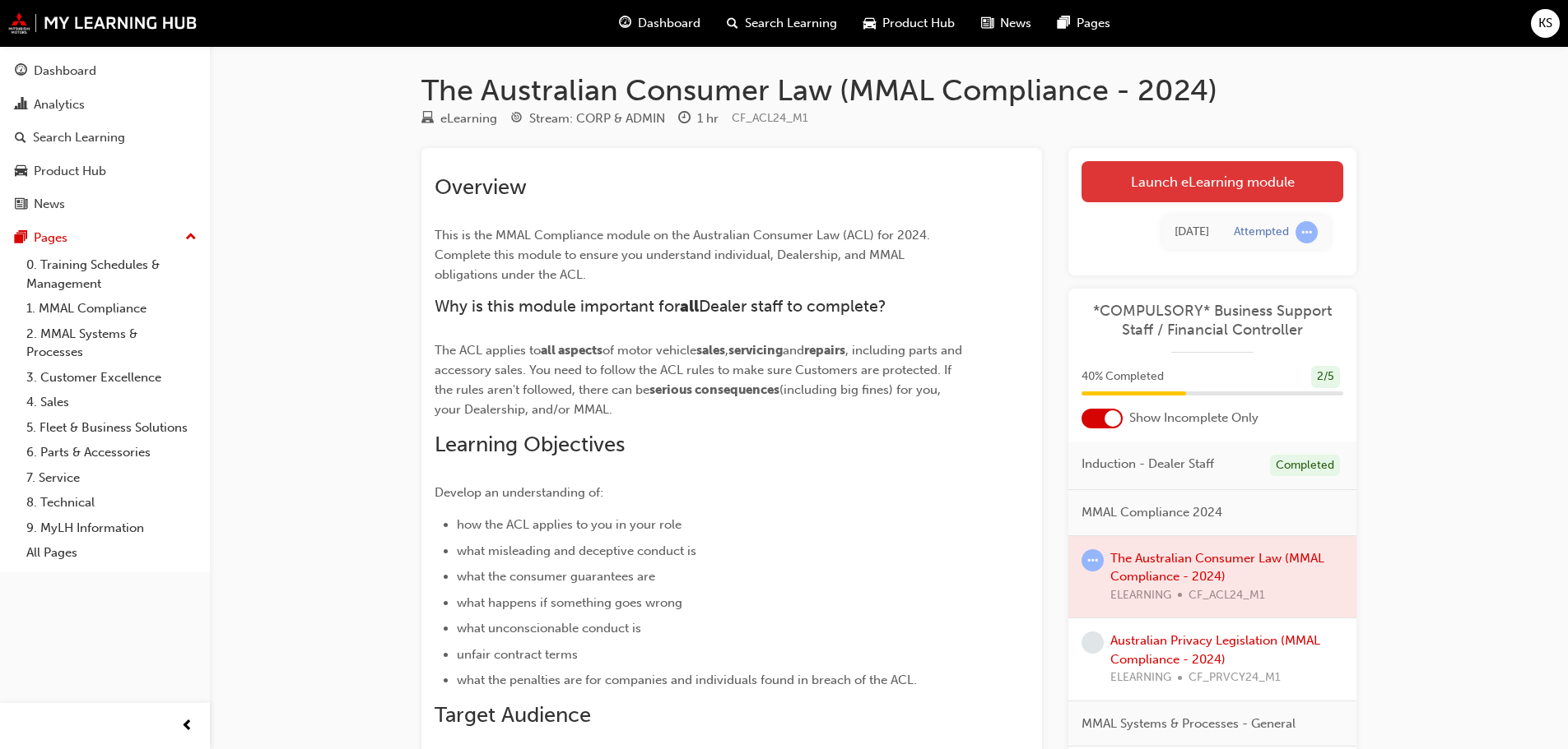
click at [1270, 193] on link "Launch eLearning module" at bounding box center [1212, 182] width 262 height 41
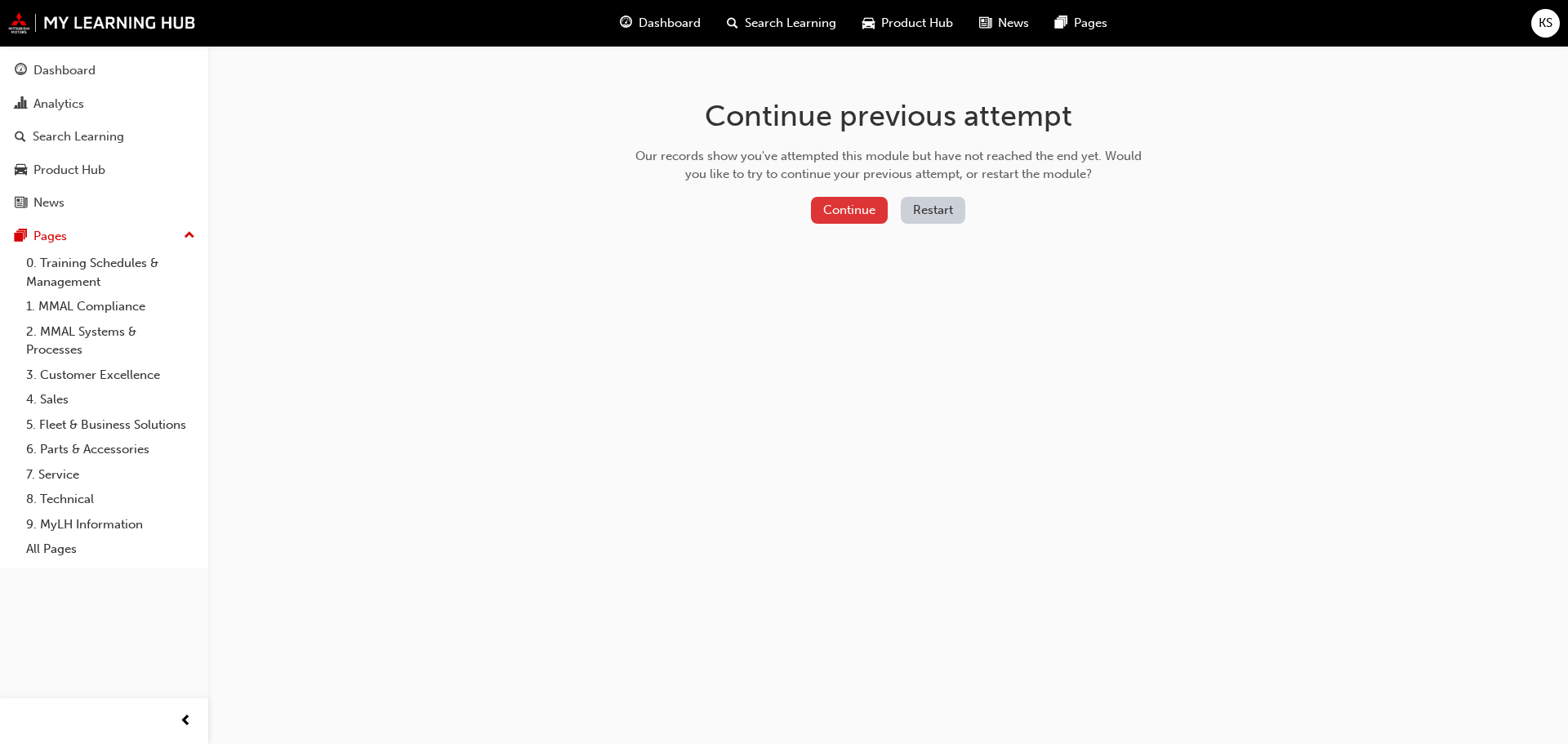
click at [857, 221] on button "Continue" at bounding box center [849, 210] width 77 height 27
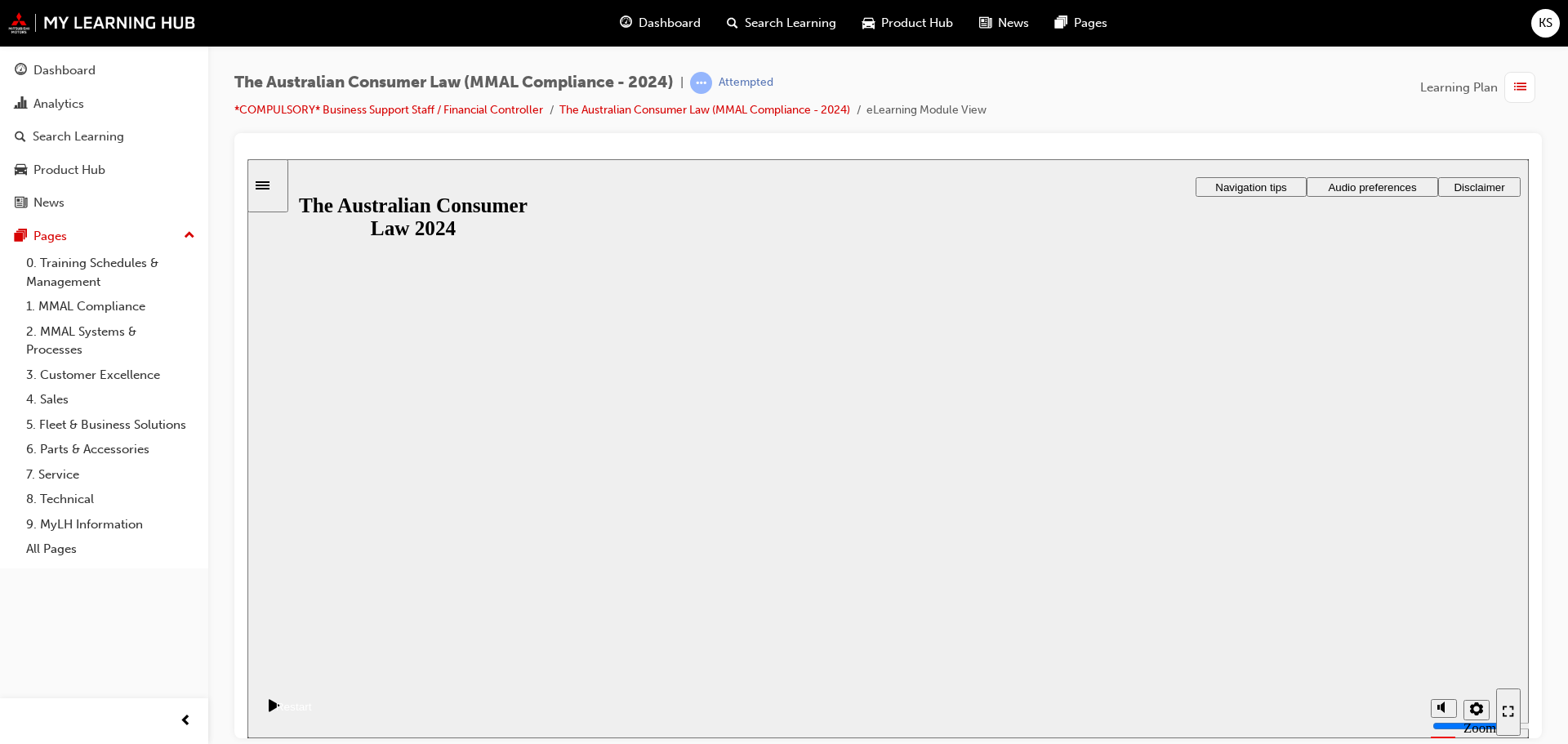
click at [312, 676] on button "Resume" at bounding box center [280, 686] width 65 height 21
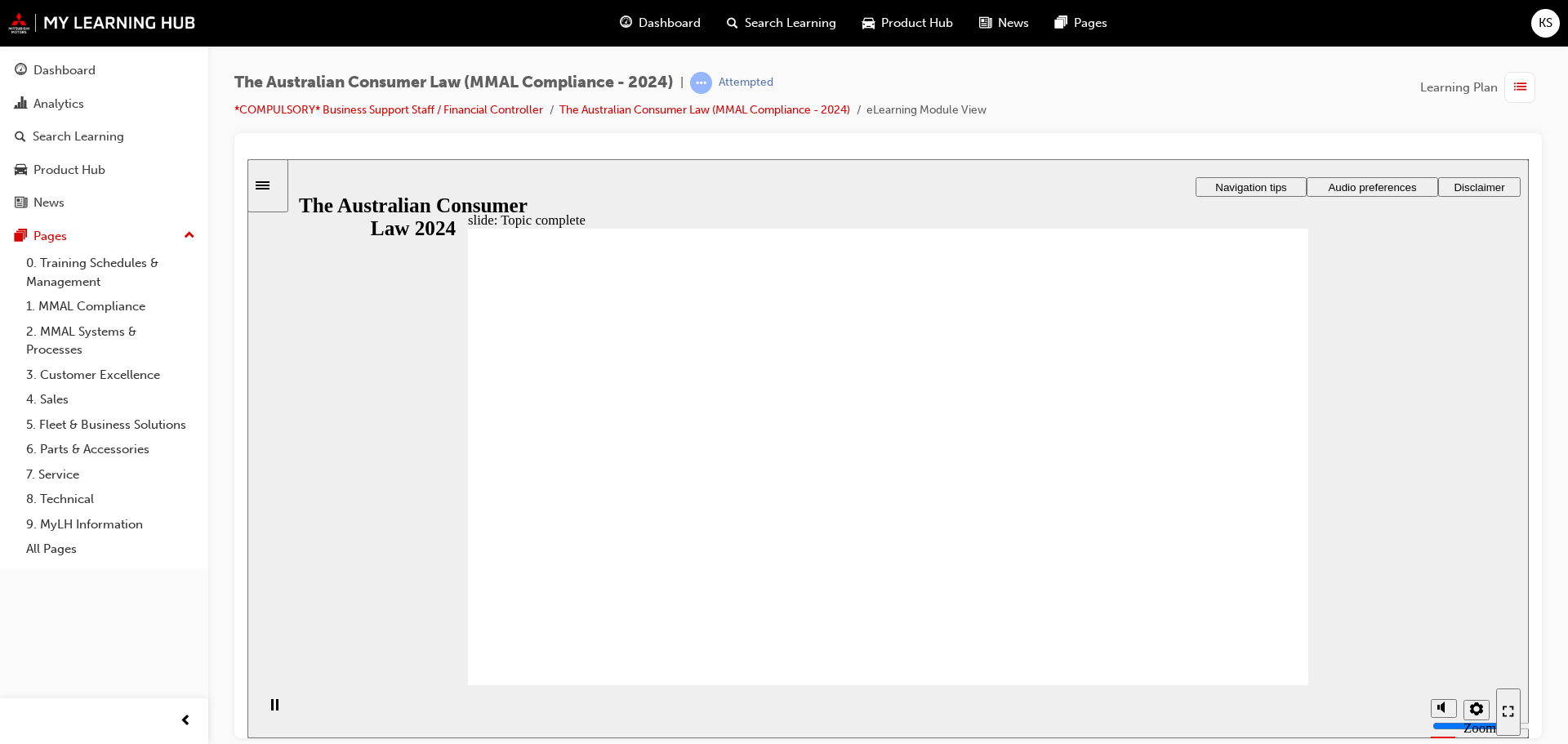
drag, startPoint x: 945, startPoint y: 388, endPoint x: 962, endPoint y: 379, distance: 19.2
drag, startPoint x: 934, startPoint y: 369, endPoint x: 1090, endPoint y: 525, distance: 220.6
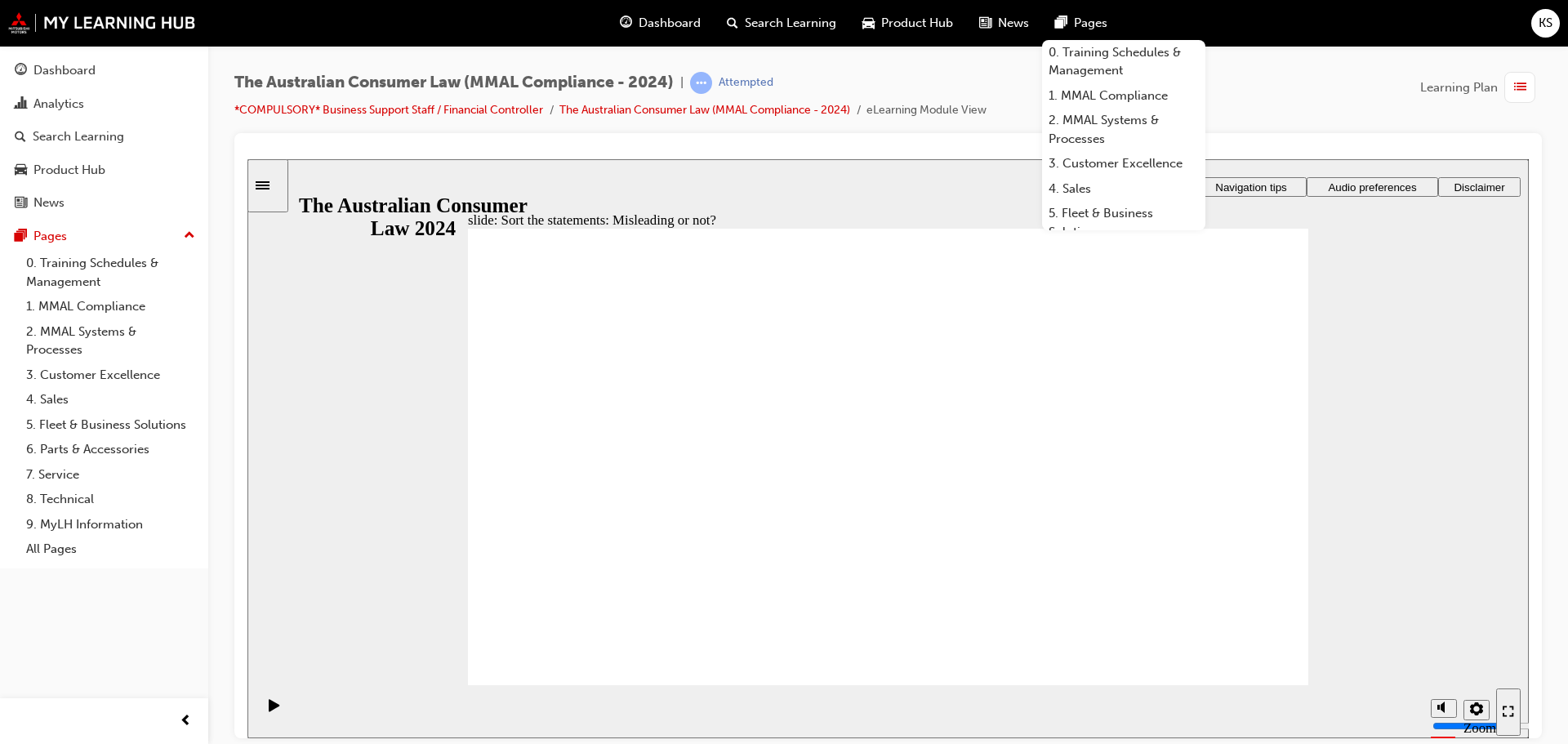
drag, startPoint x: 1038, startPoint y: 517, endPoint x: 712, endPoint y: 518, distance: 326.0
drag, startPoint x: 939, startPoint y: 396, endPoint x: 1090, endPoint y: 539, distance: 208.0
